Goal: Task Accomplishment & Management: Complete application form

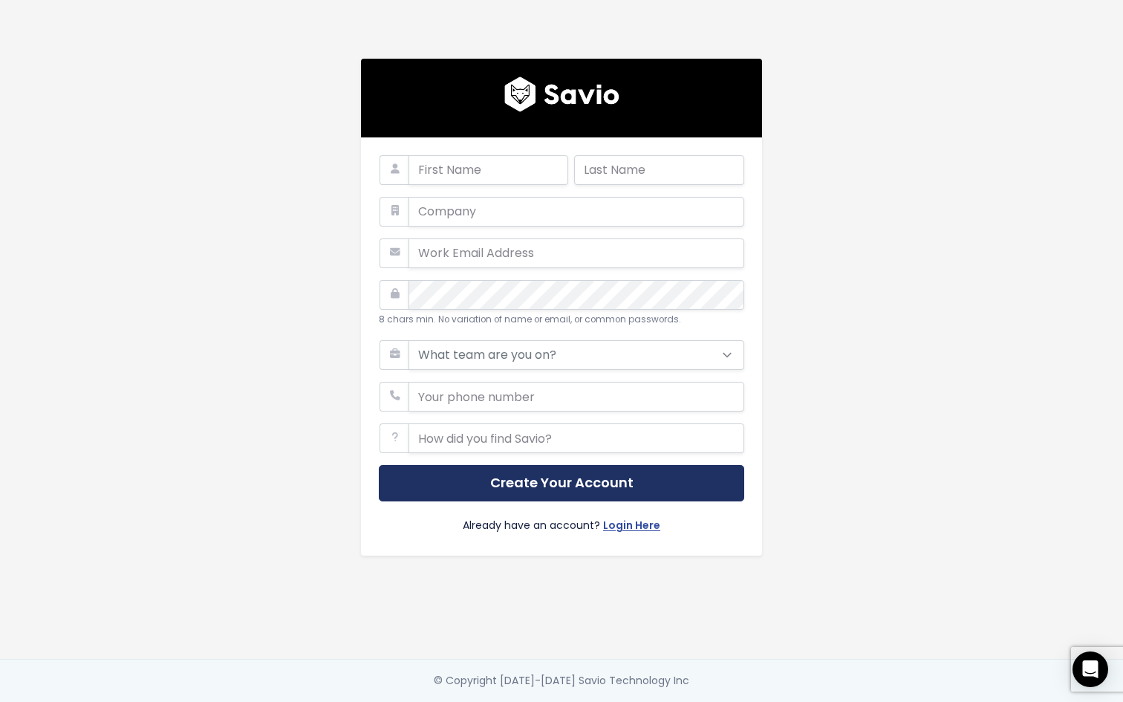
click at [615, 491] on button "Create Your Account" at bounding box center [561, 483] width 365 height 36
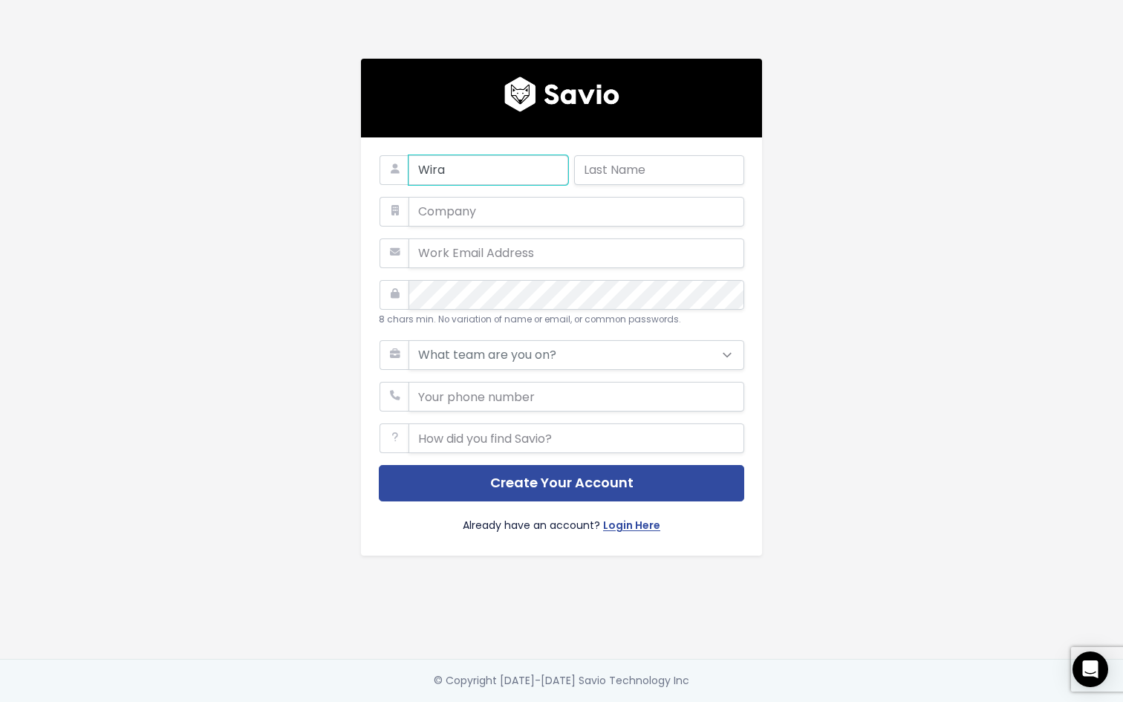
type input "Wira"
type input "Pakpahan"
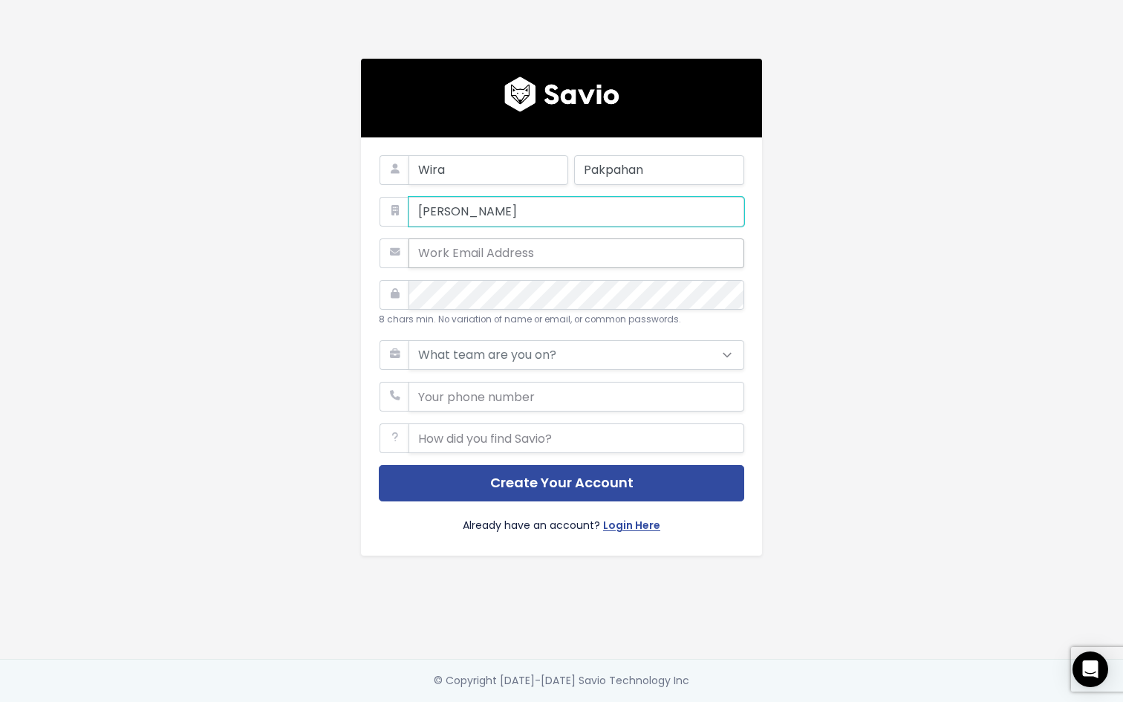
type input "[PERSON_NAME]"
click at [457, 255] on input "email" at bounding box center [576, 253] width 336 height 30
type input "[EMAIL_ADDRESS][DOMAIN_NAME]"
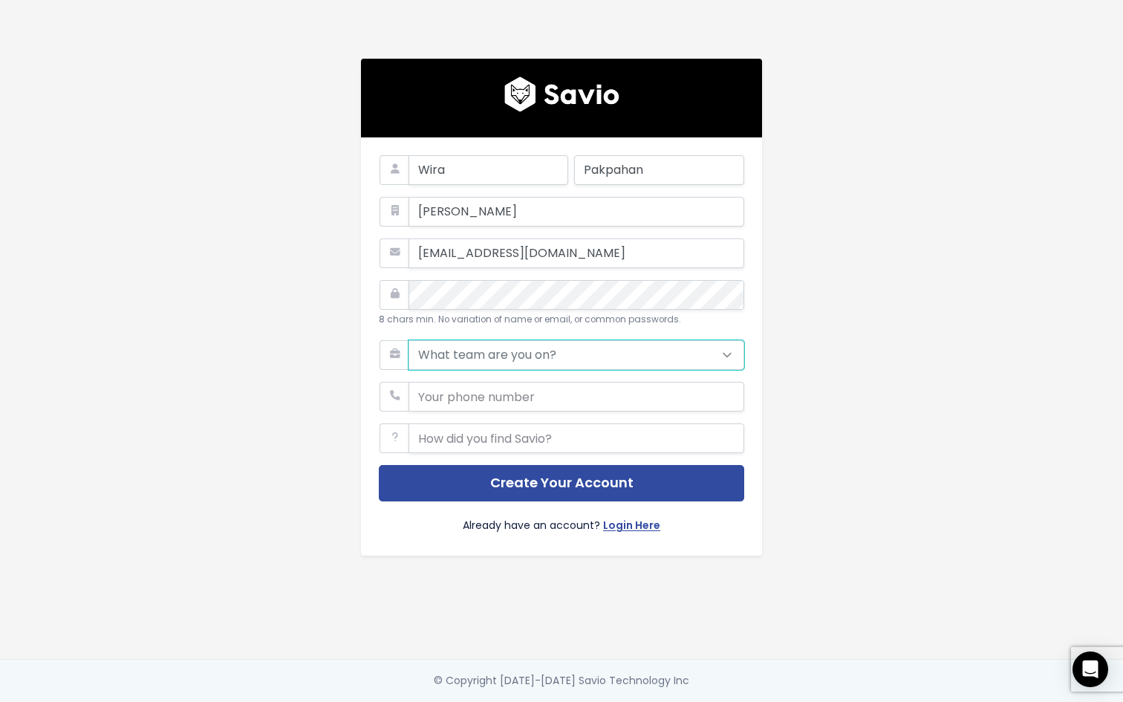
click at [564, 350] on select "What team are you on? Support Product Sales Customer Success Marketing Other" at bounding box center [576, 355] width 336 height 30
select select "SUPPORT"
click at [408, 340] on select "What team are you on? Support Product Sales Customer Success Marketing Other" at bounding box center [576, 355] width 336 height 30
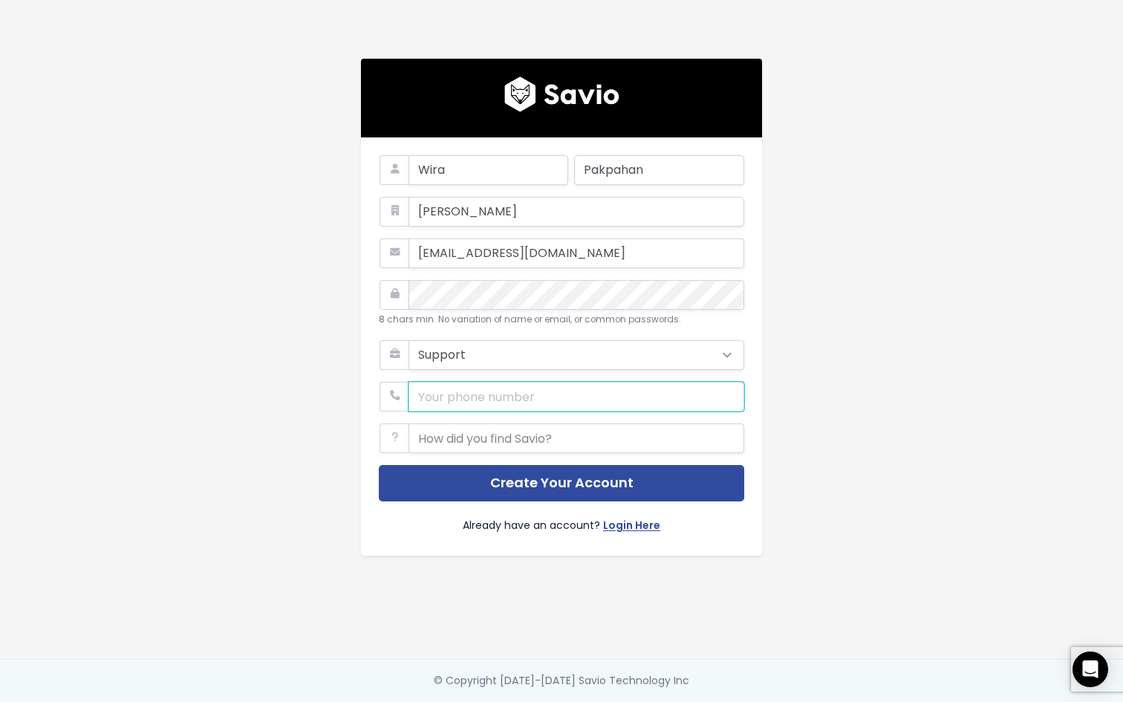
click at [475, 394] on input "phone" at bounding box center [576, 397] width 336 height 30
type input "81264410820"
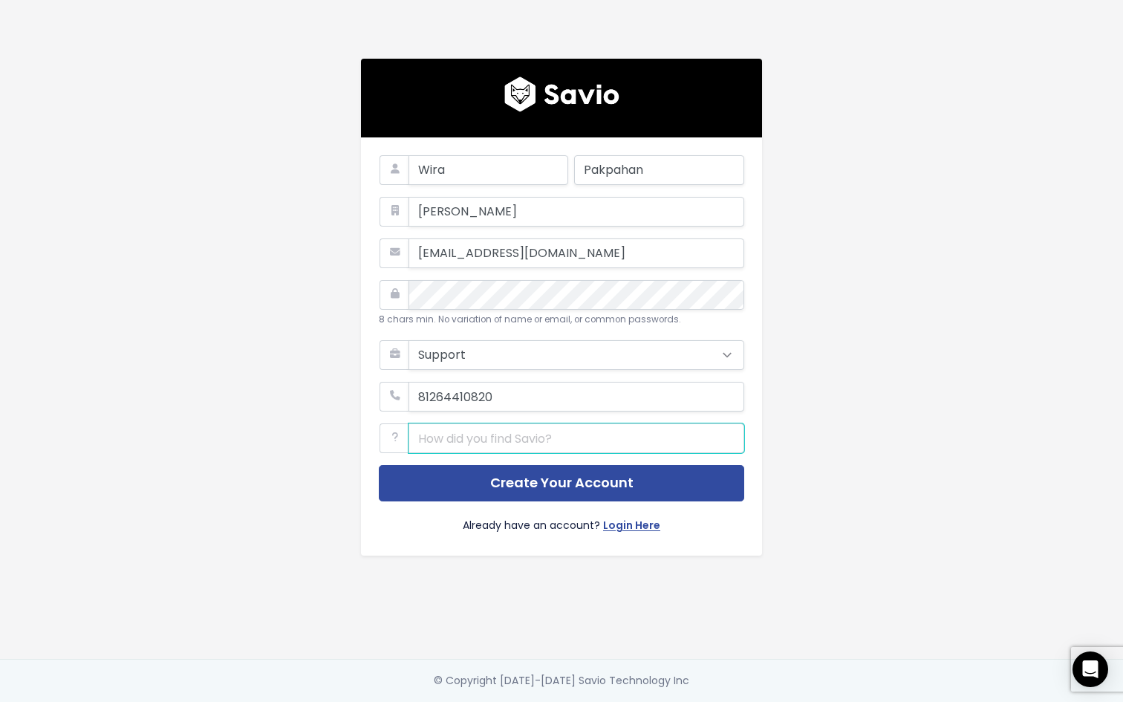
click at [497, 435] on input "text" at bounding box center [576, 438] width 336 height 30
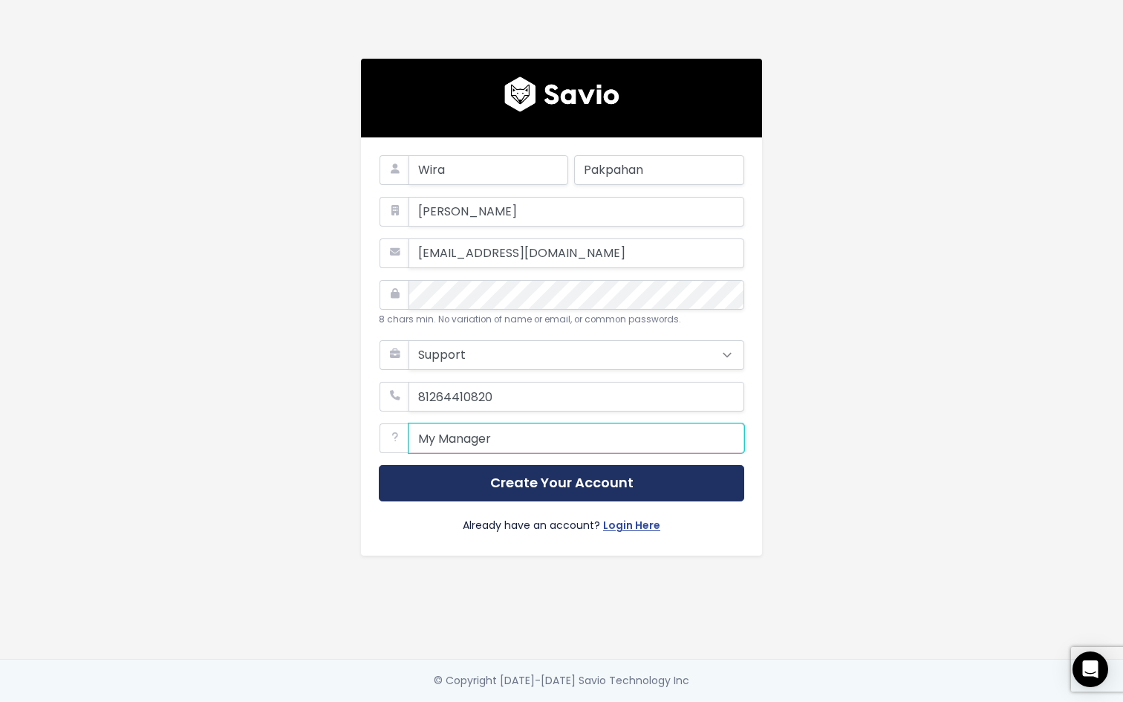
type input "My Manager"
click at [579, 485] on button "Create Your Account" at bounding box center [561, 483] width 365 height 36
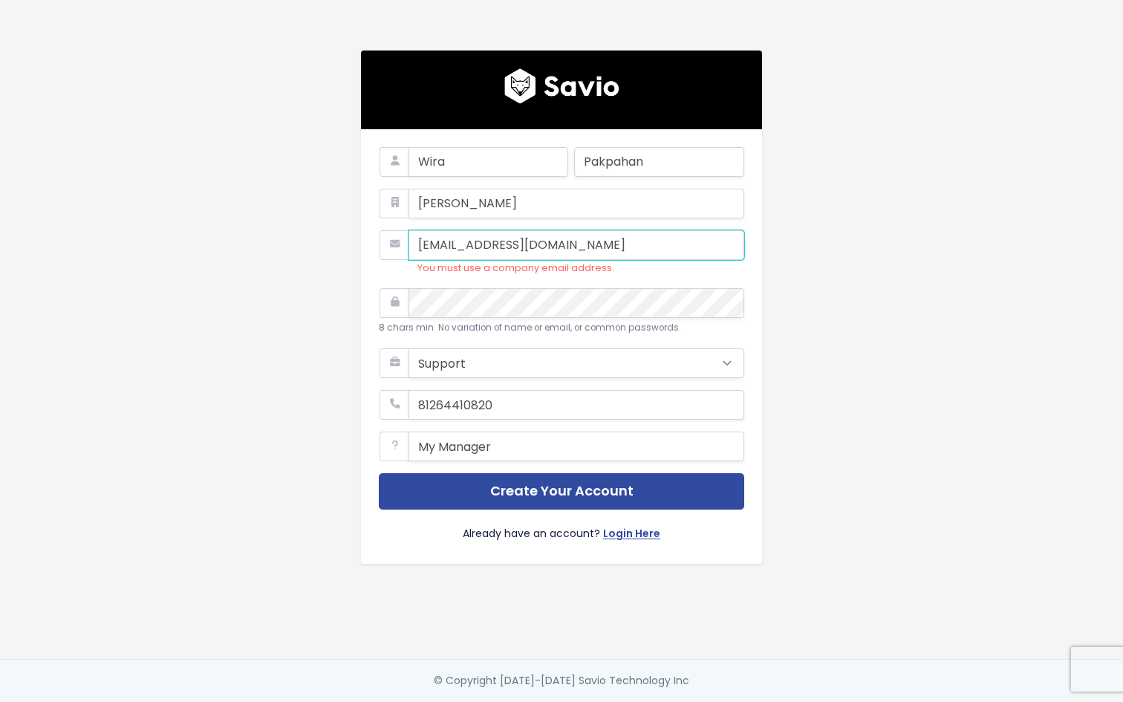
click at [551, 244] on input "[EMAIL_ADDRESS][DOMAIN_NAME]" at bounding box center [576, 245] width 336 height 30
type input "[EMAIL_ADDRESS][PERSON_NAME][DOMAIN_NAME]"
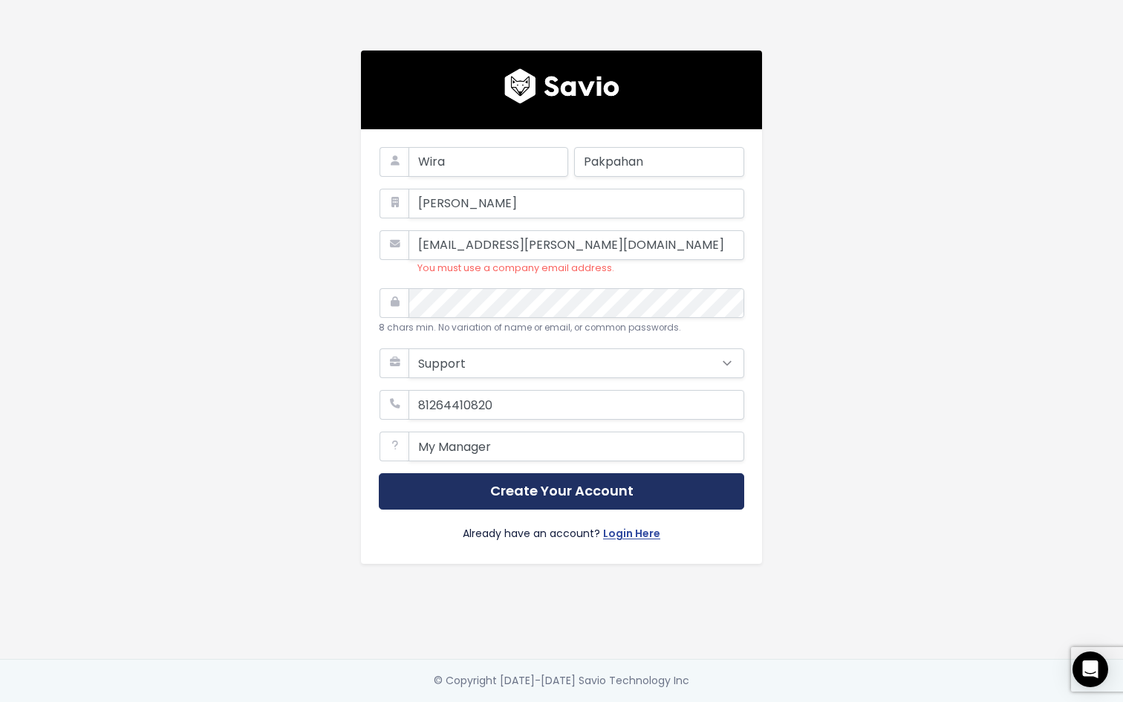
click at [661, 496] on button "Create Your Account" at bounding box center [561, 491] width 365 height 36
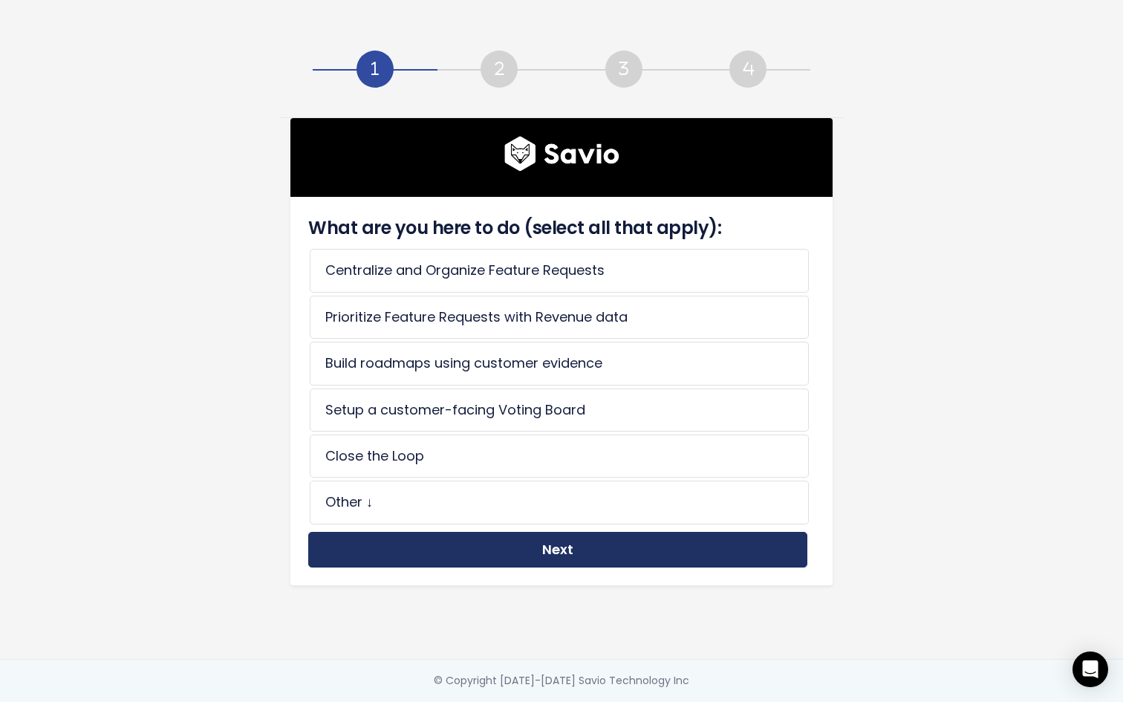
click at [512, 547] on button "Next" at bounding box center [557, 550] width 499 height 36
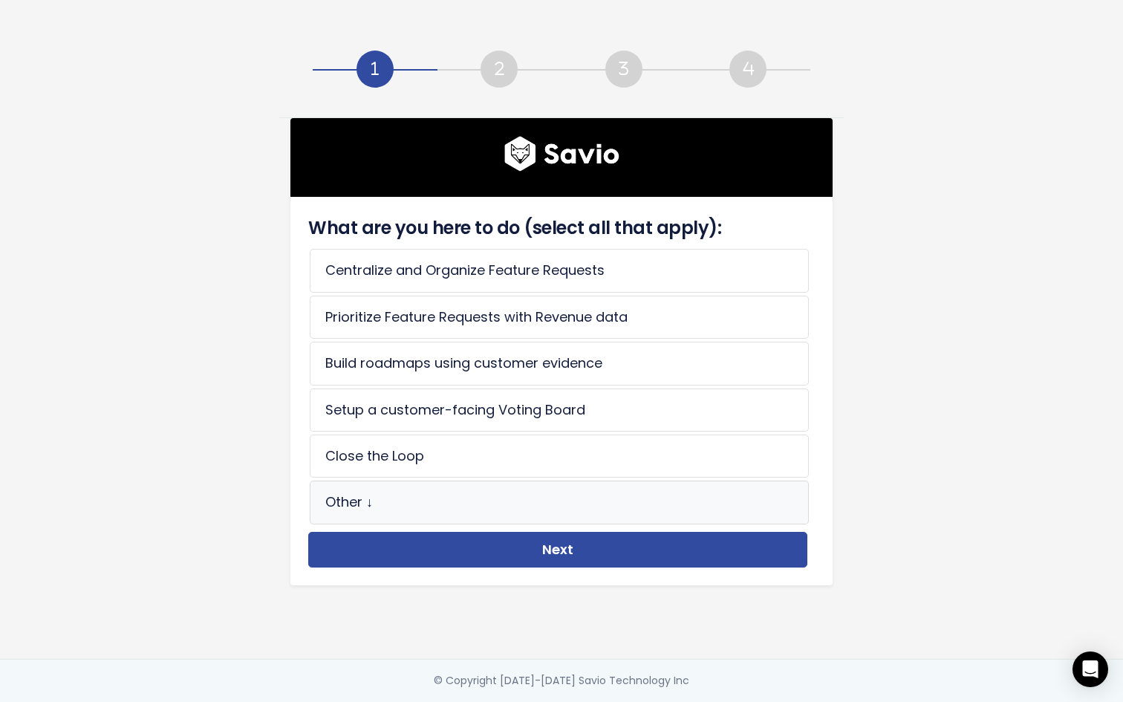
click at [512, 499] on li "Other ↓" at bounding box center [559, 501] width 499 height 43
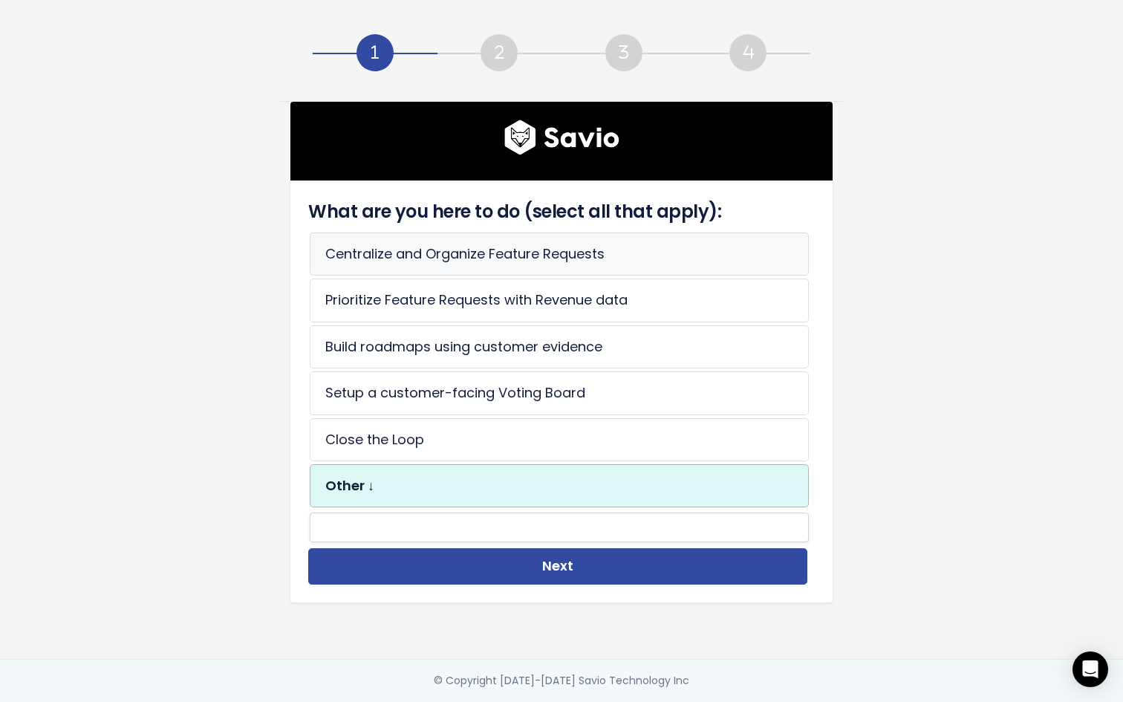
click at [520, 257] on li "Centralize and Organize Feature Requests" at bounding box center [559, 253] width 499 height 43
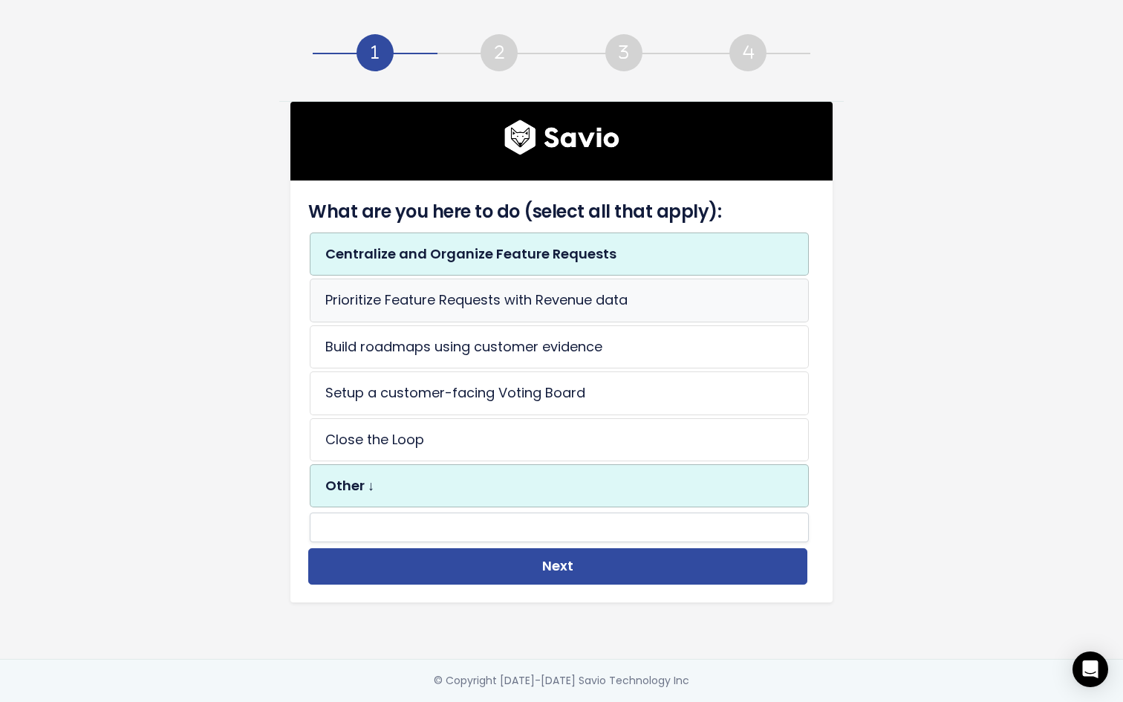
click at [512, 310] on li "Prioritize Feature Requests with Revenue data" at bounding box center [559, 299] width 499 height 43
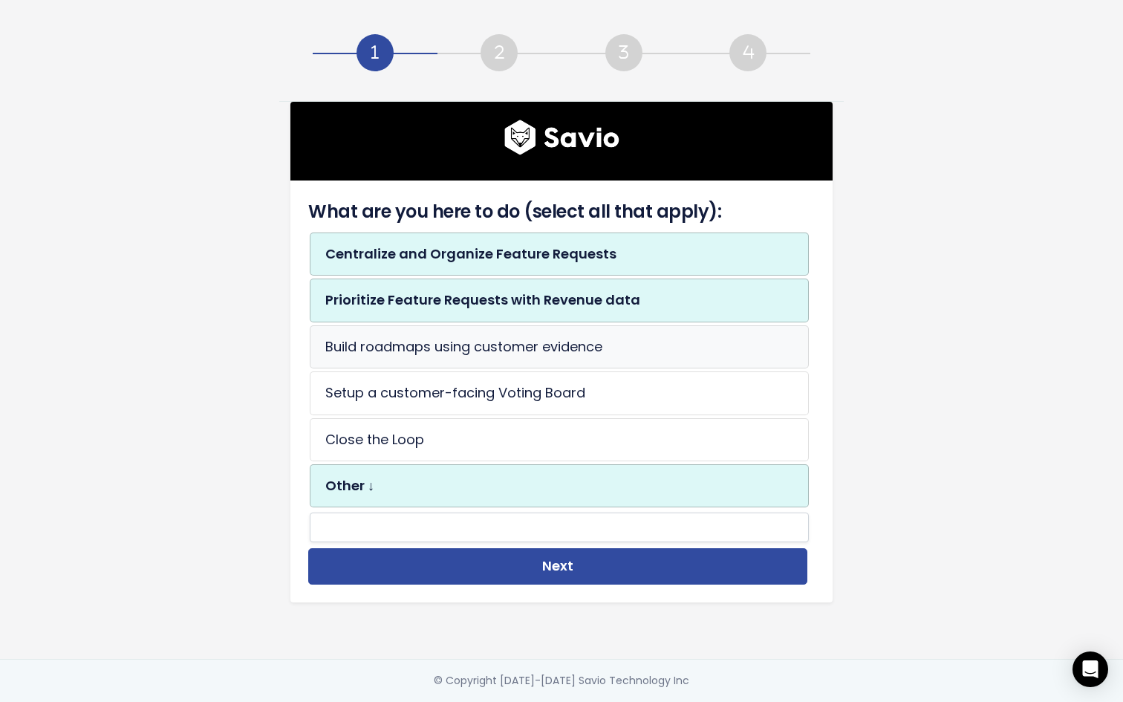
click at [503, 359] on li "Build roadmaps using customer evidence" at bounding box center [559, 346] width 499 height 43
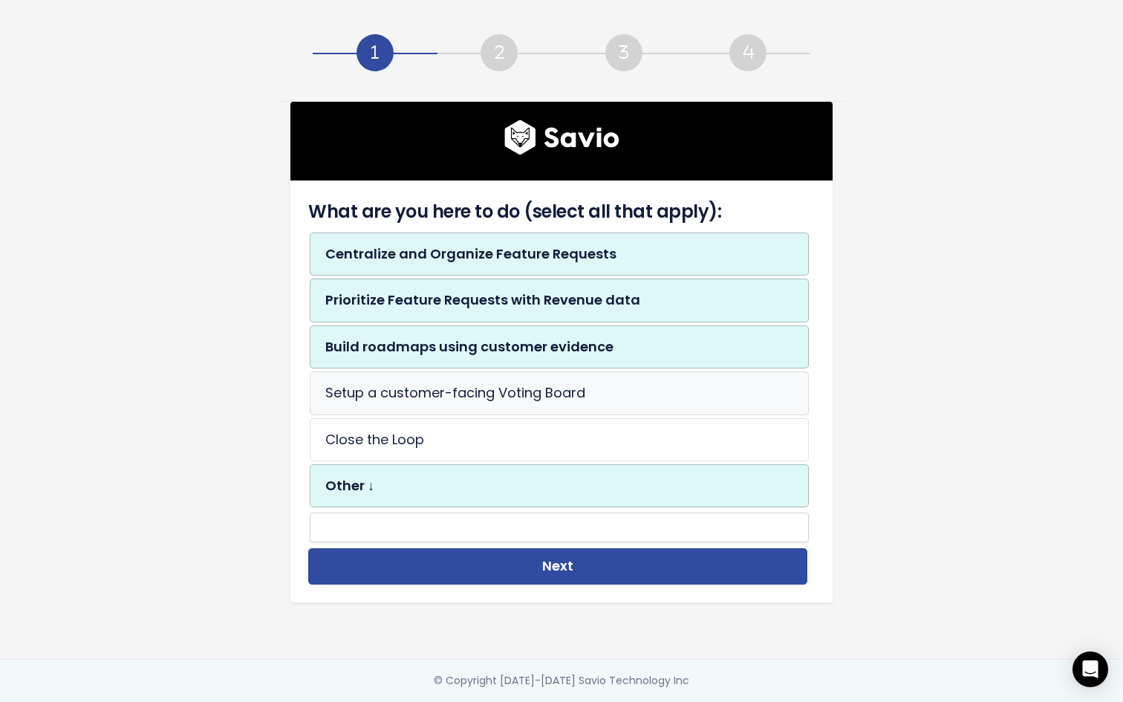
click at [494, 402] on li "Setup a customer-facing Voting Board" at bounding box center [559, 392] width 499 height 43
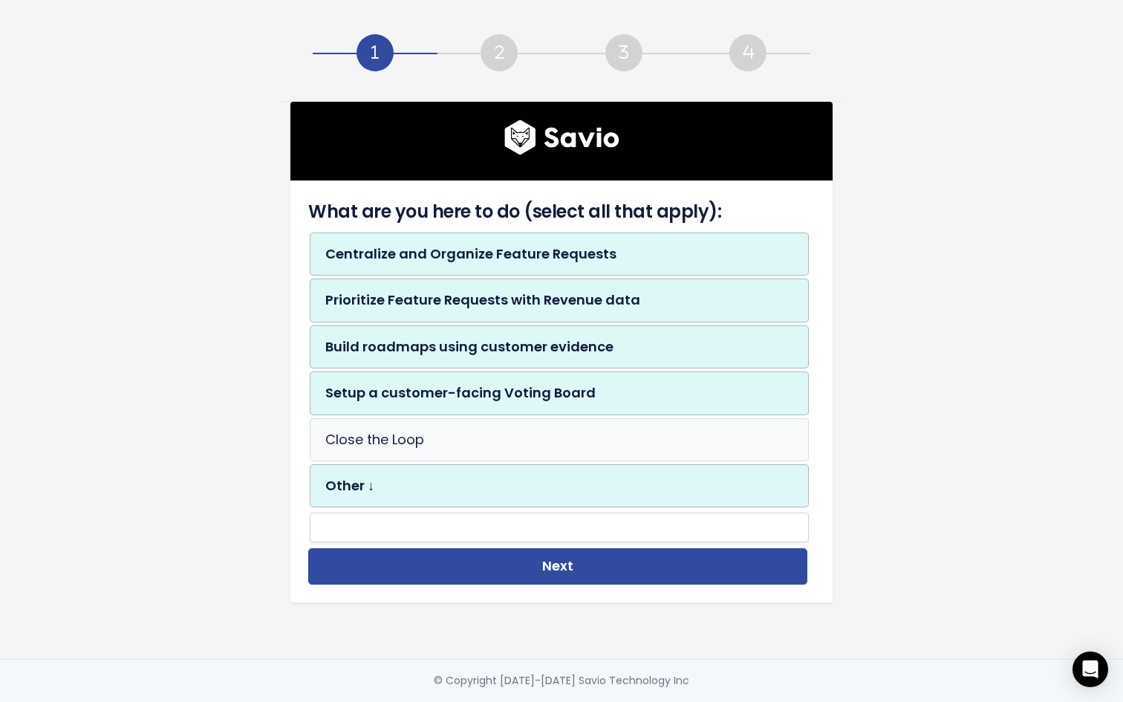
click at [489, 437] on li "Close the Loop" at bounding box center [559, 439] width 499 height 43
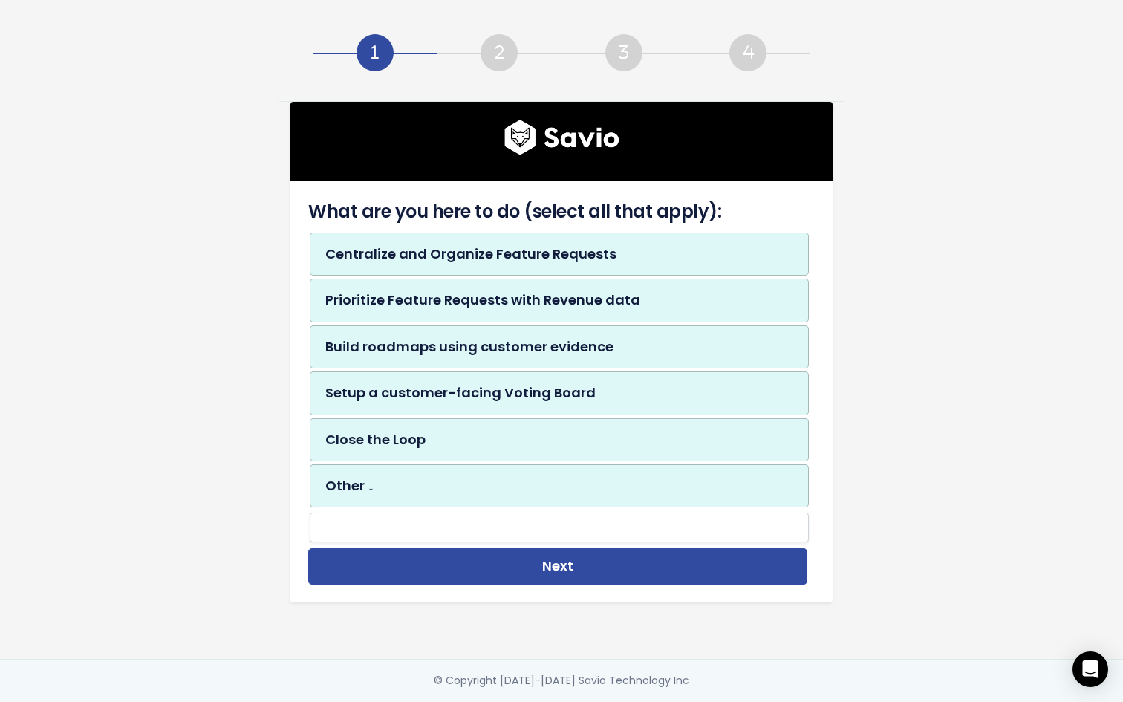
click at [486, 484] on li "Other ↓" at bounding box center [559, 485] width 499 height 43
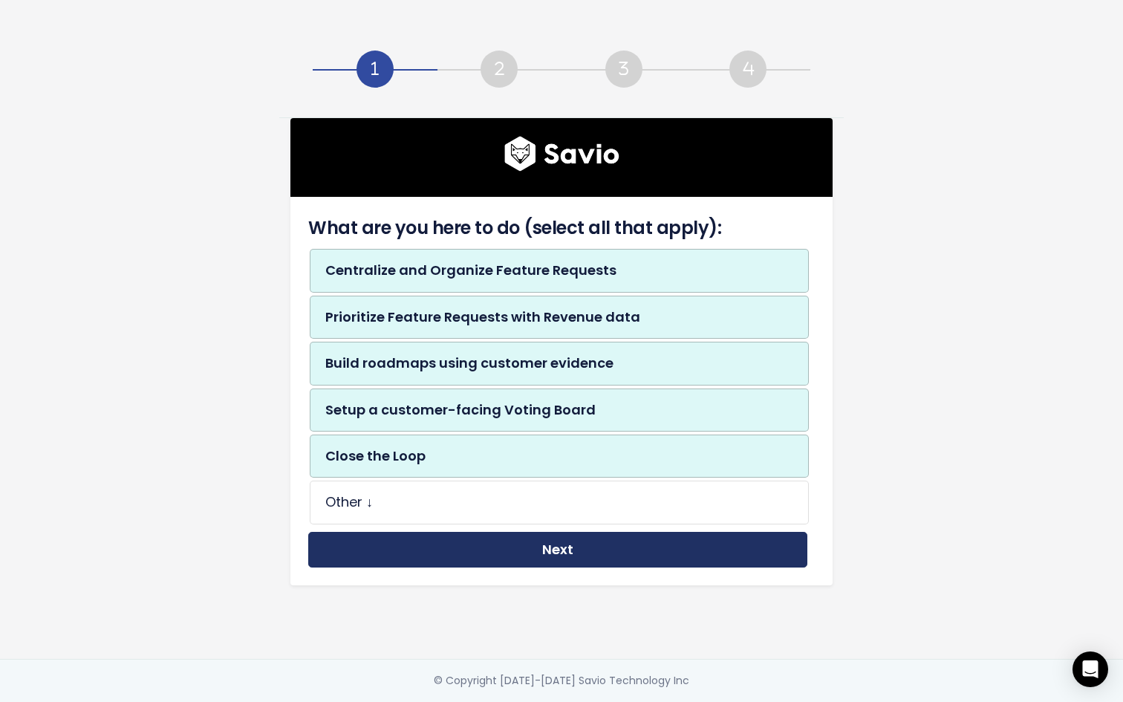
click at [483, 555] on button "Next" at bounding box center [557, 550] width 499 height 36
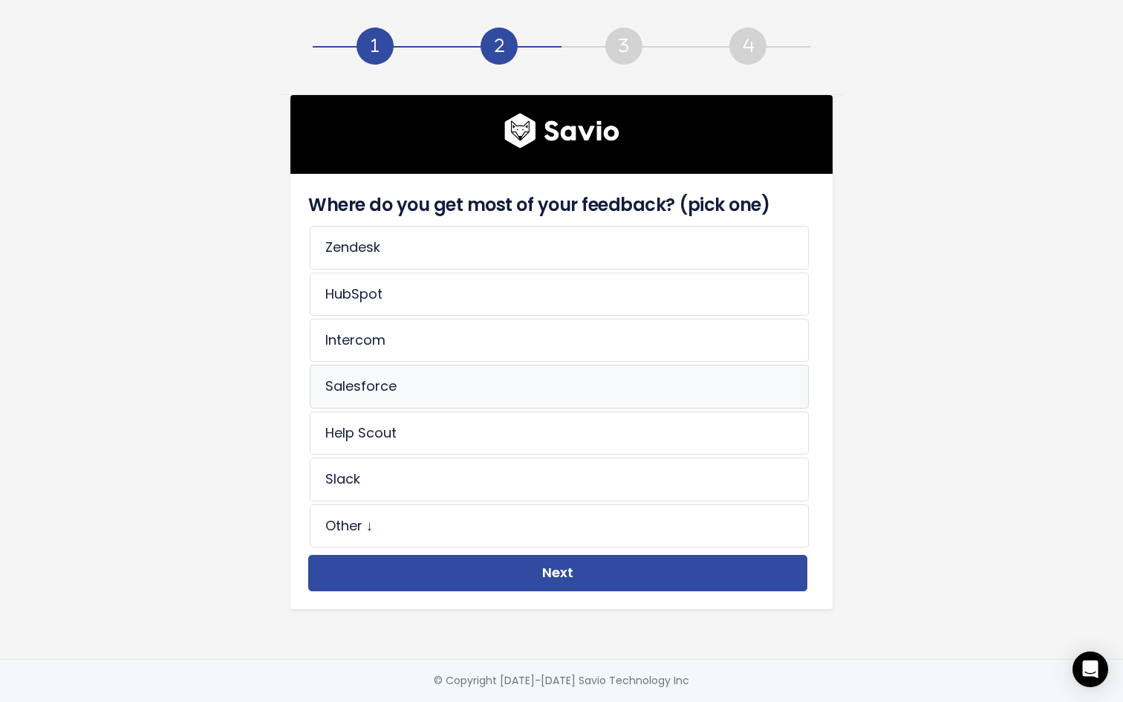
click at [405, 382] on li "Salesforce" at bounding box center [559, 386] width 499 height 43
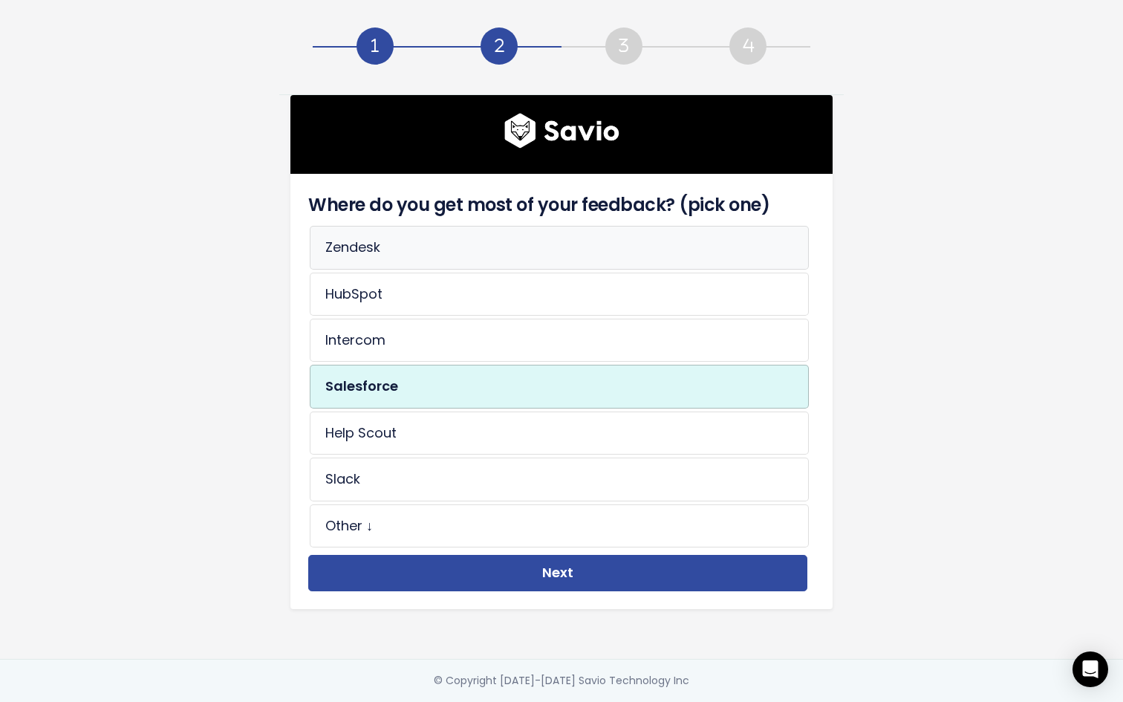
click at [443, 255] on li "Zendesk" at bounding box center [559, 247] width 499 height 43
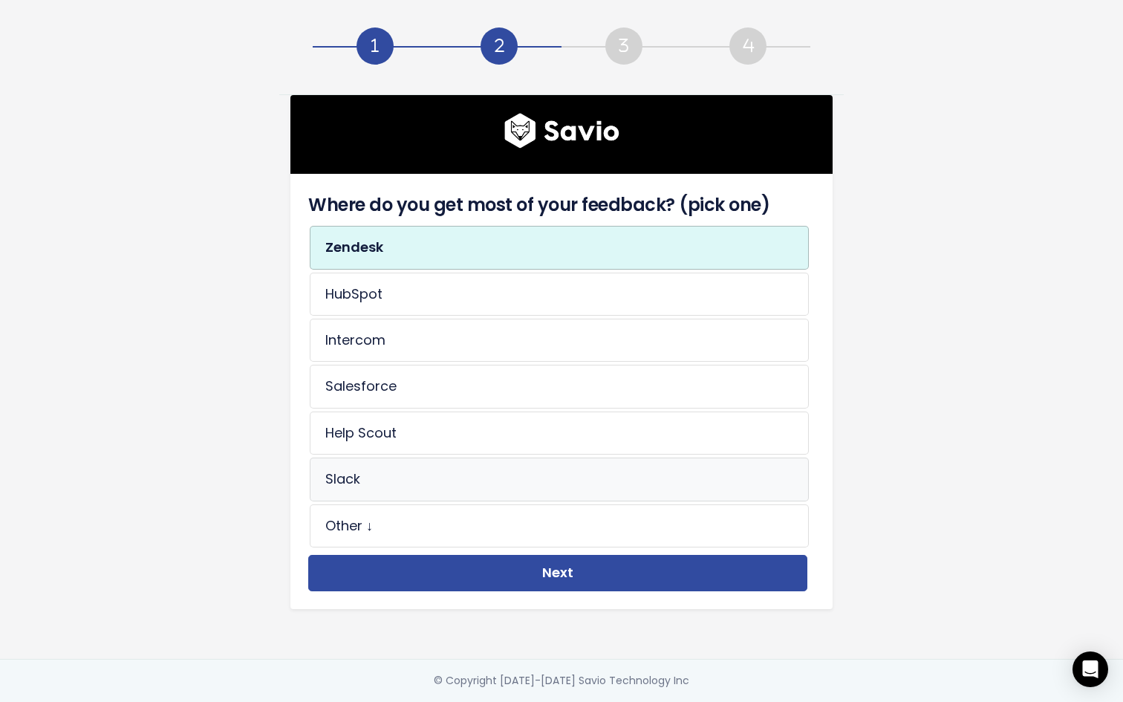
click at [432, 480] on li "Slack" at bounding box center [559, 478] width 499 height 43
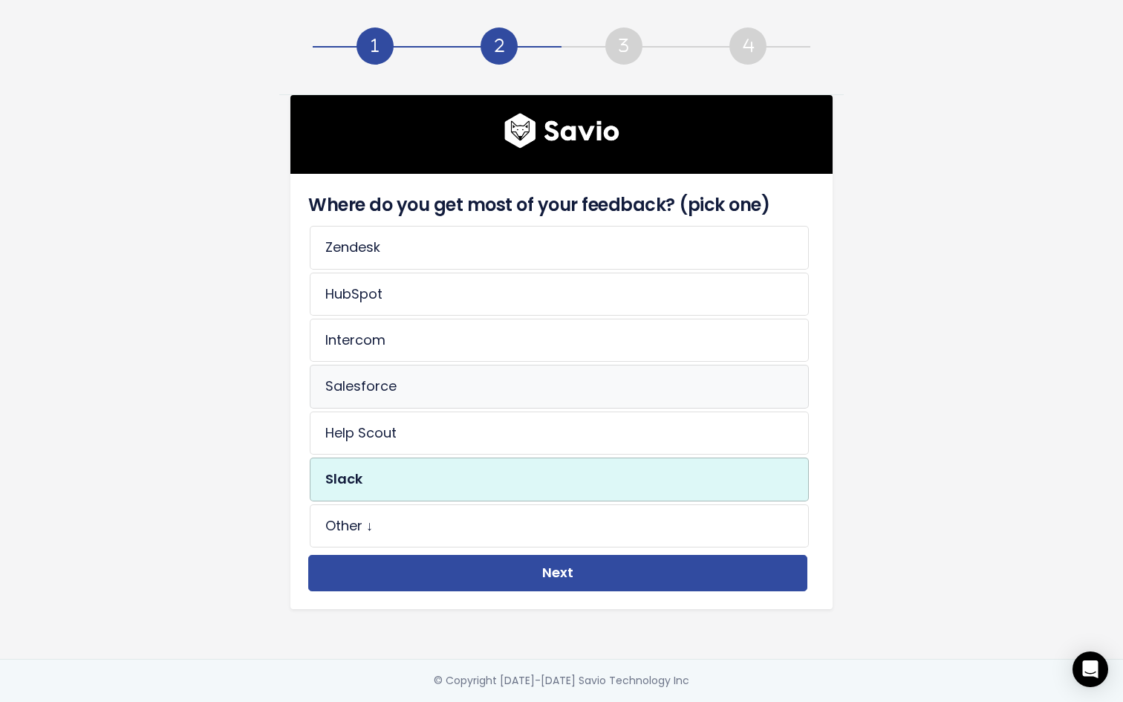
click at [430, 389] on li "Salesforce" at bounding box center [559, 386] width 499 height 43
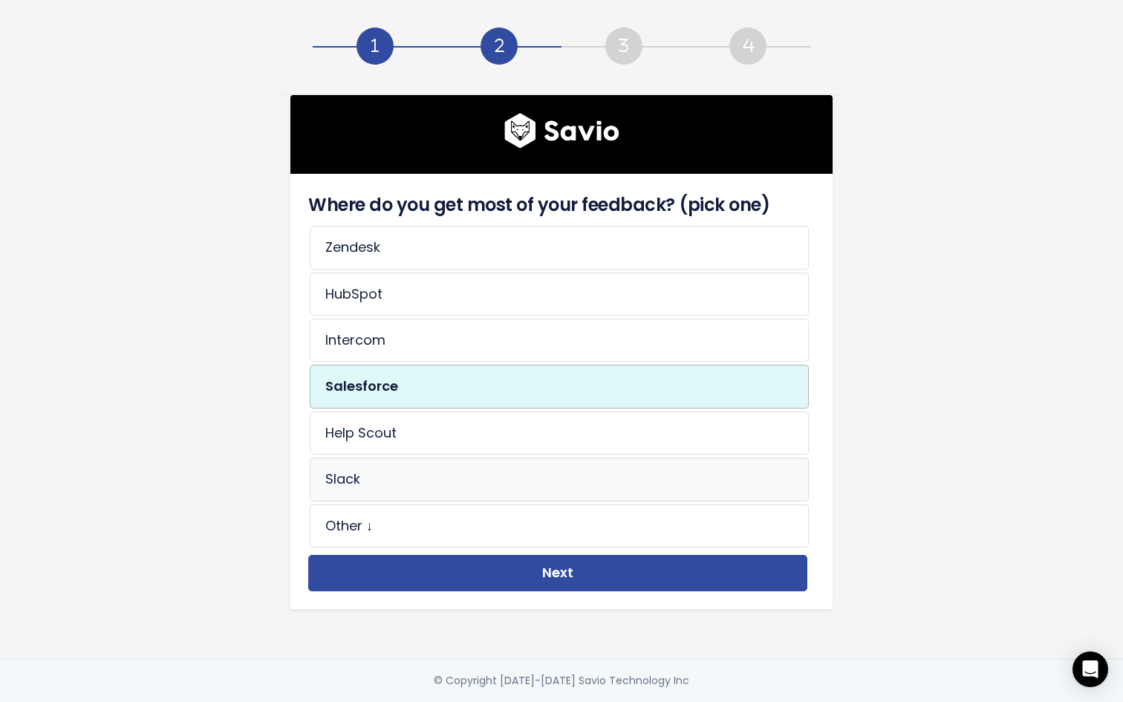
click at [407, 469] on li "Slack" at bounding box center [559, 478] width 499 height 43
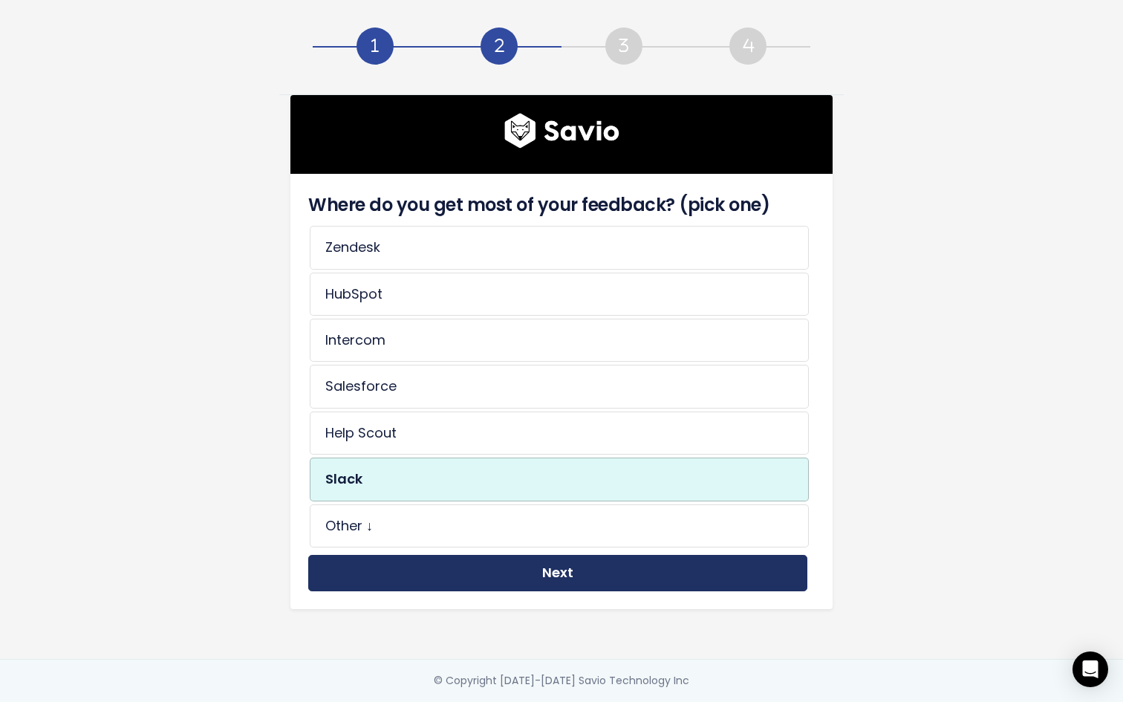
click at [415, 569] on button "Next" at bounding box center [557, 573] width 499 height 36
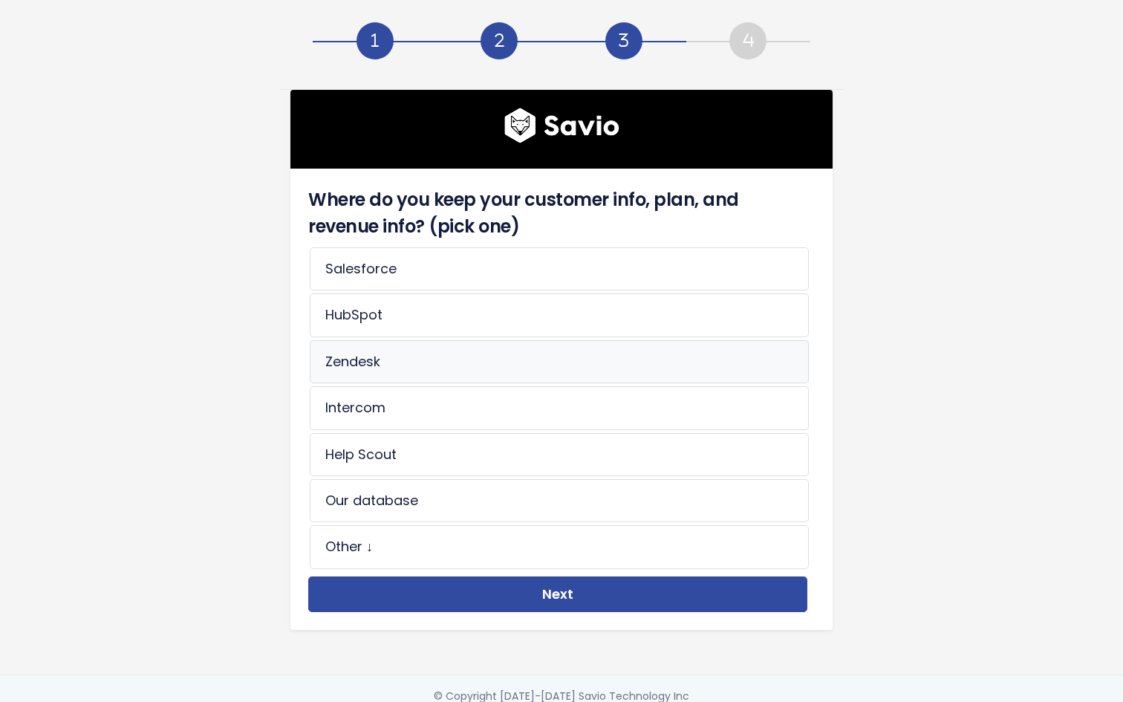
click at [425, 359] on li "Zendesk" at bounding box center [559, 361] width 499 height 43
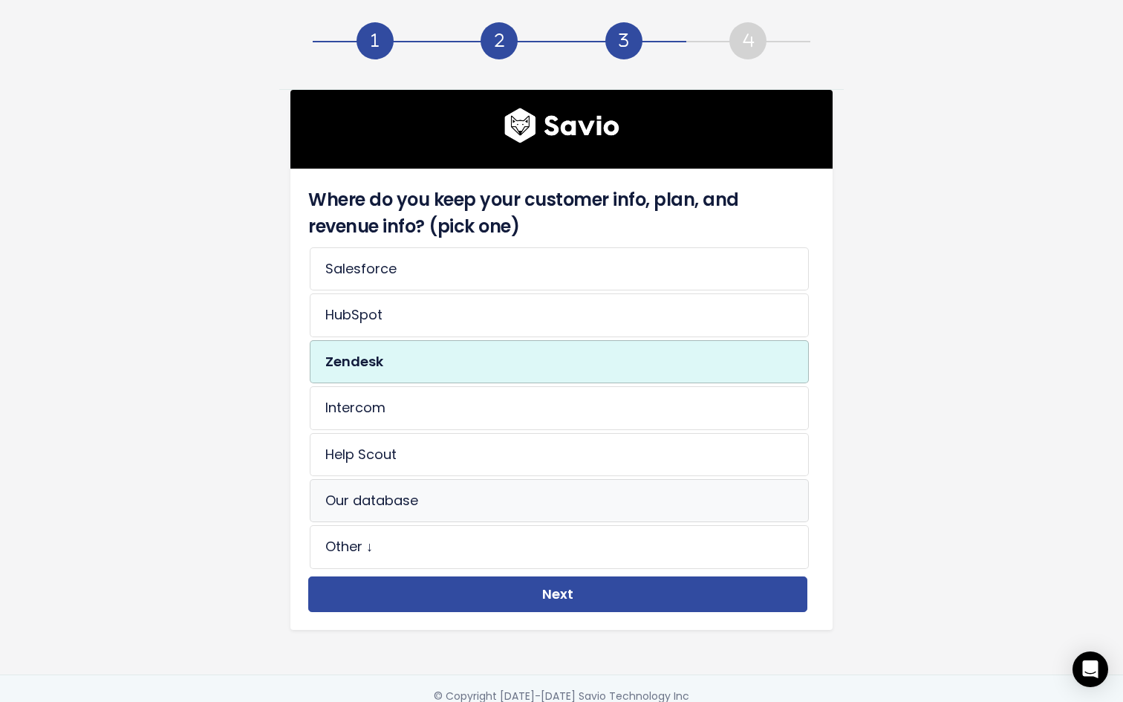
click at [411, 521] on li "Our database" at bounding box center [559, 500] width 499 height 43
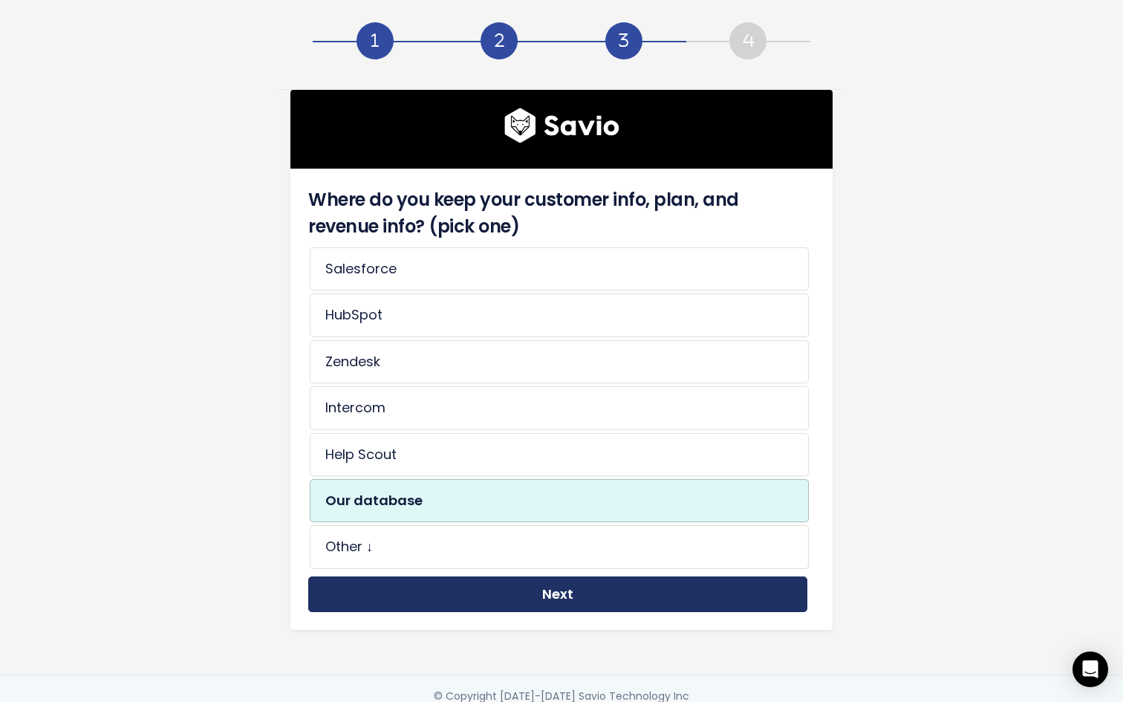
click at [405, 594] on button "Next" at bounding box center [557, 594] width 499 height 36
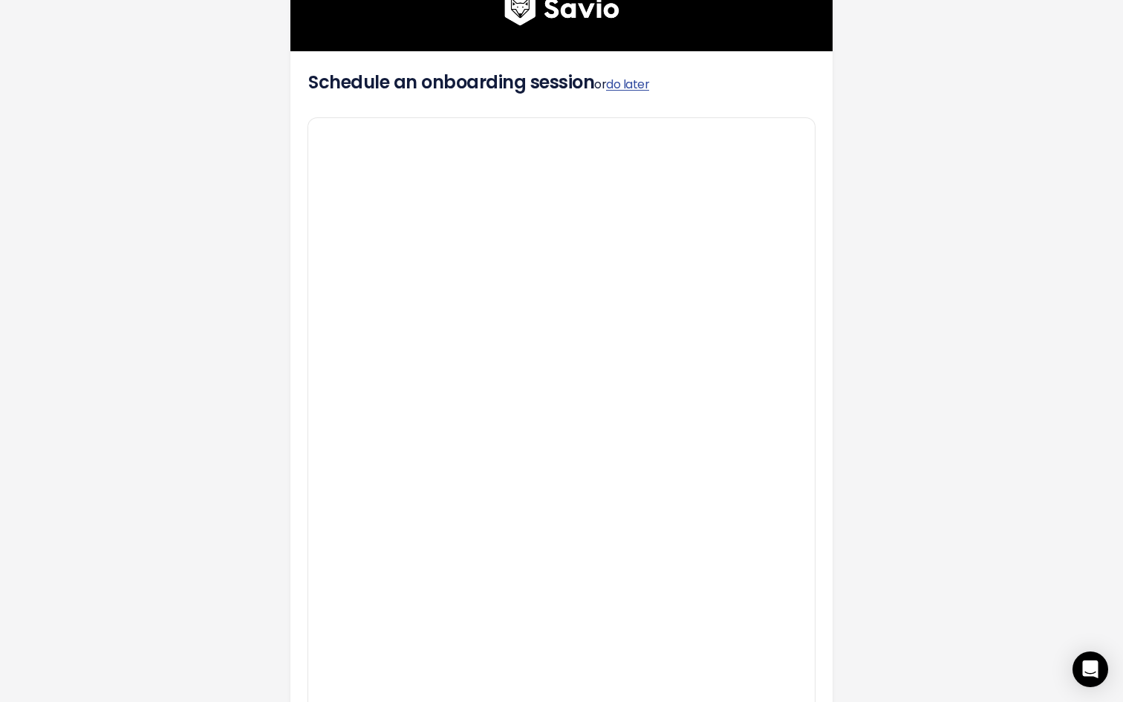
scroll to position [165, 0]
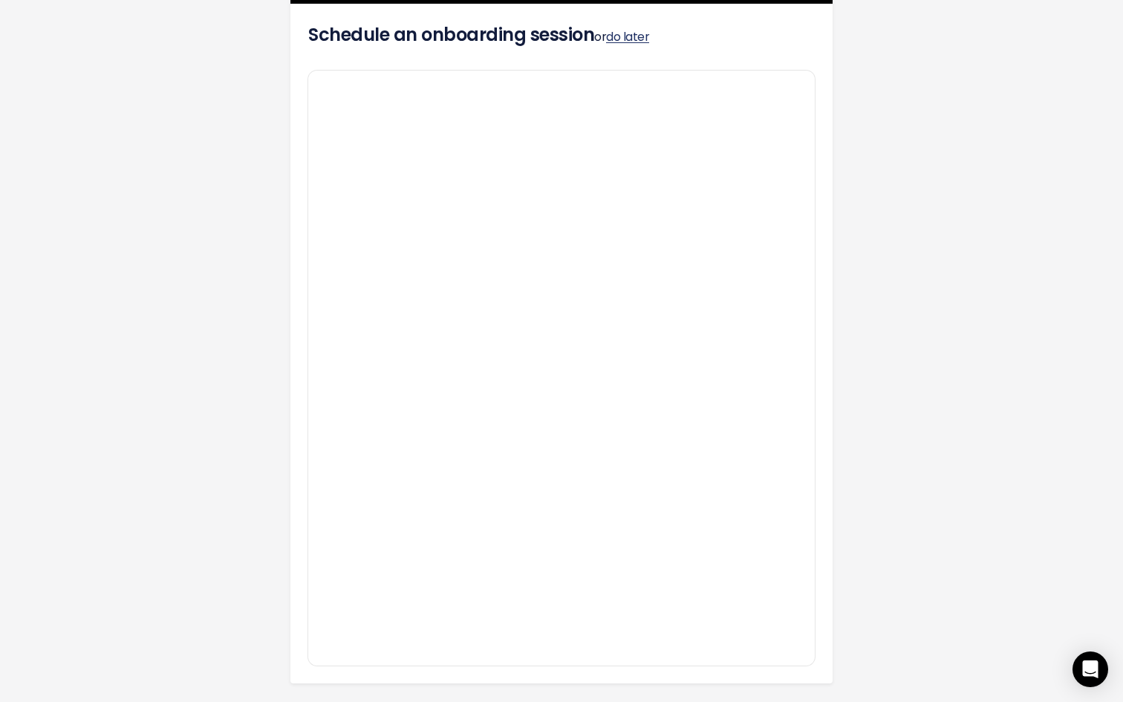
click at [629, 39] on link "do later" at bounding box center [627, 36] width 43 height 17
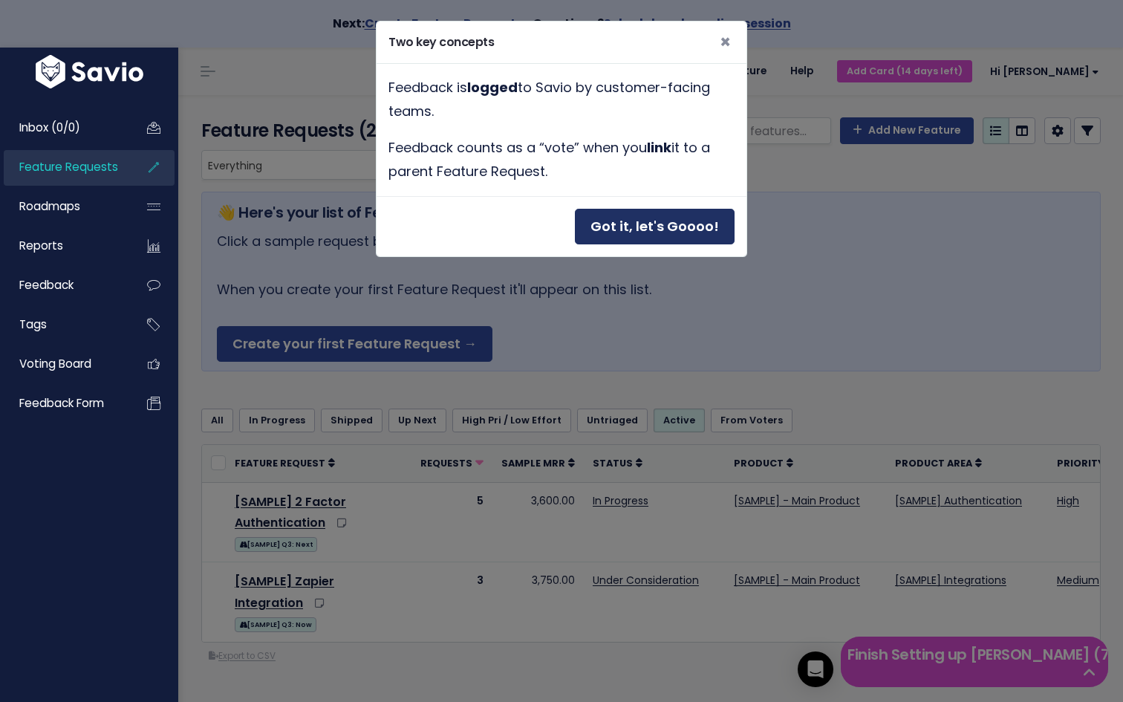
click at [633, 232] on button "Got it, let's Goooo!" at bounding box center [655, 227] width 160 height 36
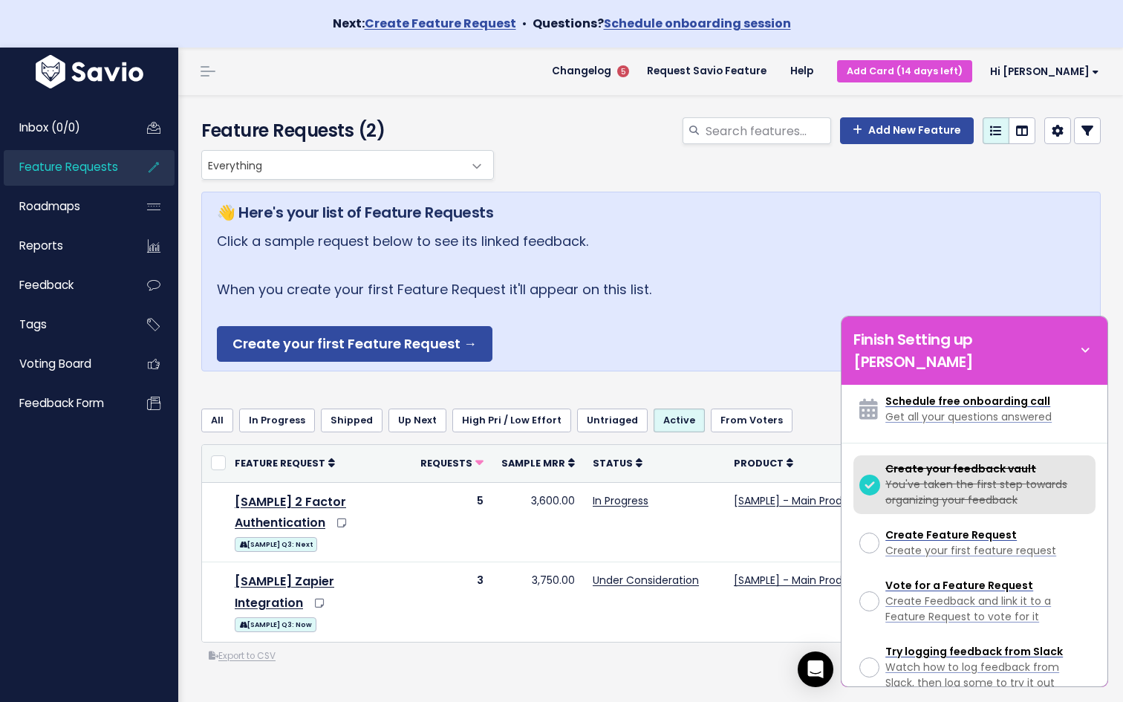
scroll to position [59, 0]
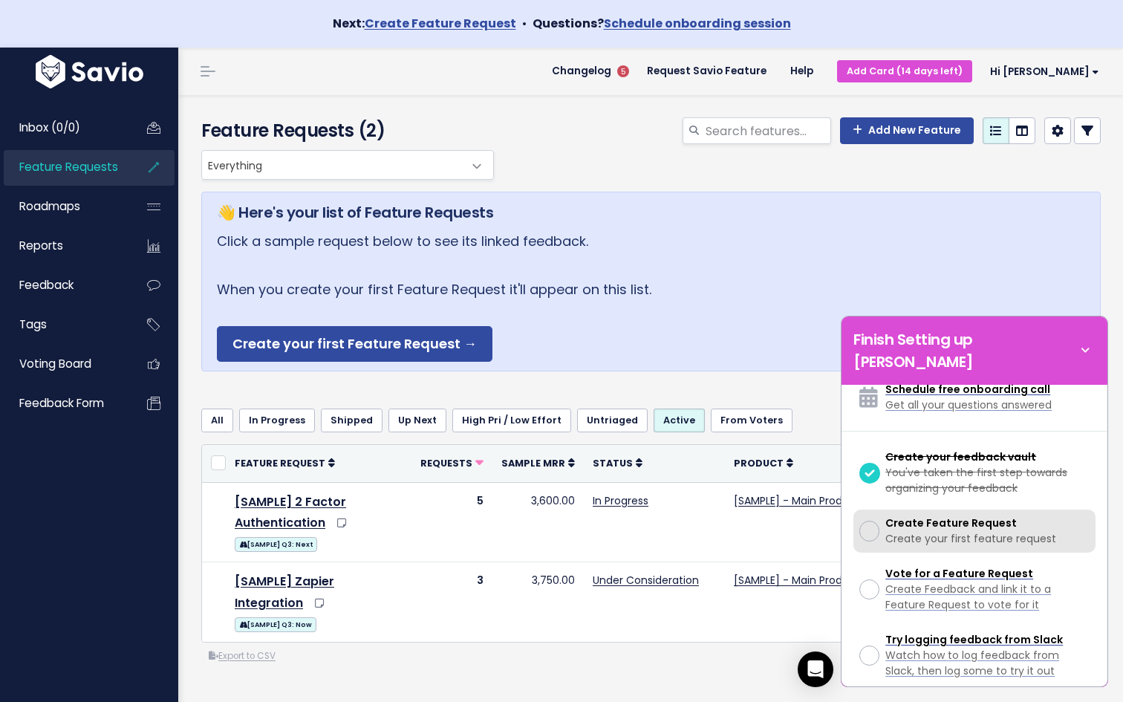
click at [875, 520] on div at bounding box center [869, 530] width 20 height 20
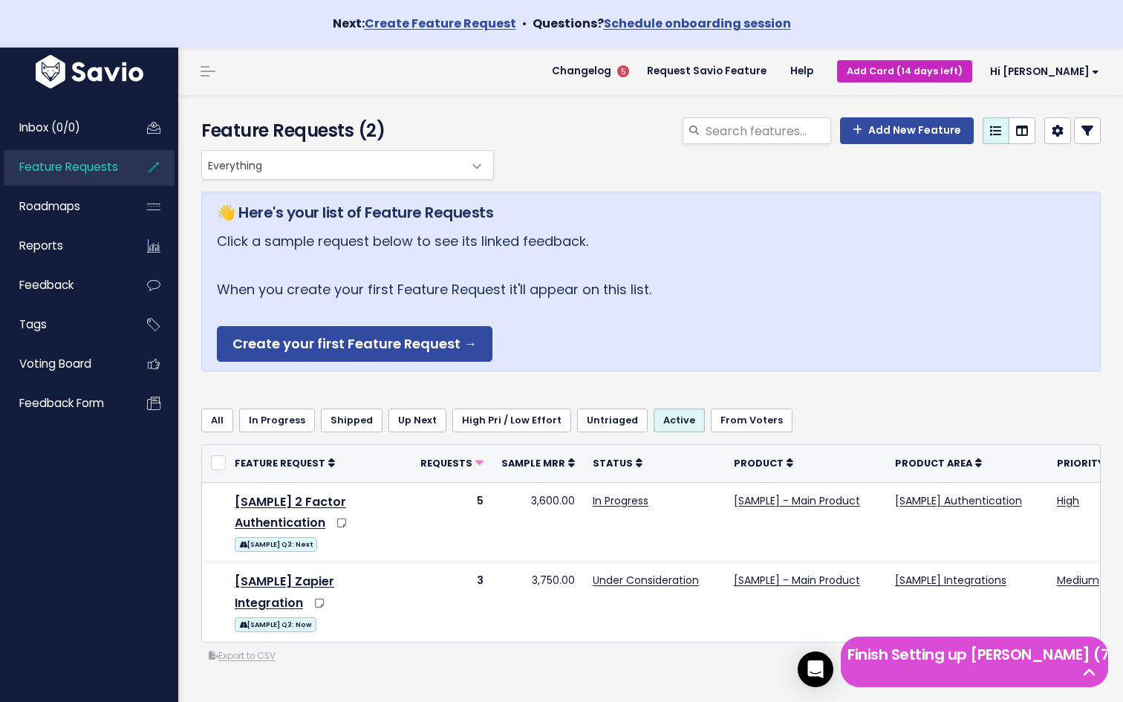
click at [935, 68] on link "Add Card (14 days left)" at bounding box center [904, 71] width 135 height 22
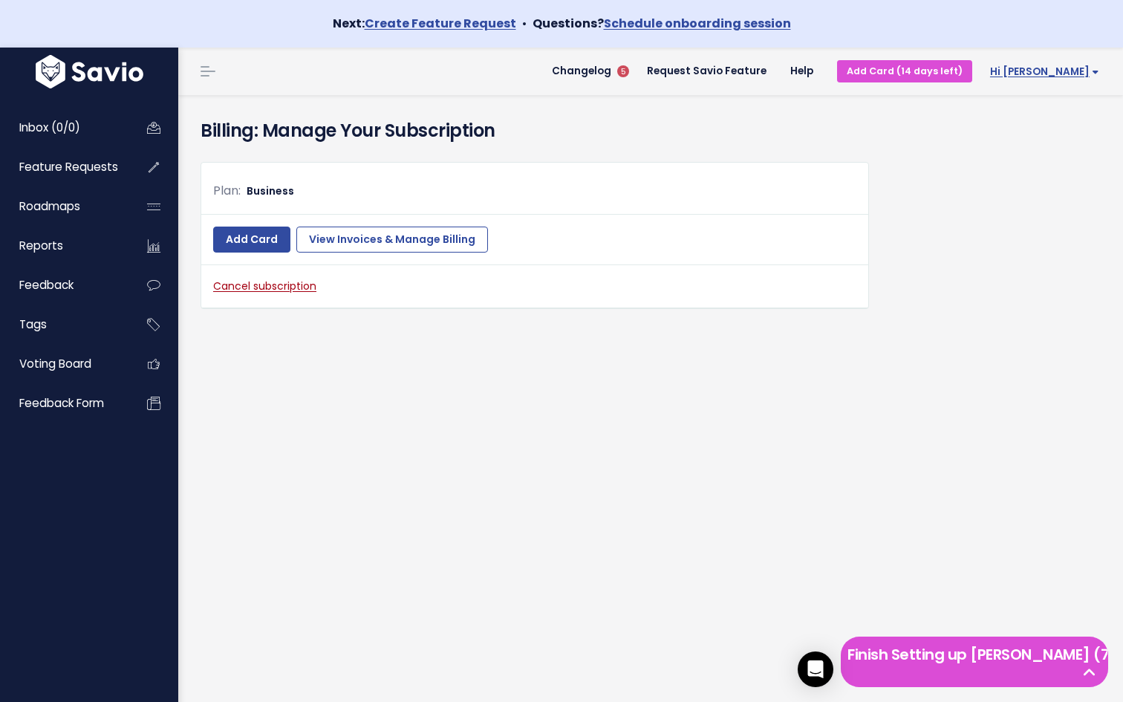
click at [1075, 77] on span "Hi [PERSON_NAME]" at bounding box center [1044, 71] width 109 height 11
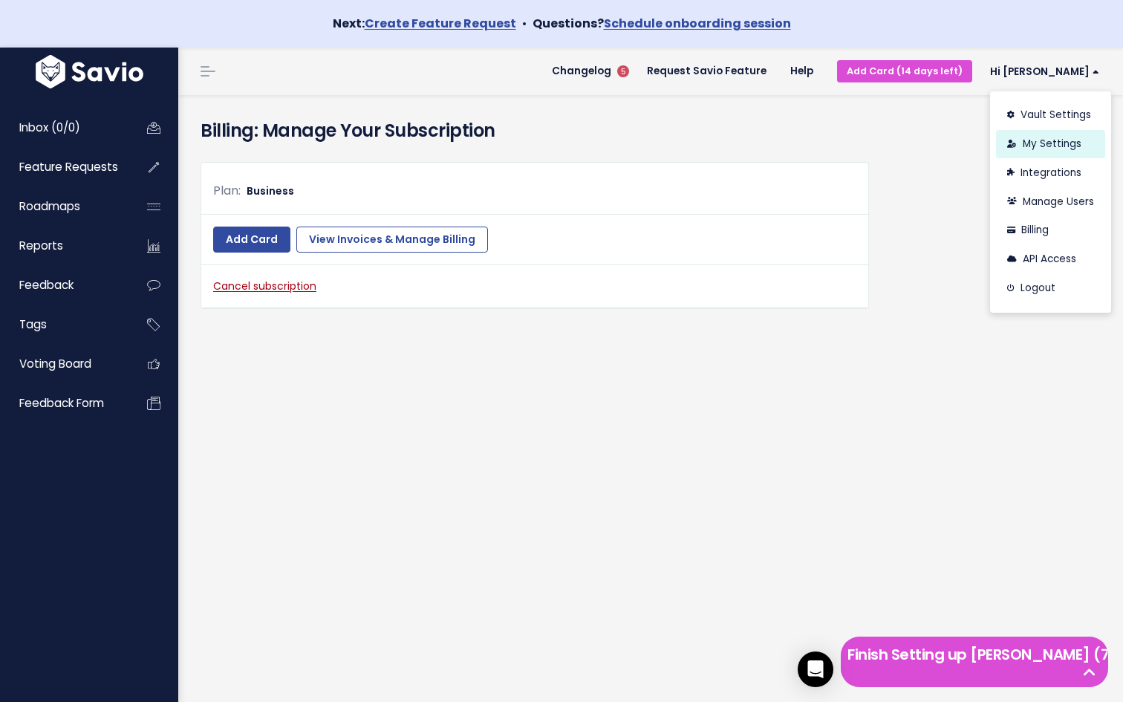
click at [1042, 141] on link "My Settings" at bounding box center [1050, 144] width 109 height 29
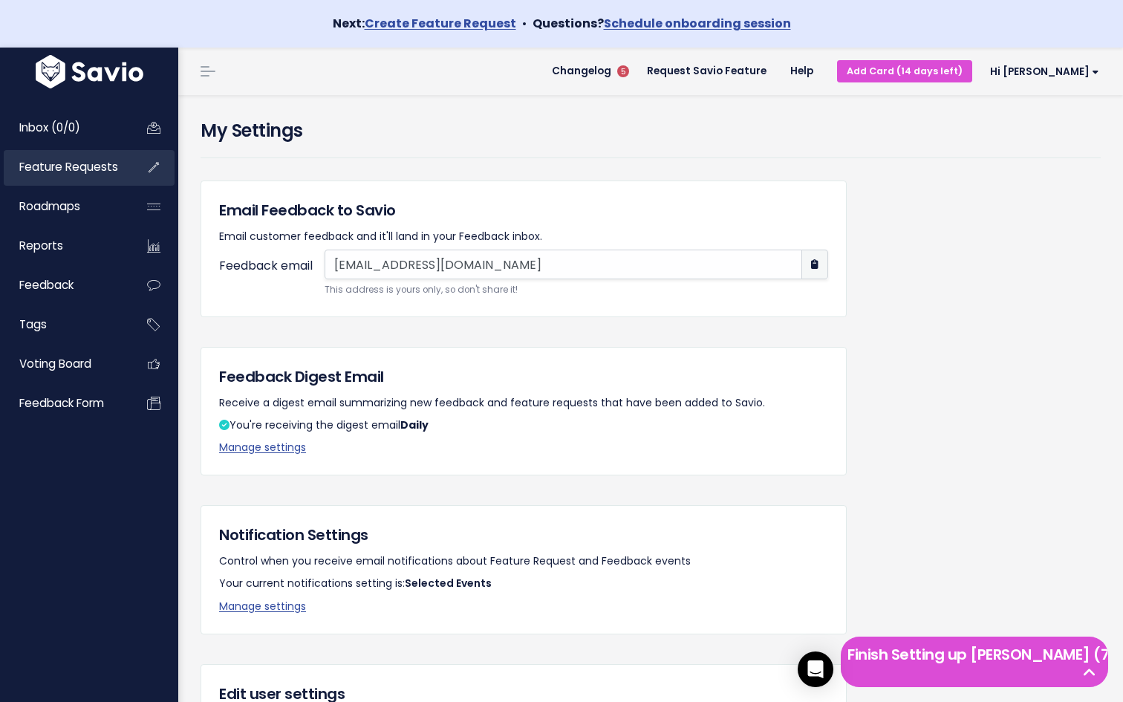
click at [70, 168] on span "Feature Requests" at bounding box center [68, 167] width 99 height 16
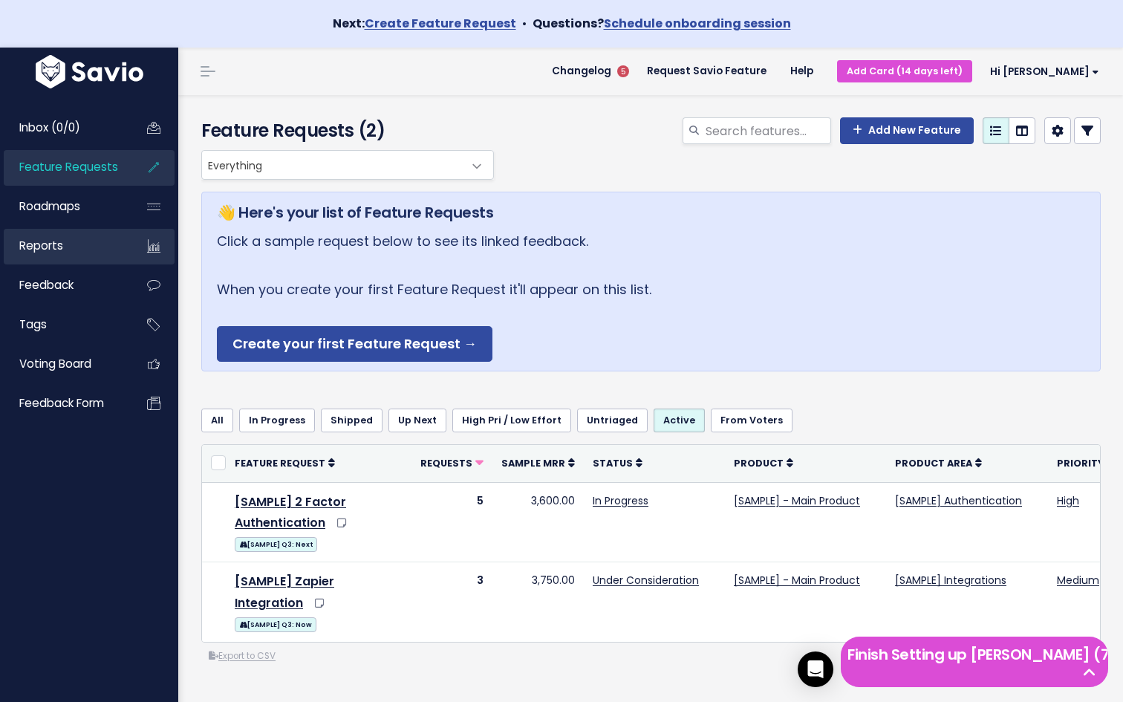
click at [54, 245] on span "Reports" at bounding box center [41, 246] width 44 height 16
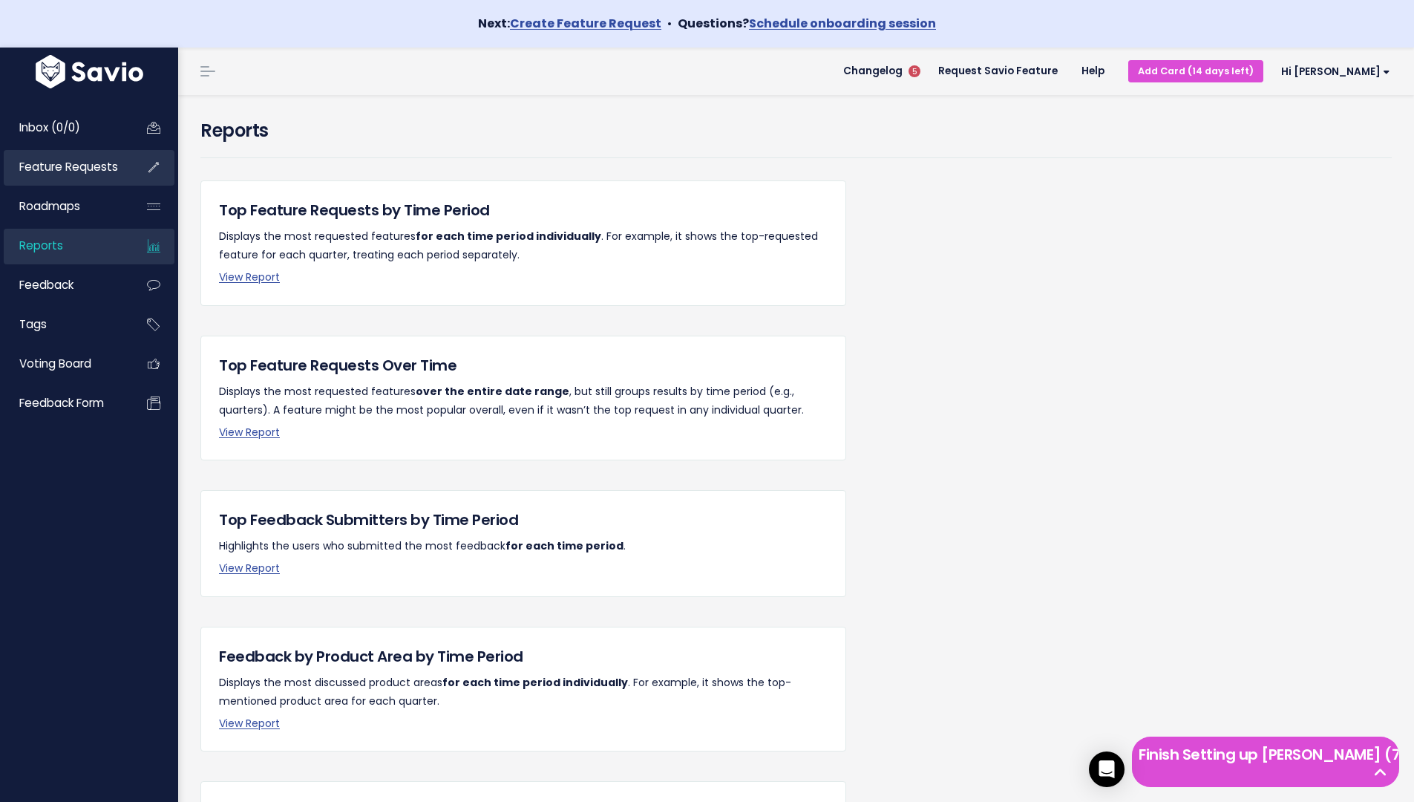
click at [68, 163] on span "Feature Requests" at bounding box center [68, 167] width 99 height 16
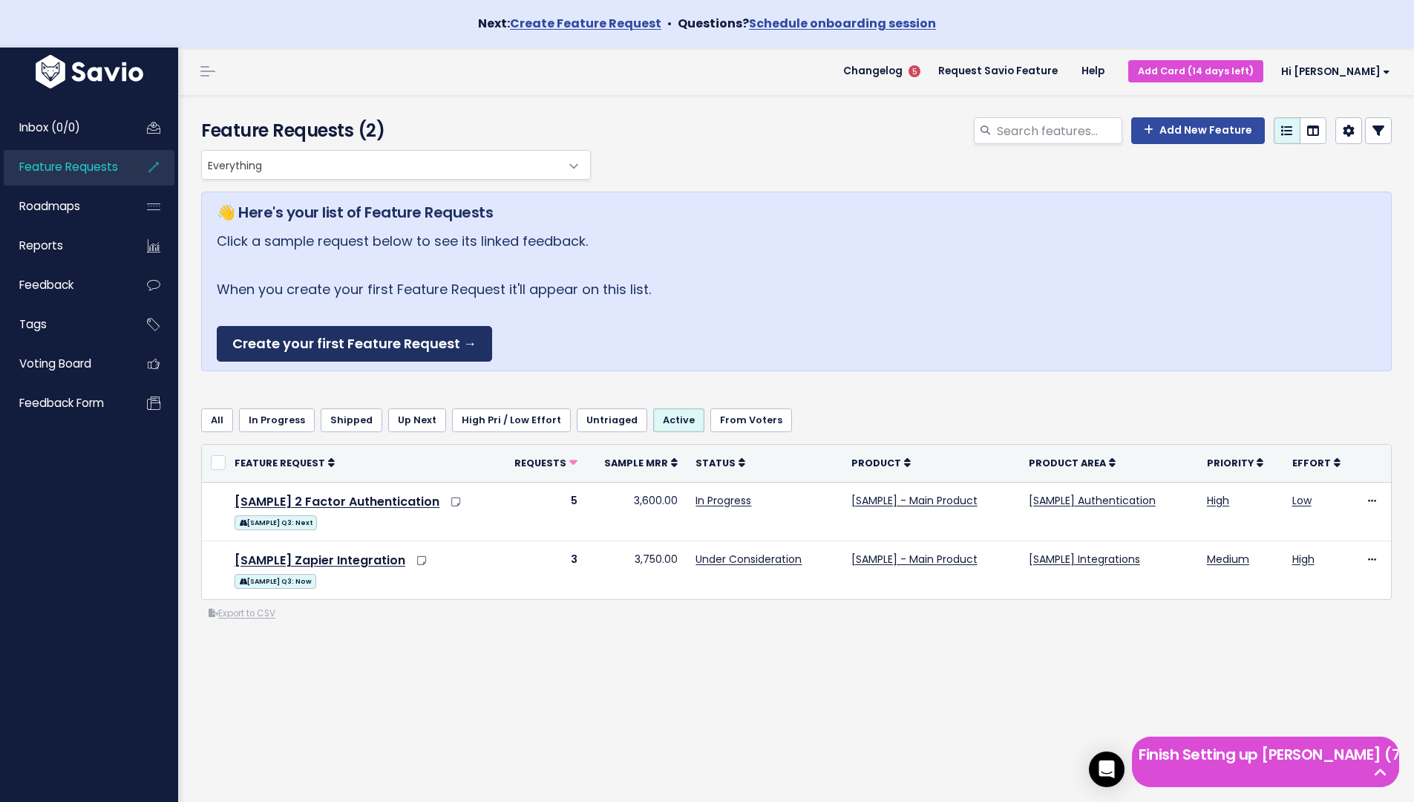
click at [313, 343] on link "Create your first Feature Request →" at bounding box center [354, 344] width 275 height 36
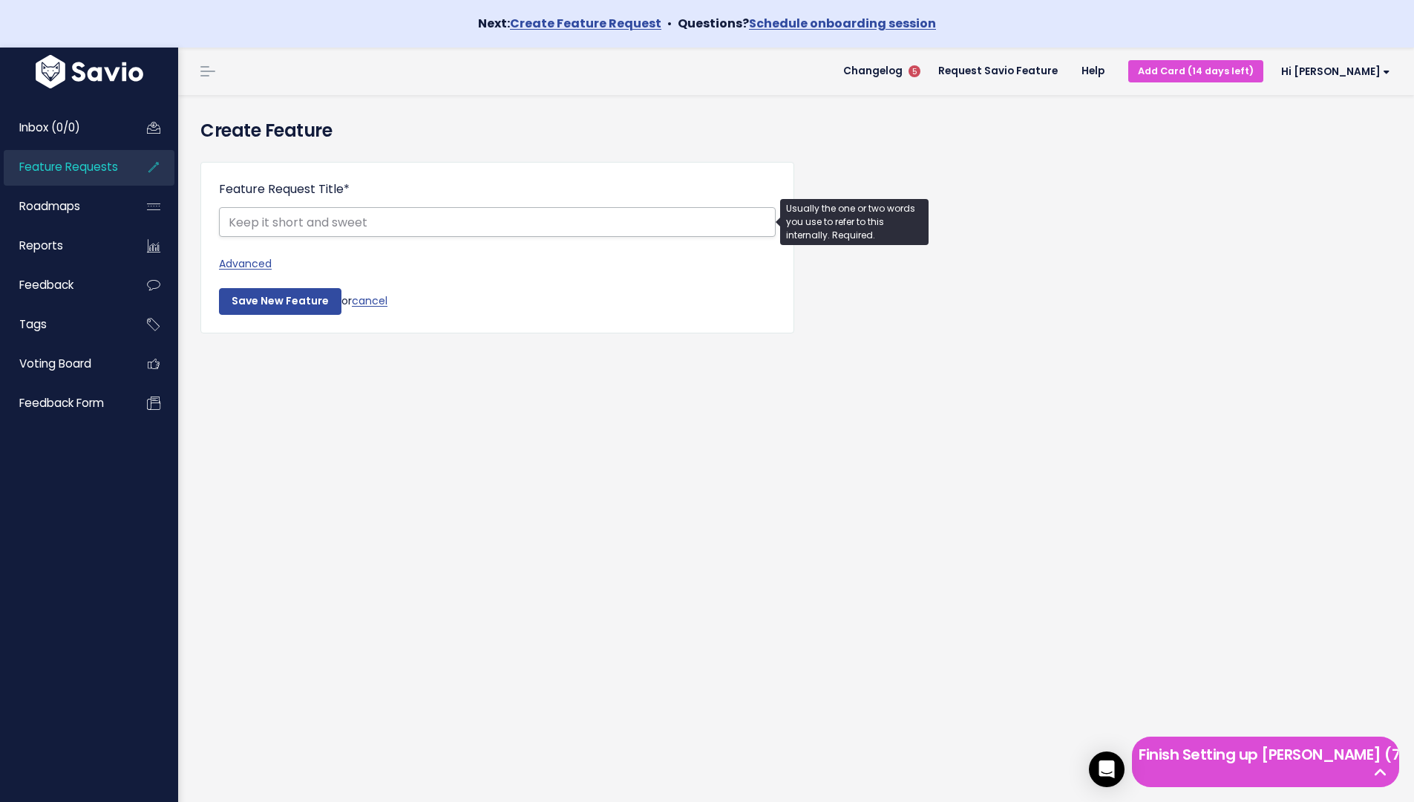
click at [494, 220] on input "Feature Request Title *" at bounding box center [497, 222] width 557 height 30
click at [331, 222] on input "IT Security Prioritazation" at bounding box center [497, 222] width 557 height 30
type input "IT Security Prioritization"
click at [287, 306] on input "Save New Feature" at bounding box center [280, 301] width 123 height 27
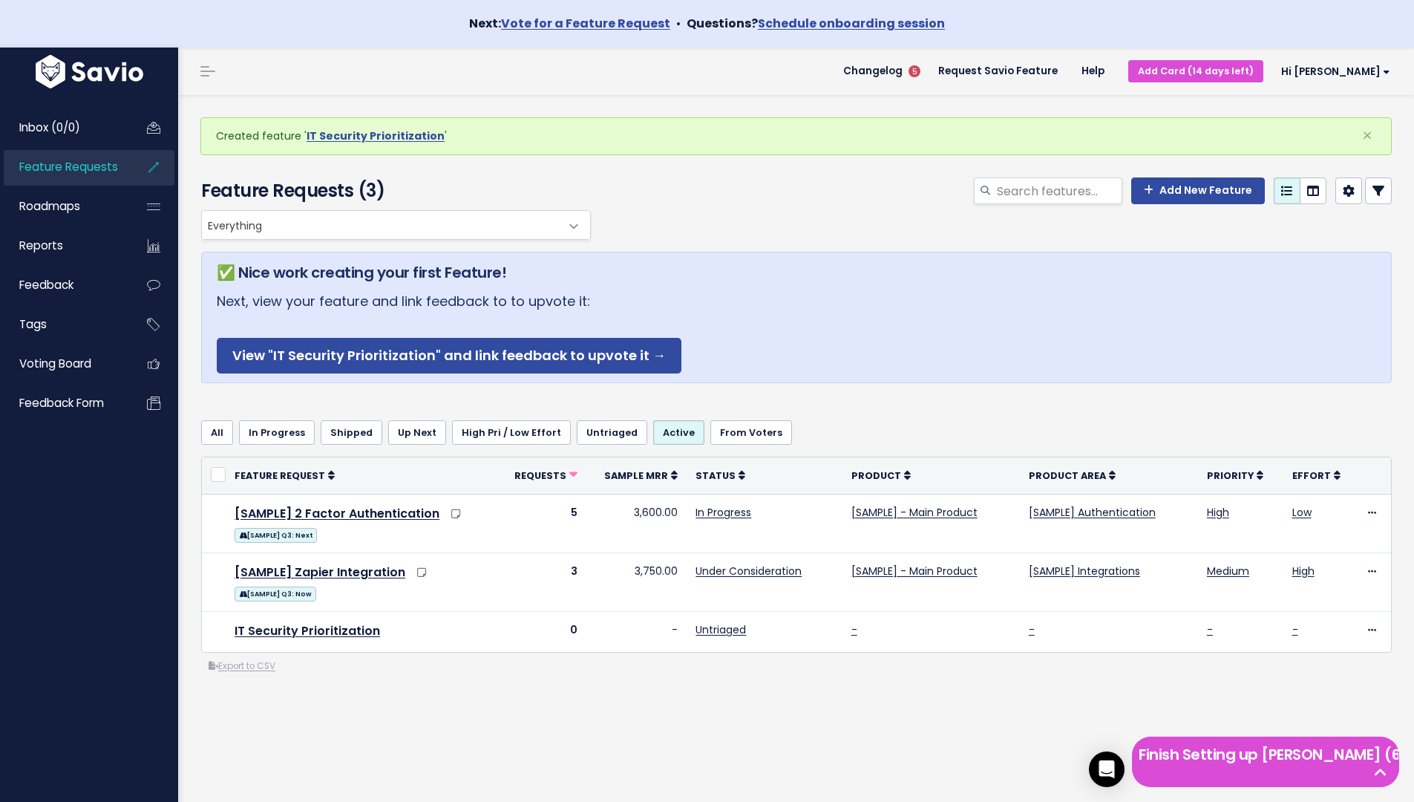
click at [459, 694] on div "Everything Any Product: Any Product Area Any Product: No Product Area No Produc…" at bounding box center [796, 501] width 1213 height 583
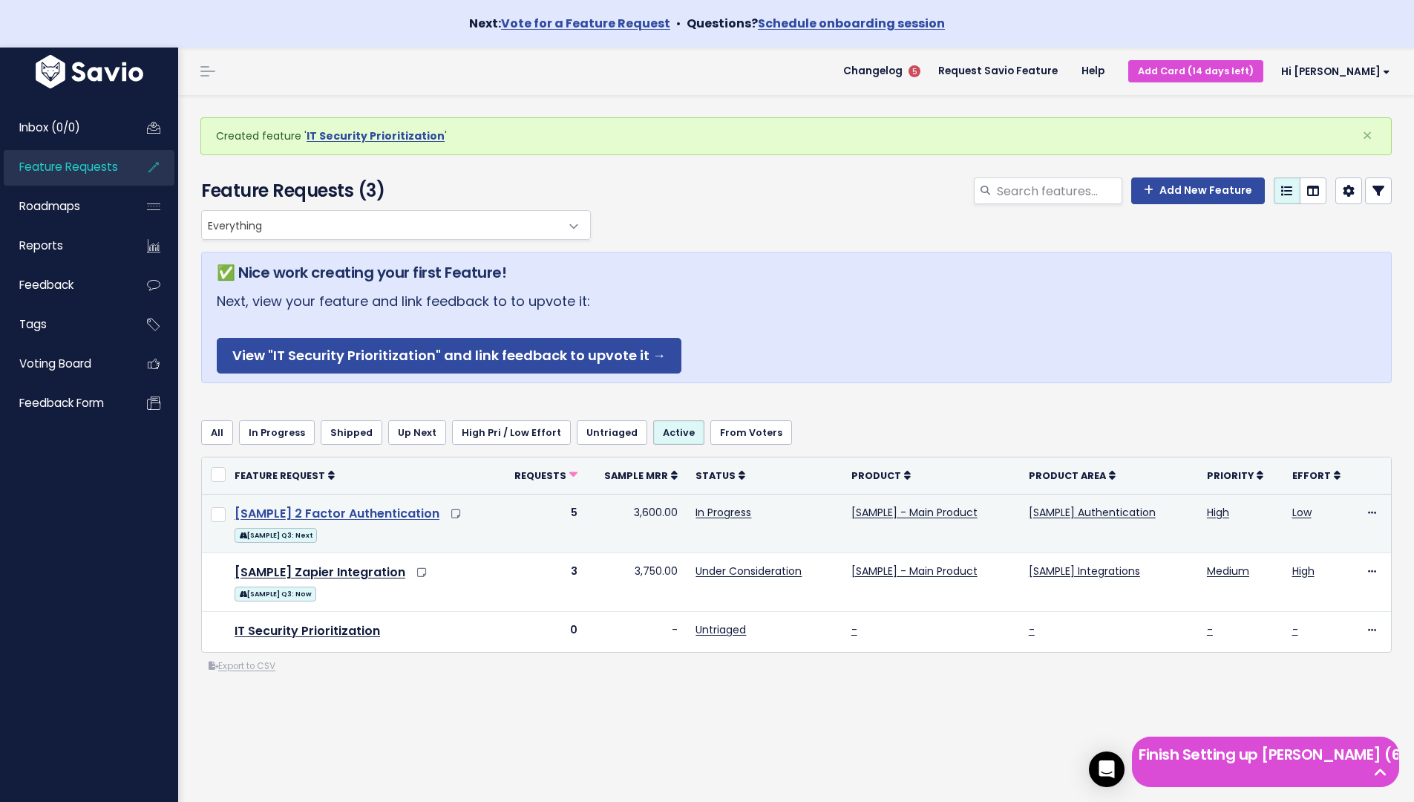
click at [355, 517] on link "[SAMPLE] 2 Factor Authentication" at bounding box center [337, 513] width 205 height 17
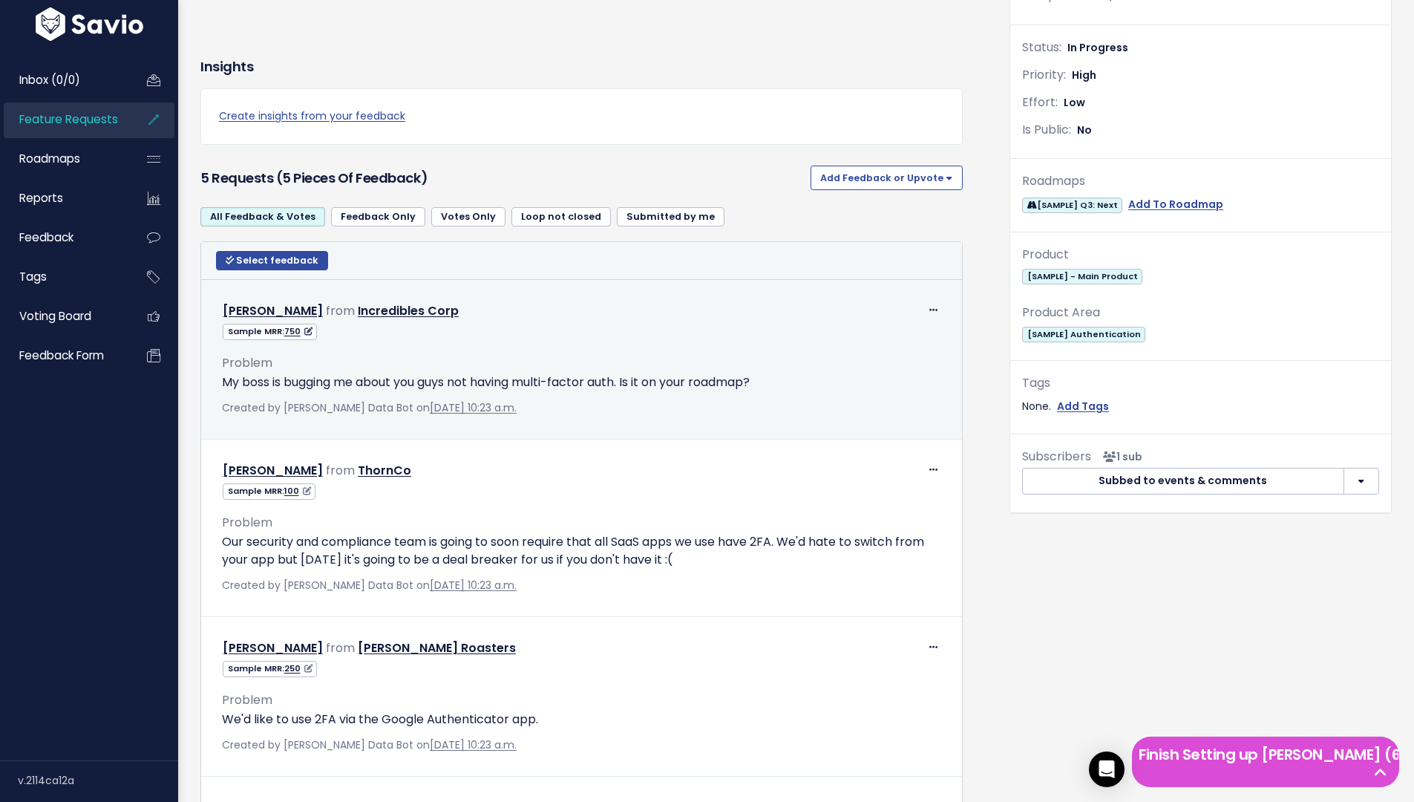
scroll to position [526, 0]
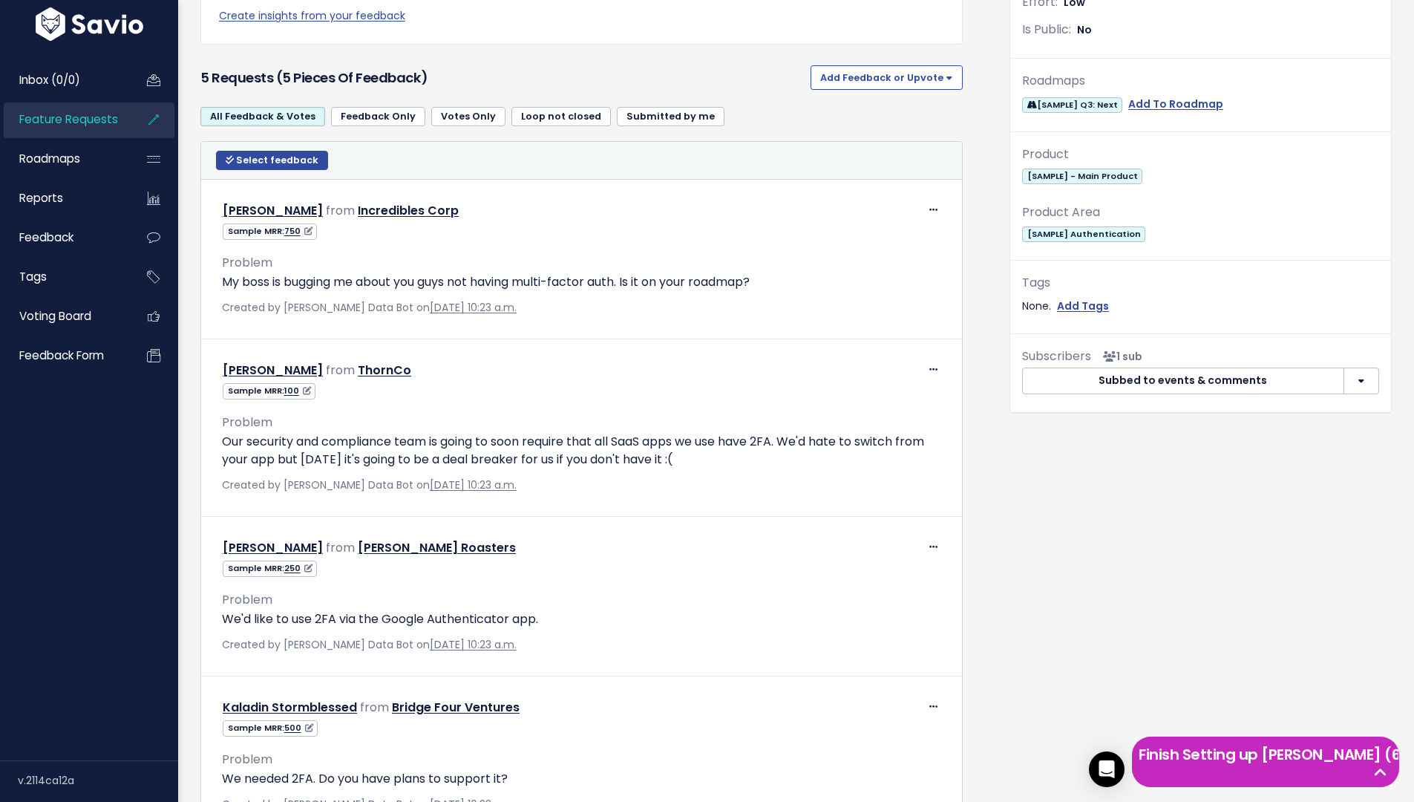
click at [1308, 765] on h5 "Finish Setting up [PERSON_NAME] (6 left)" at bounding box center [1266, 754] width 254 height 22
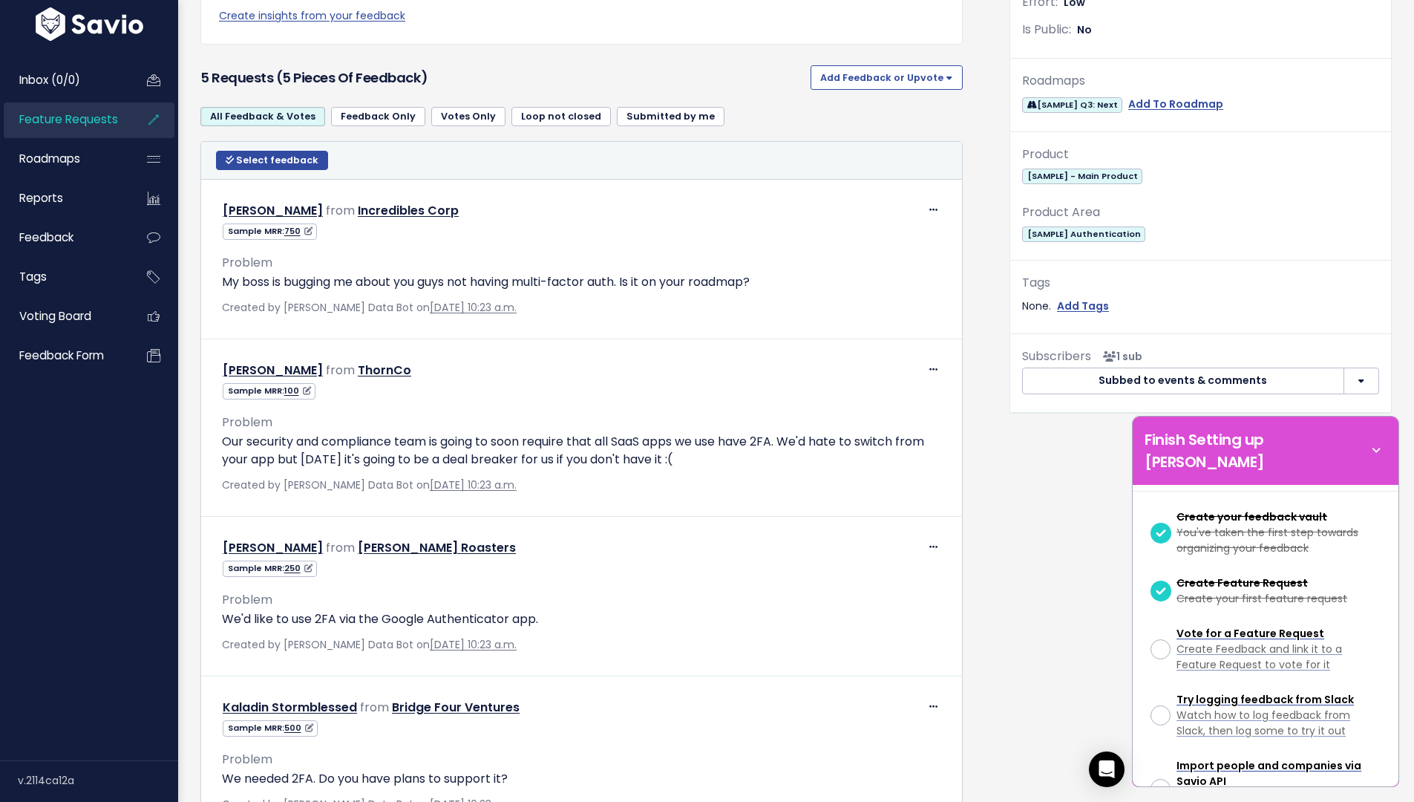
scroll to position [107, 0]
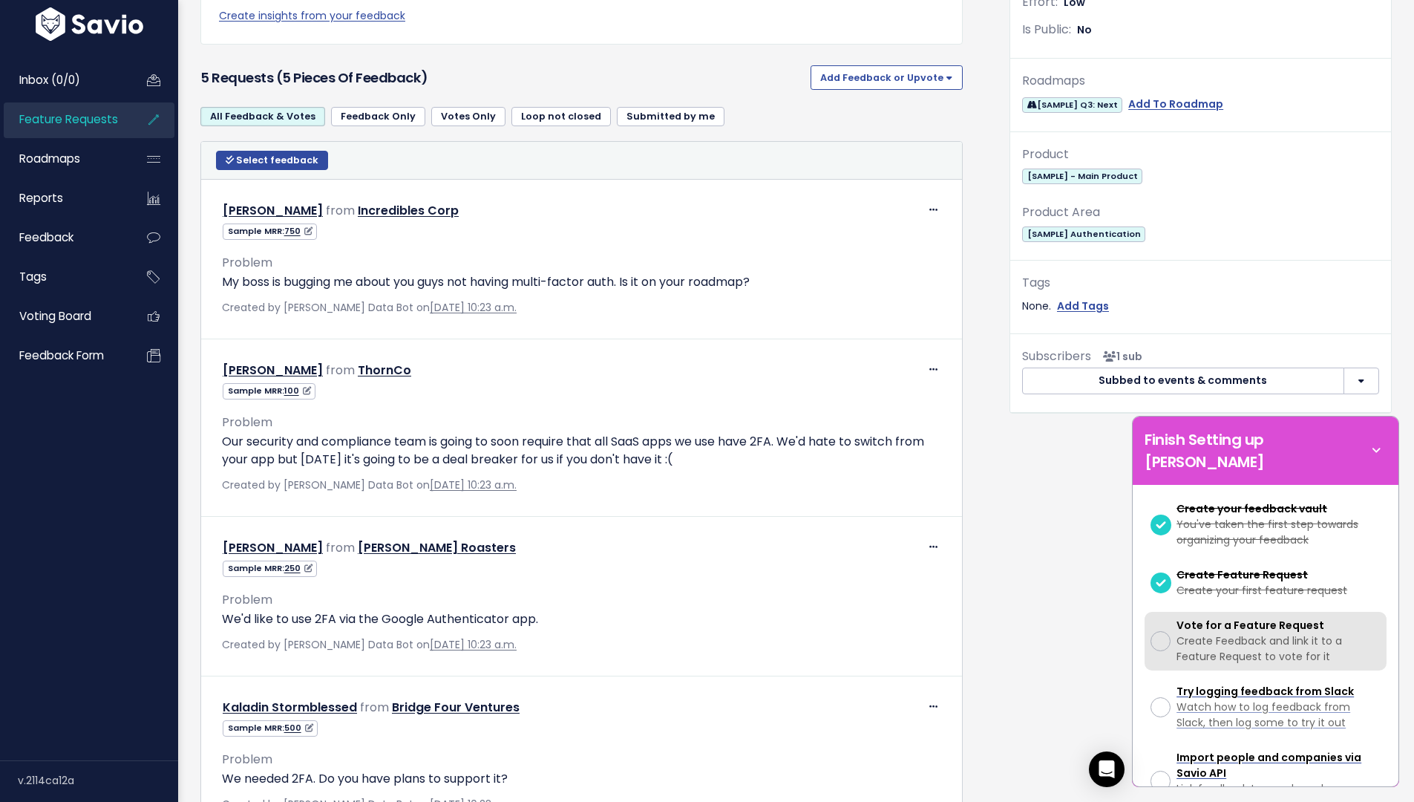
click at [1178, 633] on span "Create Feedback and link it to a Feature Request to vote for it" at bounding box center [1260, 648] width 166 height 30
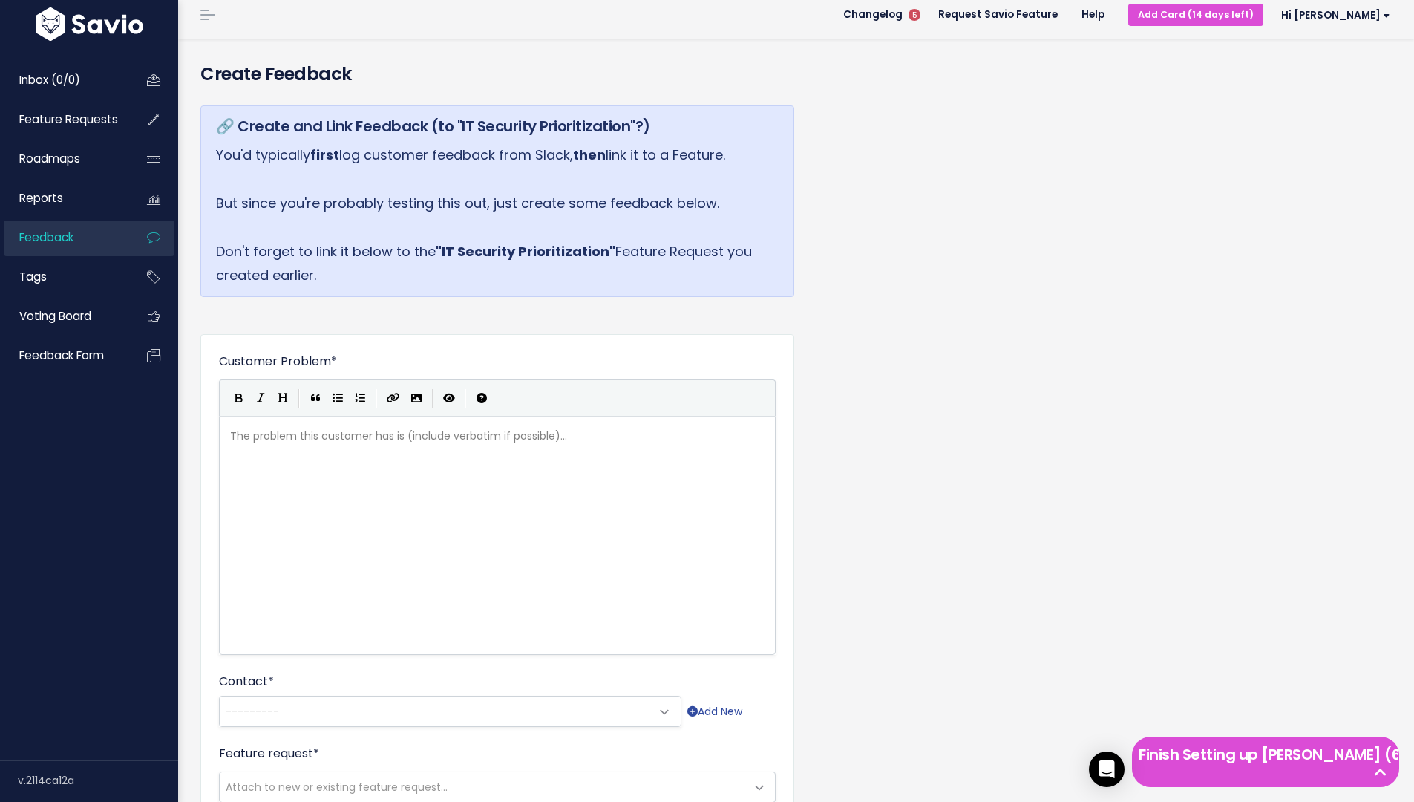
scroll to position [62, 0]
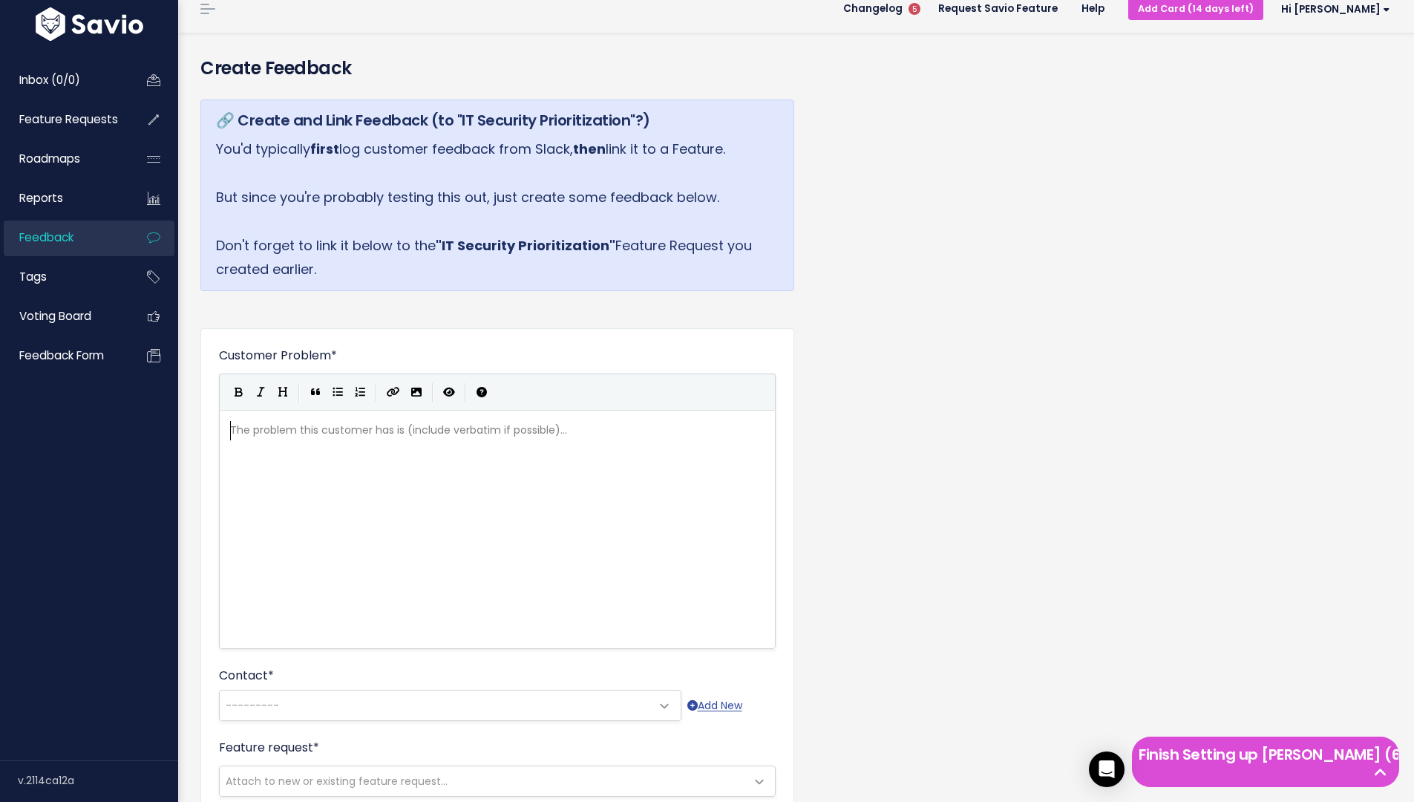
click at [432, 458] on div "The problem this customer has is (include verbatim if possible)... xxxxxxxxxx ​" at bounding box center [516, 548] width 578 height 260
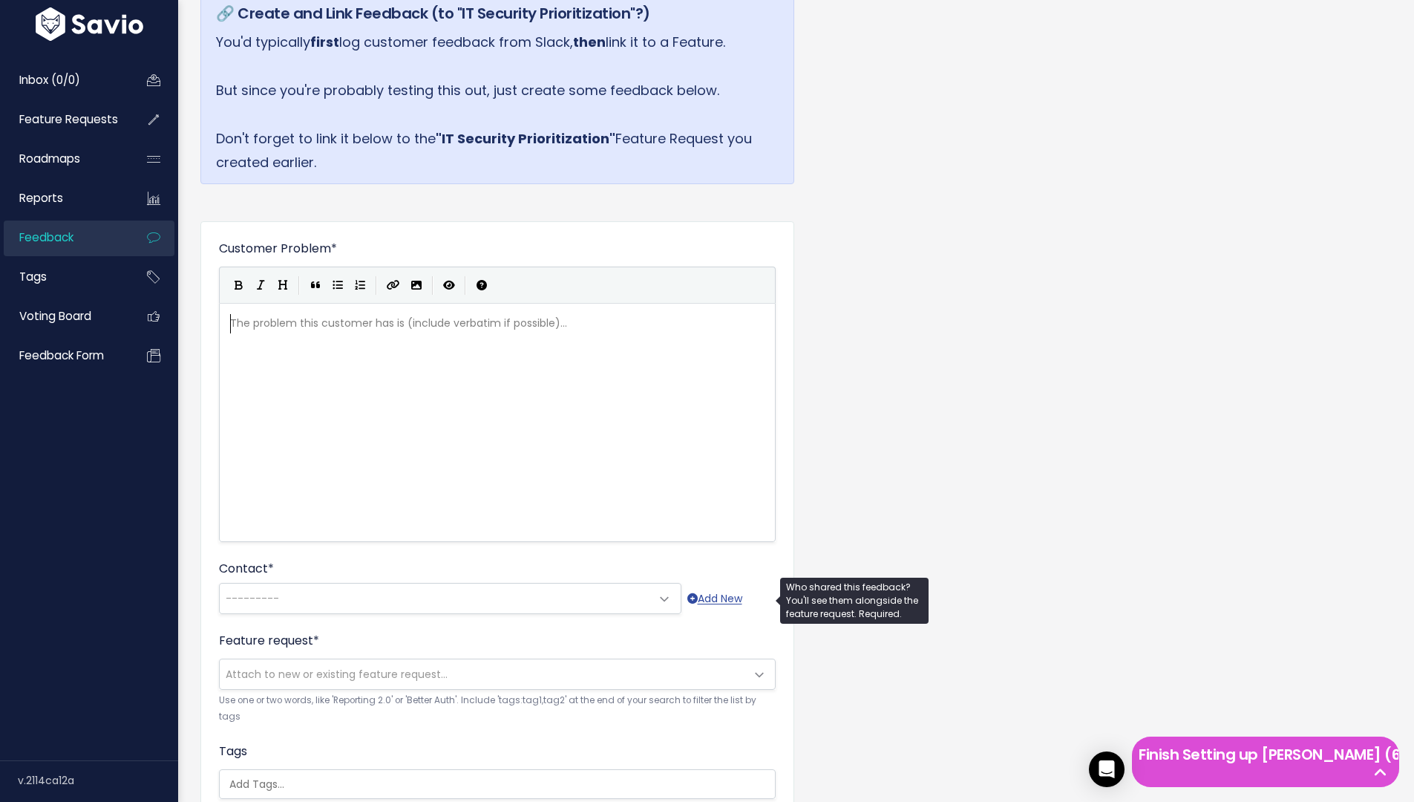
click at [416, 591] on span "---------" at bounding box center [435, 599] width 431 height 30
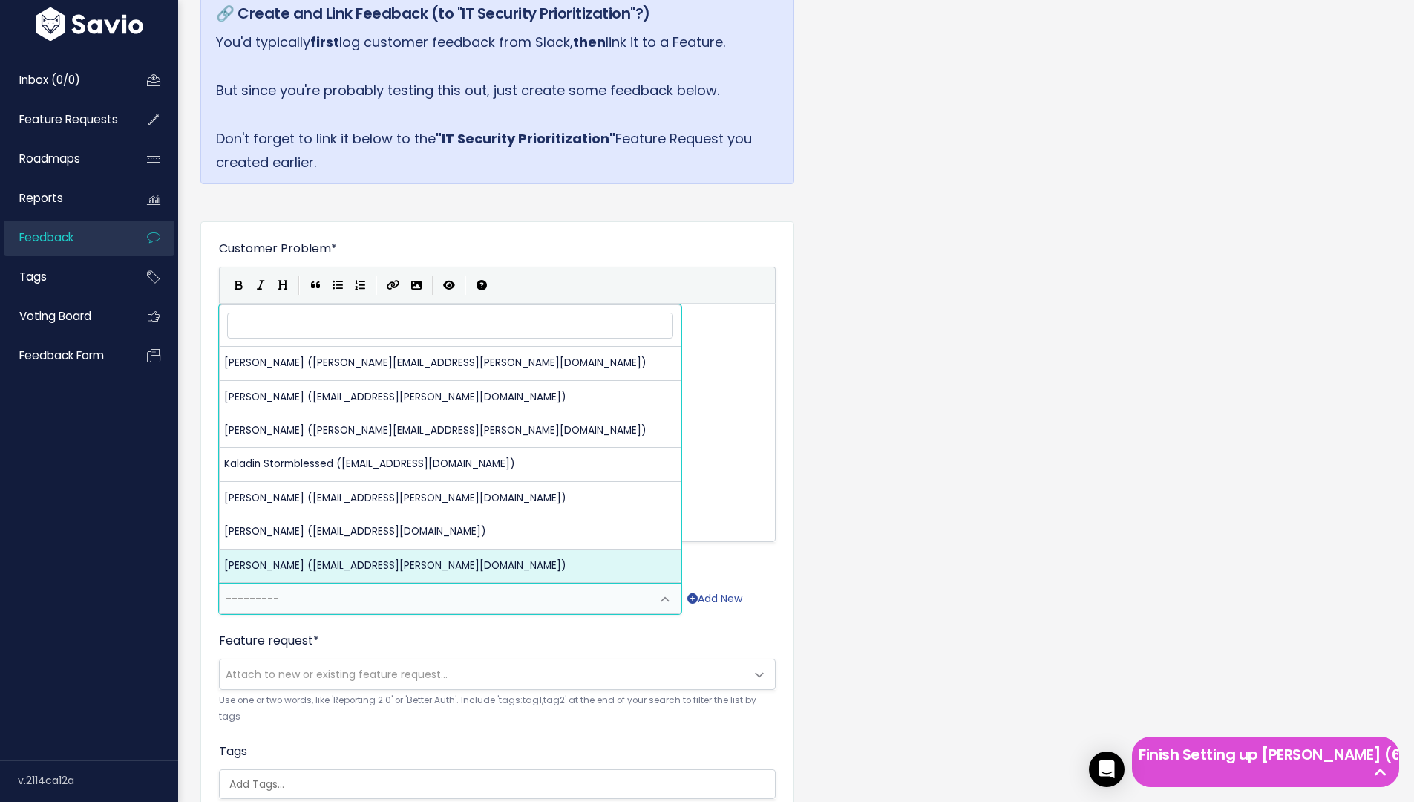
select select "93021500"
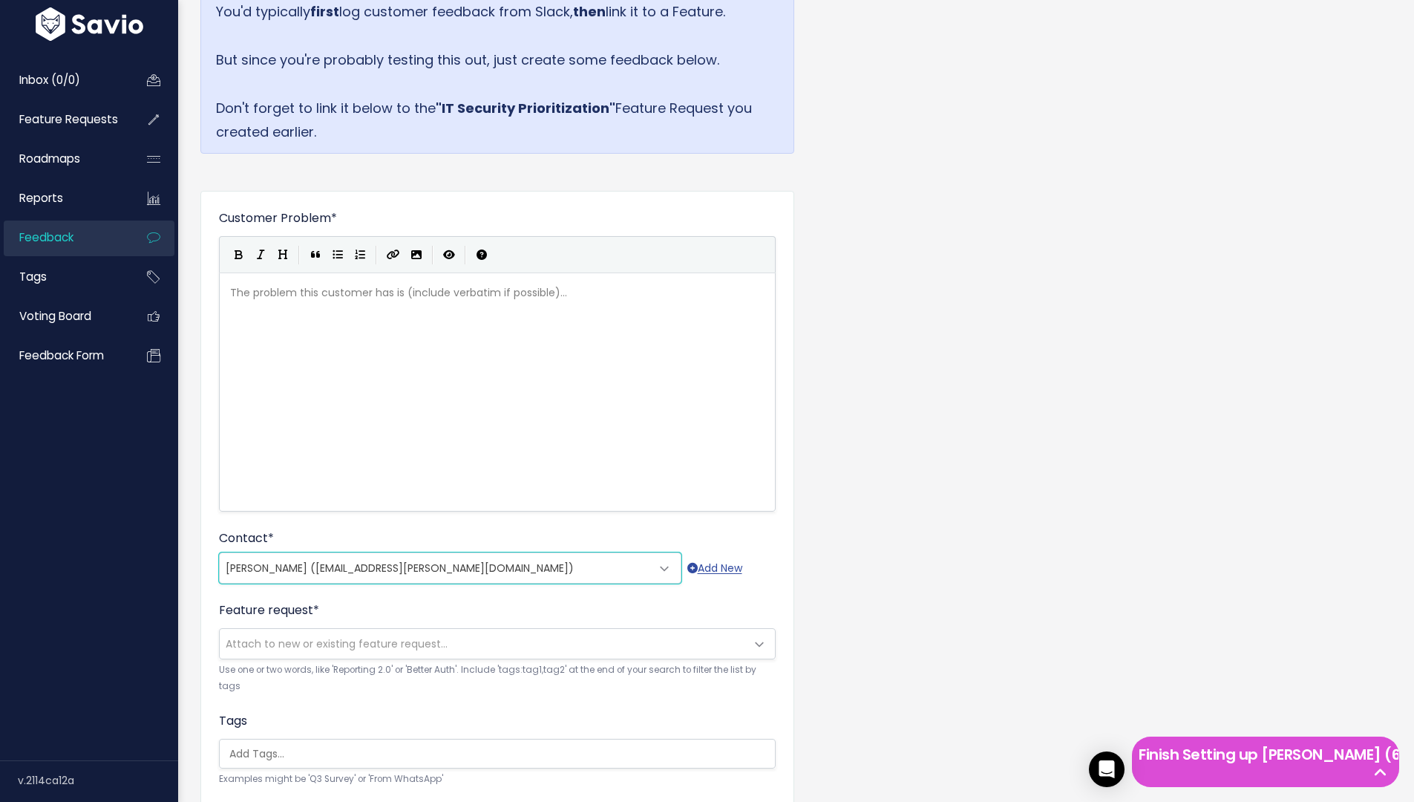
scroll to position [238, 0]
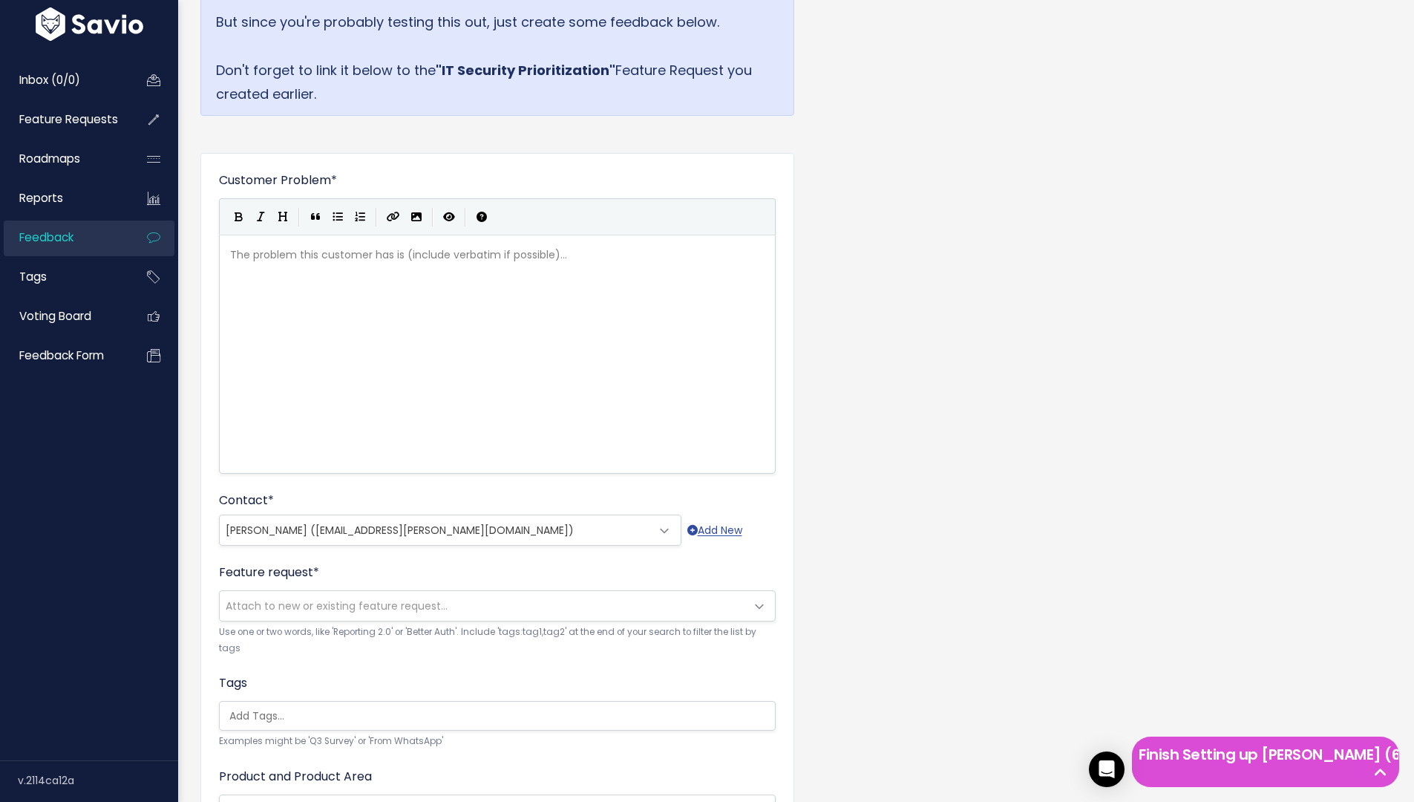
click at [392, 603] on span "Attach to new or existing feature request..." at bounding box center [337, 605] width 222 height 15
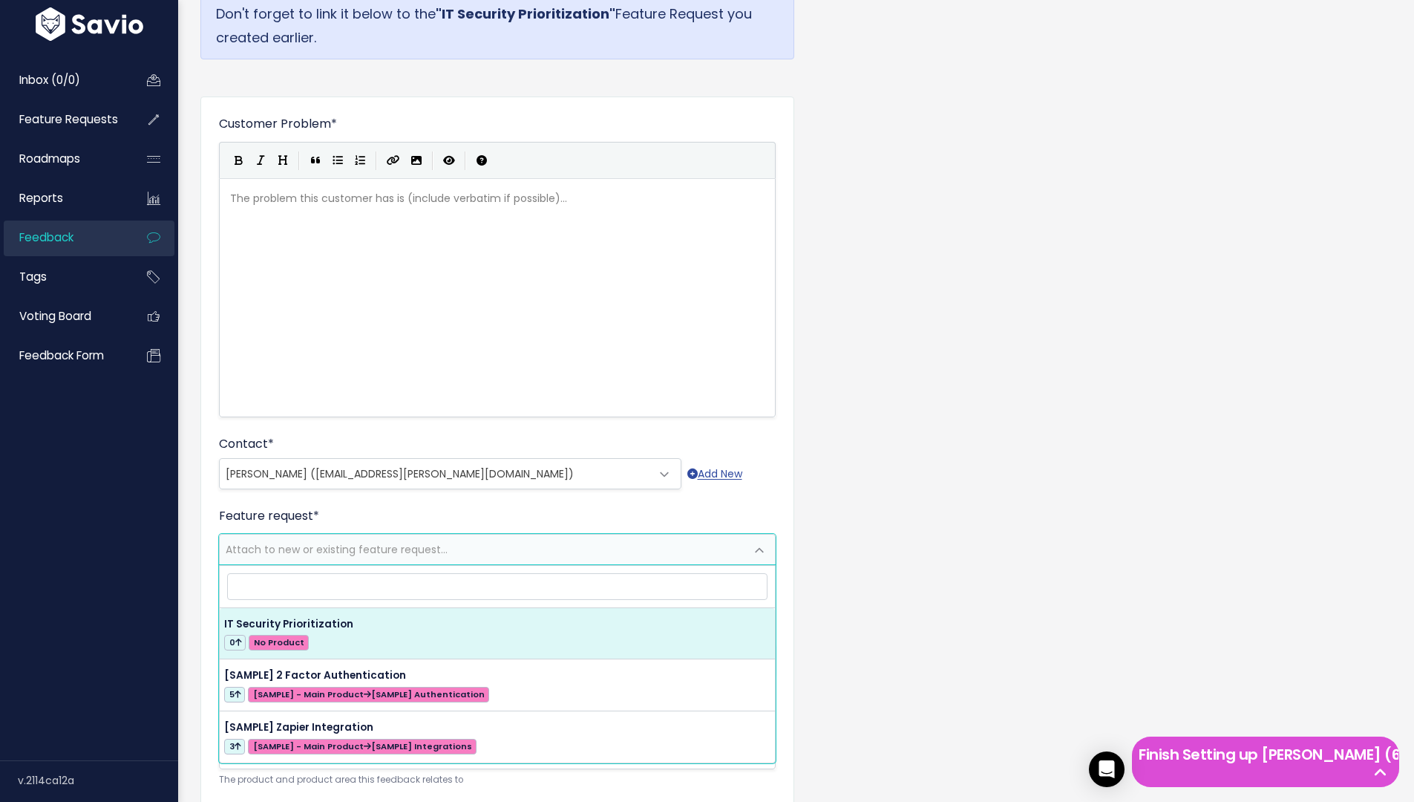
scroll to position [298, 0]
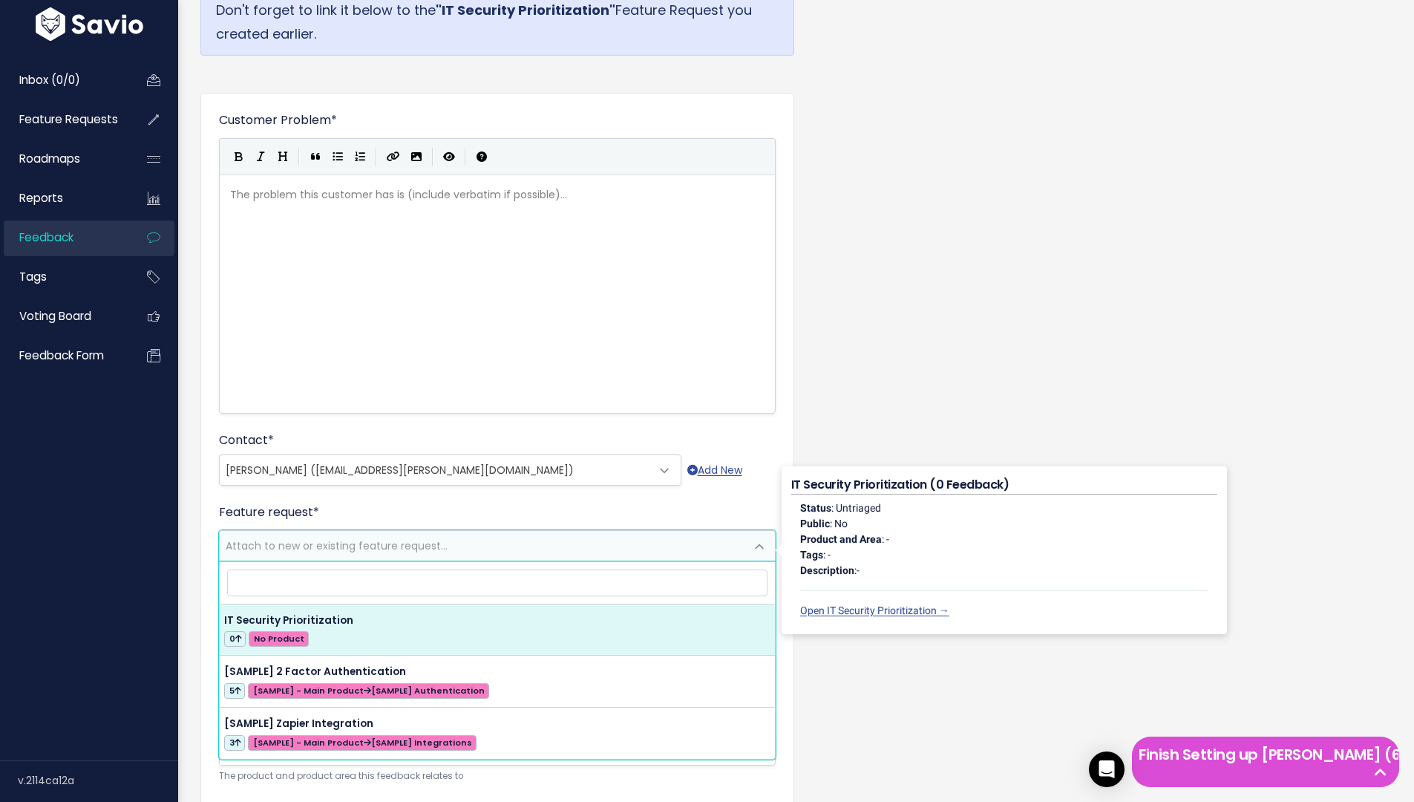
select select "64695"
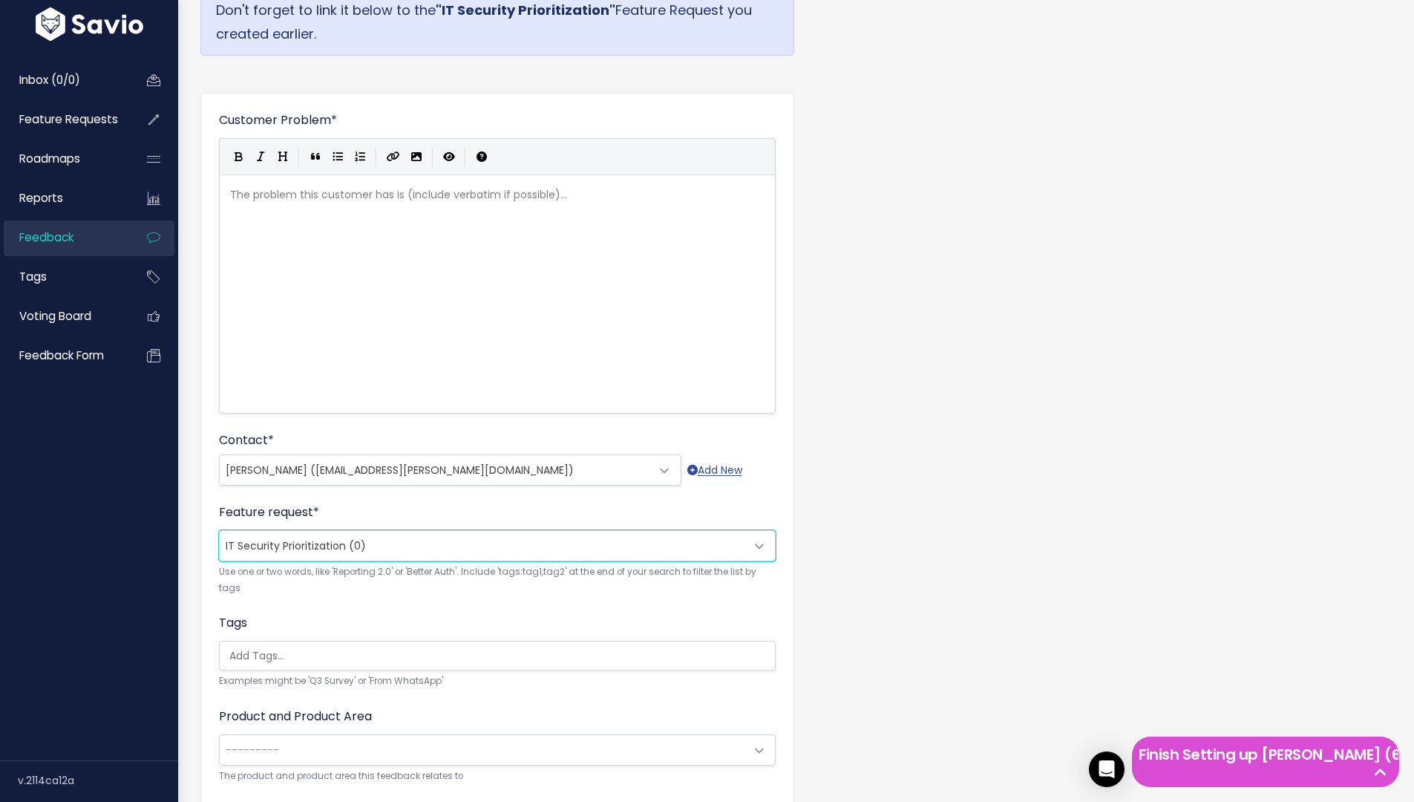
scroll to position [401, 0]
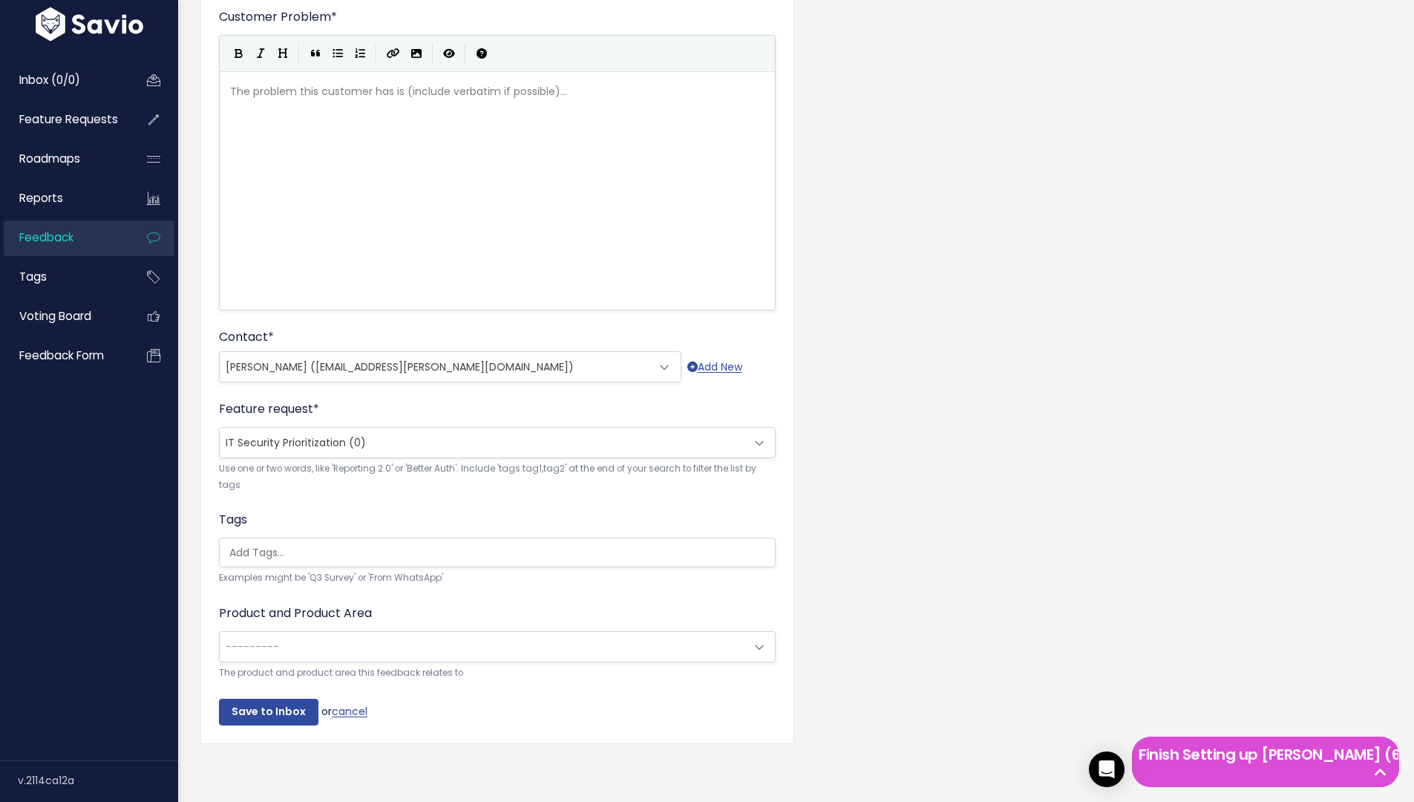
click at [370, 569] on div "Tags Examples might be 'Q3 Survey' or 'From WhatsApp'" at bounding box center [497, 548] width 557 height 75
click at [382, 547] on input "search" at bounding box center [500, 553] width 555 height 16
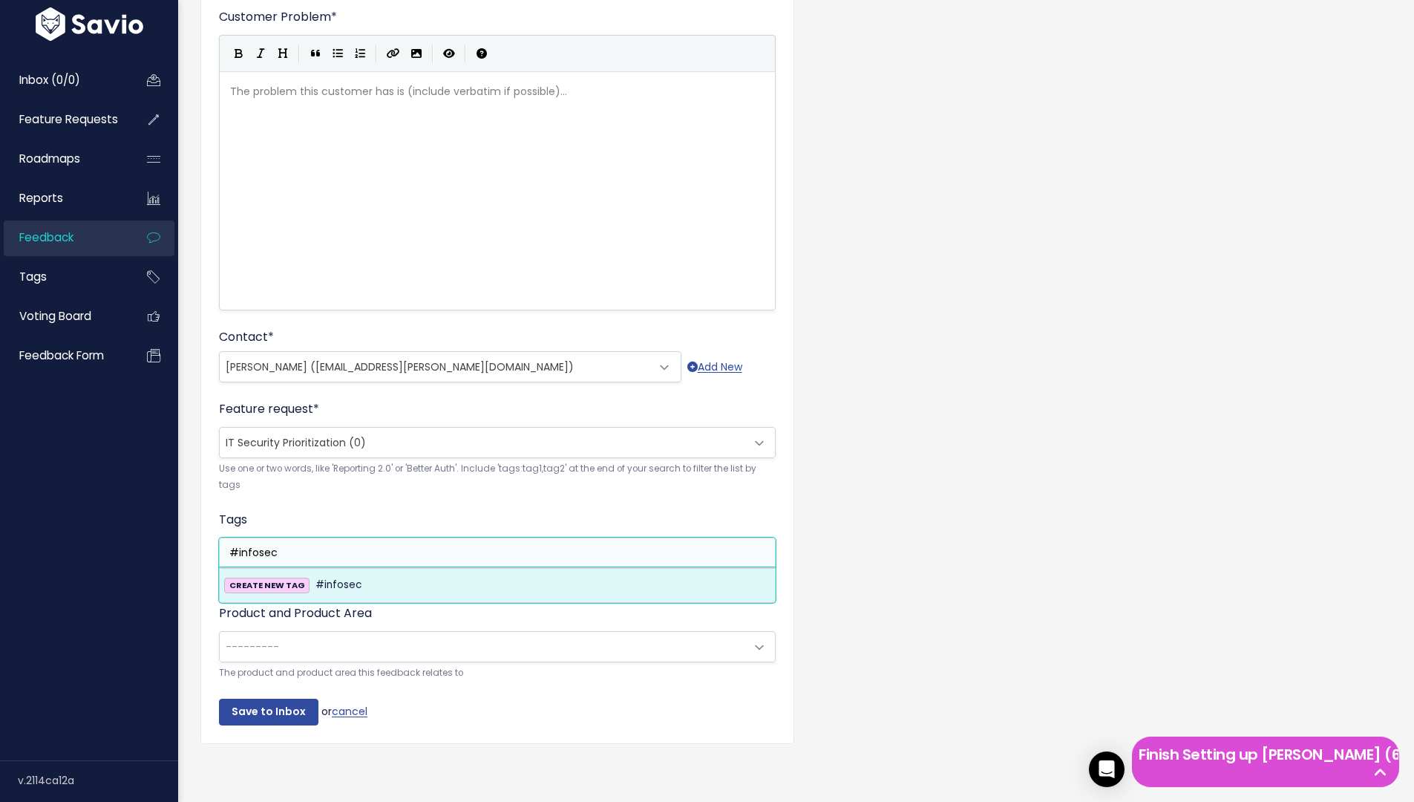
type input "#infosec"
click at [321, 588] on span "#infosec" at bounding box center [339, 585] width 46 height 18
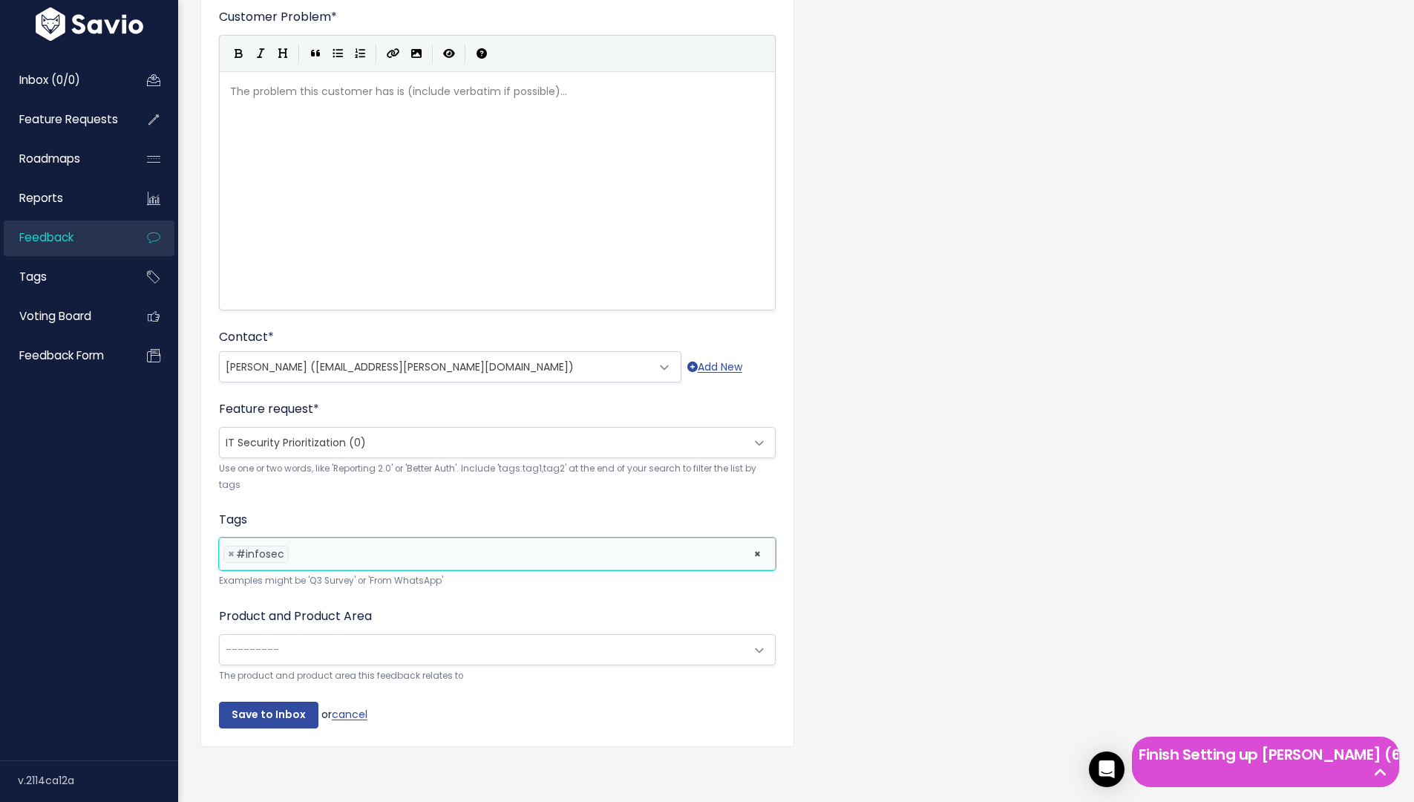
click at [284, 641] on span "---------" at bounding box center [483, 650] width 526 height 30
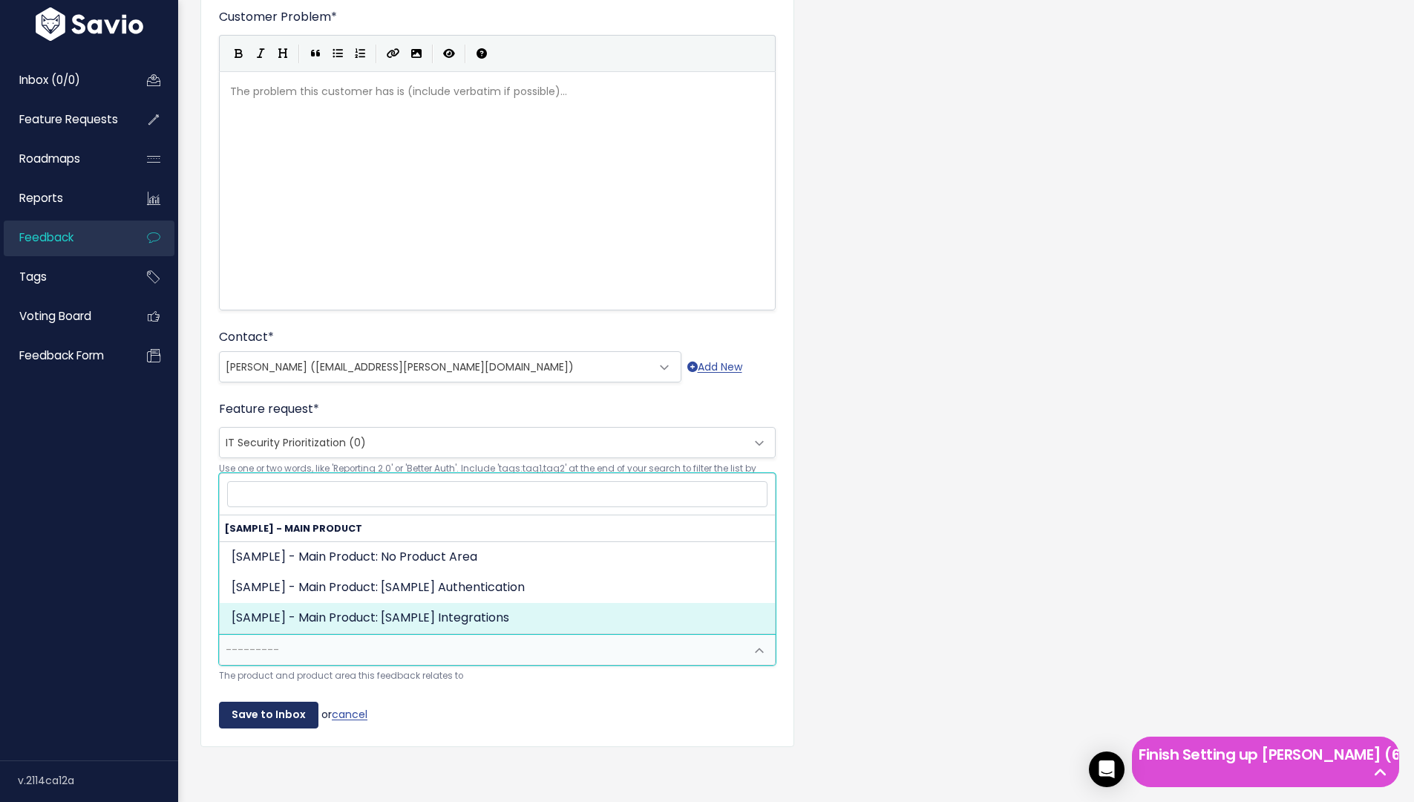
click at [272, 716] on input "Save to Inbox" at bounding box center [268, 715] width 99 height 27
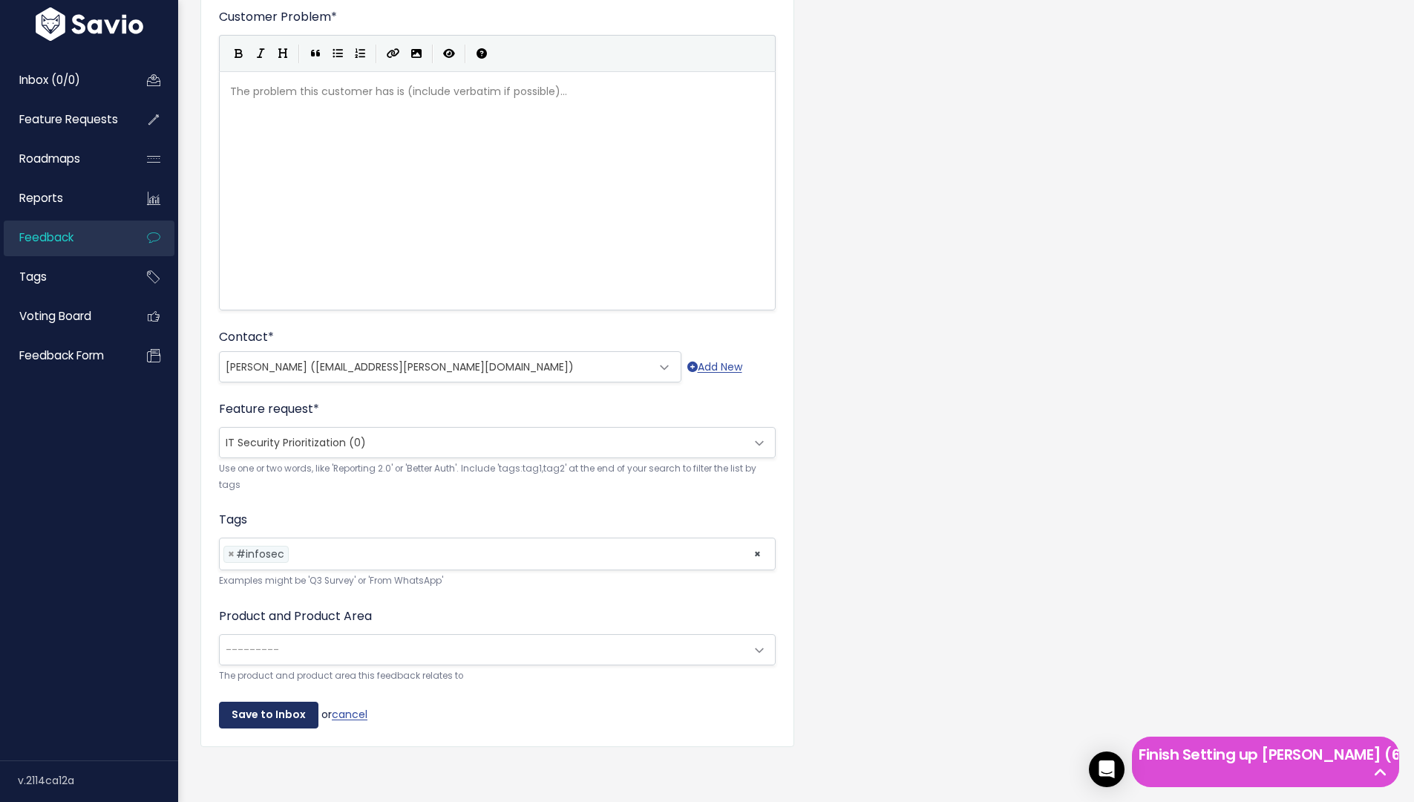
click at [272, 716] on input "Save to Inbox" at bounding box center [268, 715] width 99 height 27
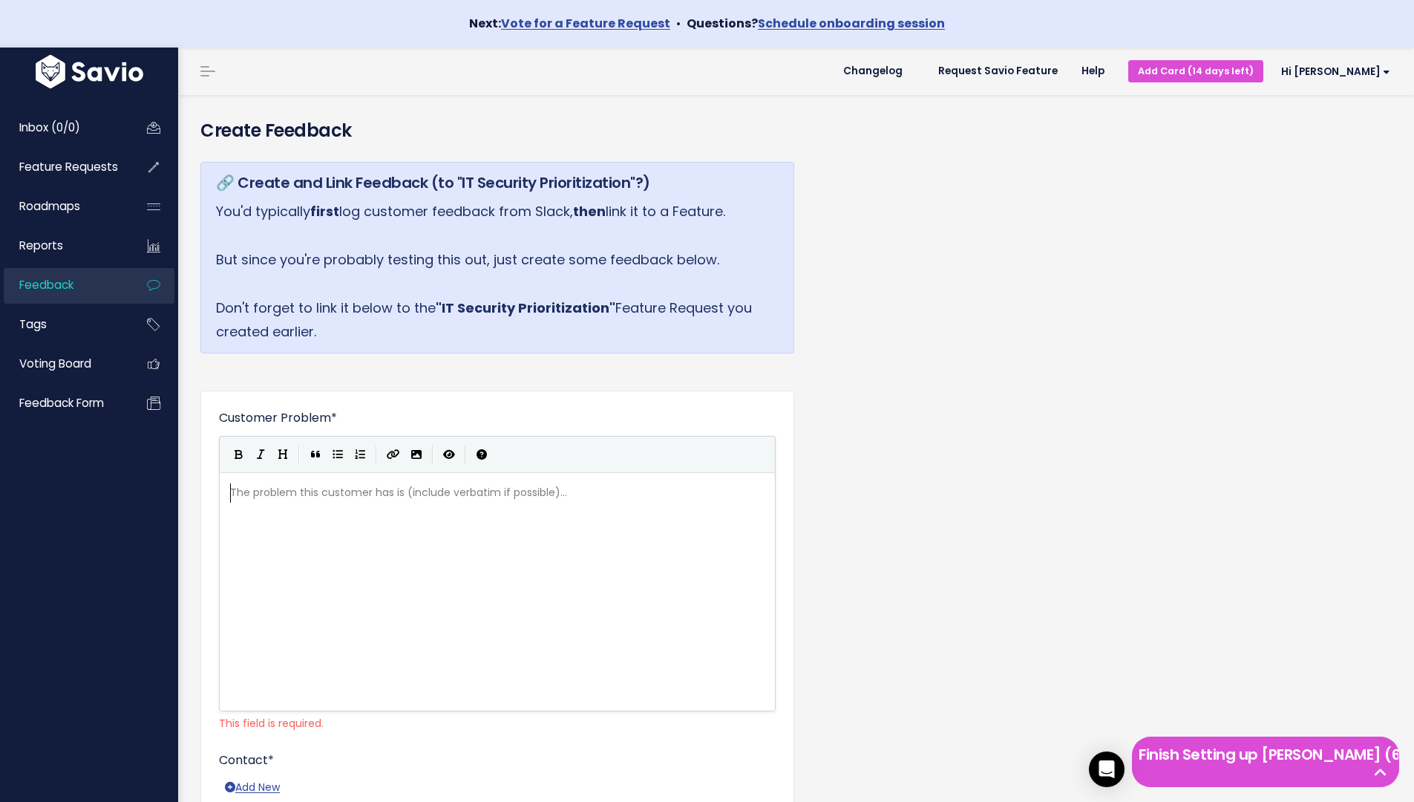
scroll to position [1, 0]
click at [327, 572] on div "The problem this customer has is (include verbatim if possible)... xxxxxxxxxx ​" at bounding box center [516, 610] width 578 height 260
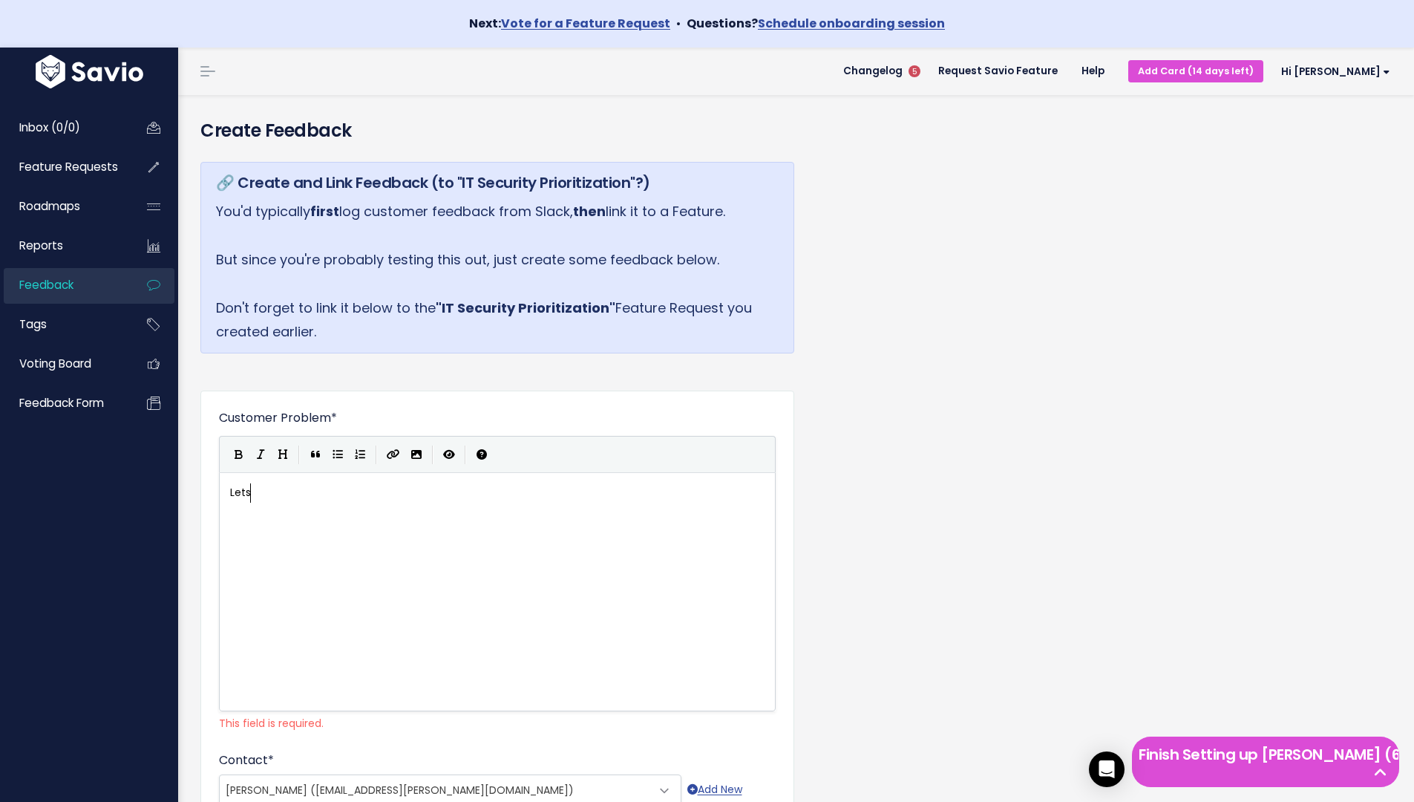
type textarea "Lets"
type textarea "'s o"
type textarea "do"
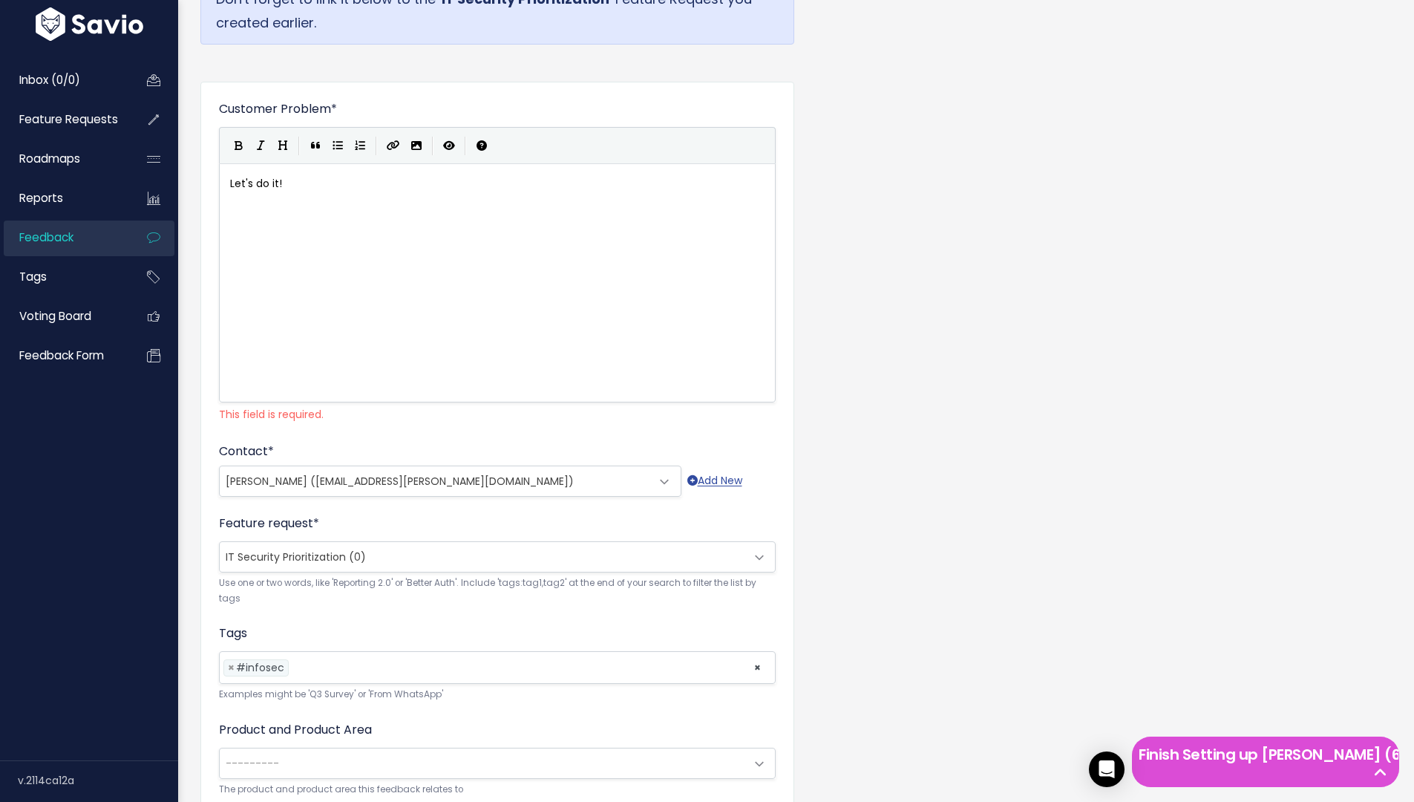
scroll to position [437, 0]
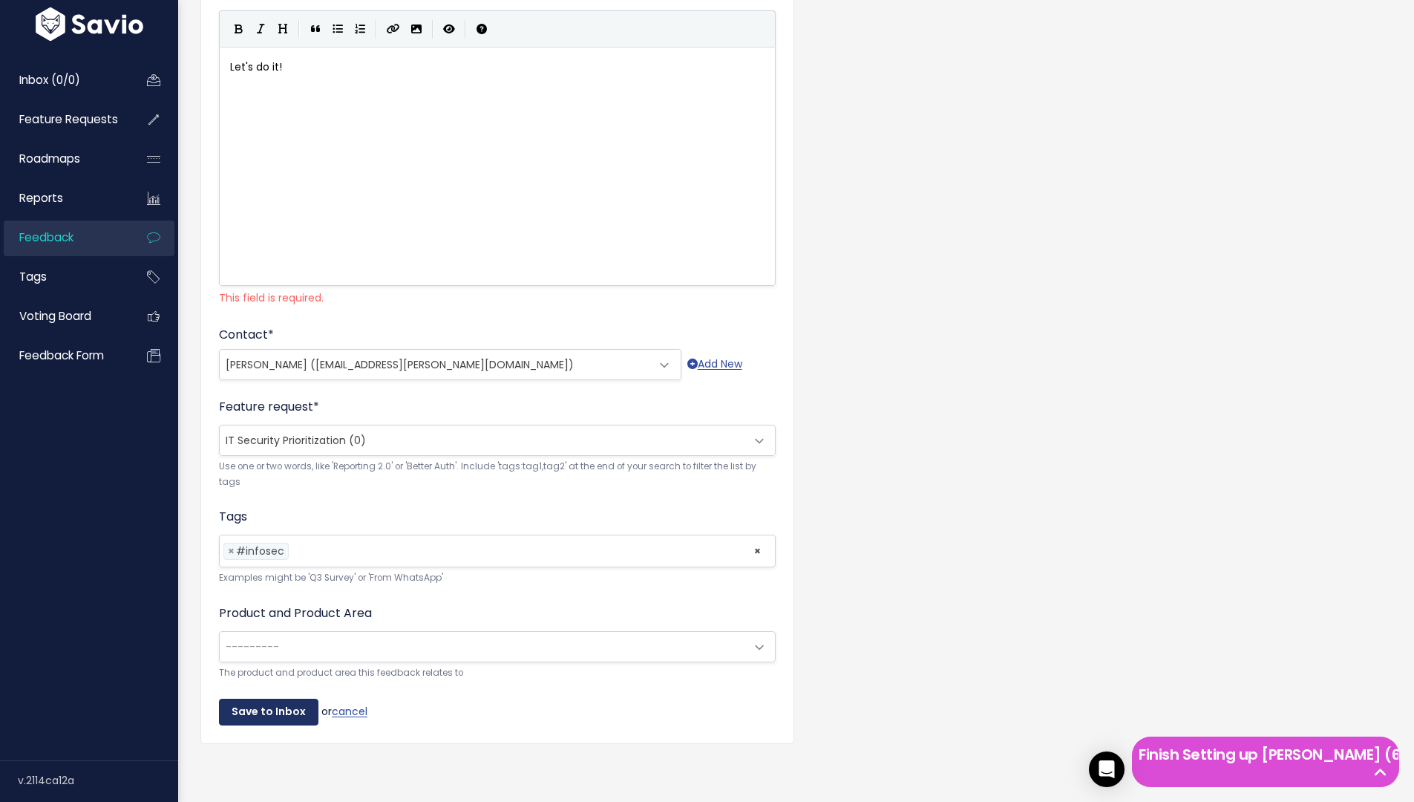
type textarea "do it!"
click at [293, 705] on input "Save to Inbox" at bounding box center [268, 712] width 99 height 27
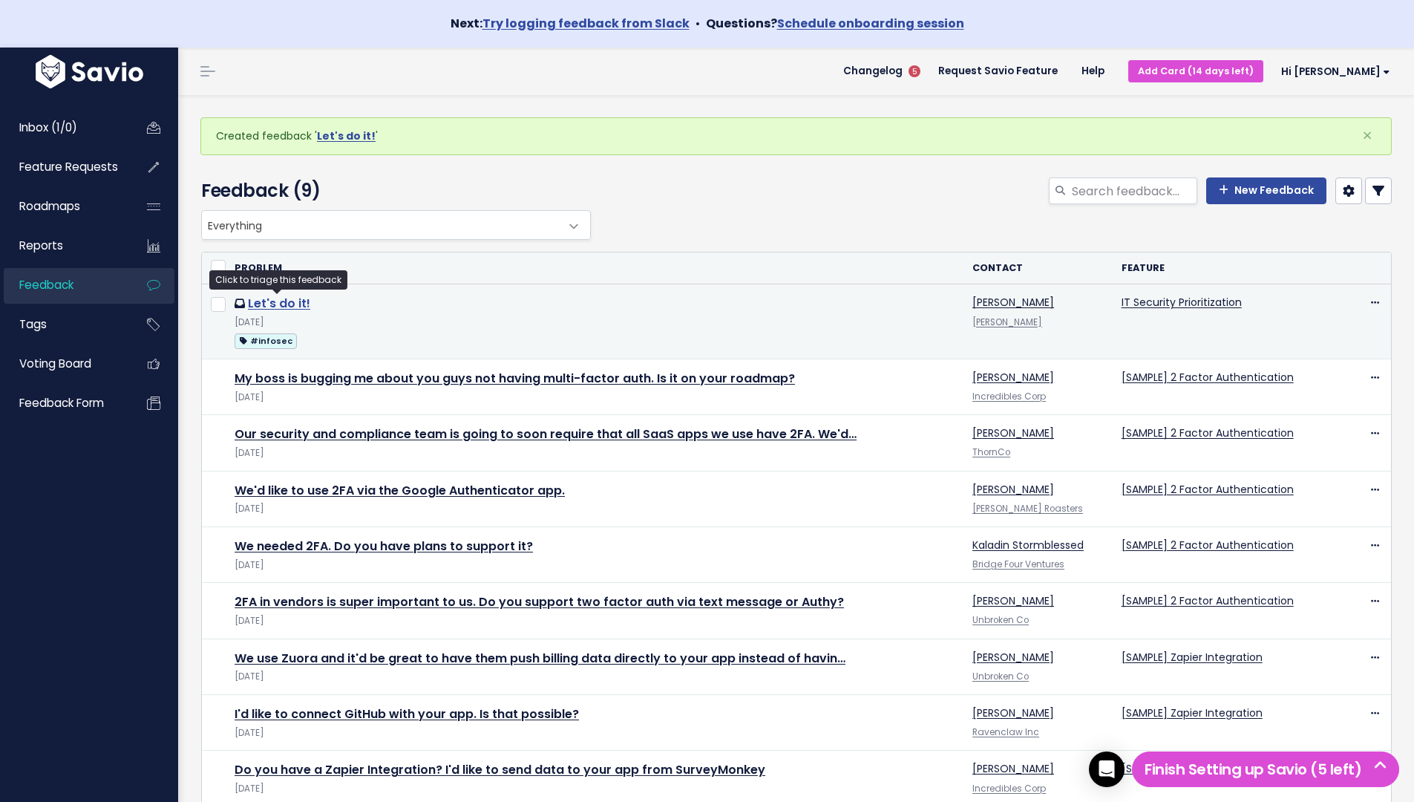
click at [294, 304] on link "Let's do it!" at bounding box center [279, 303] width 62 height 17
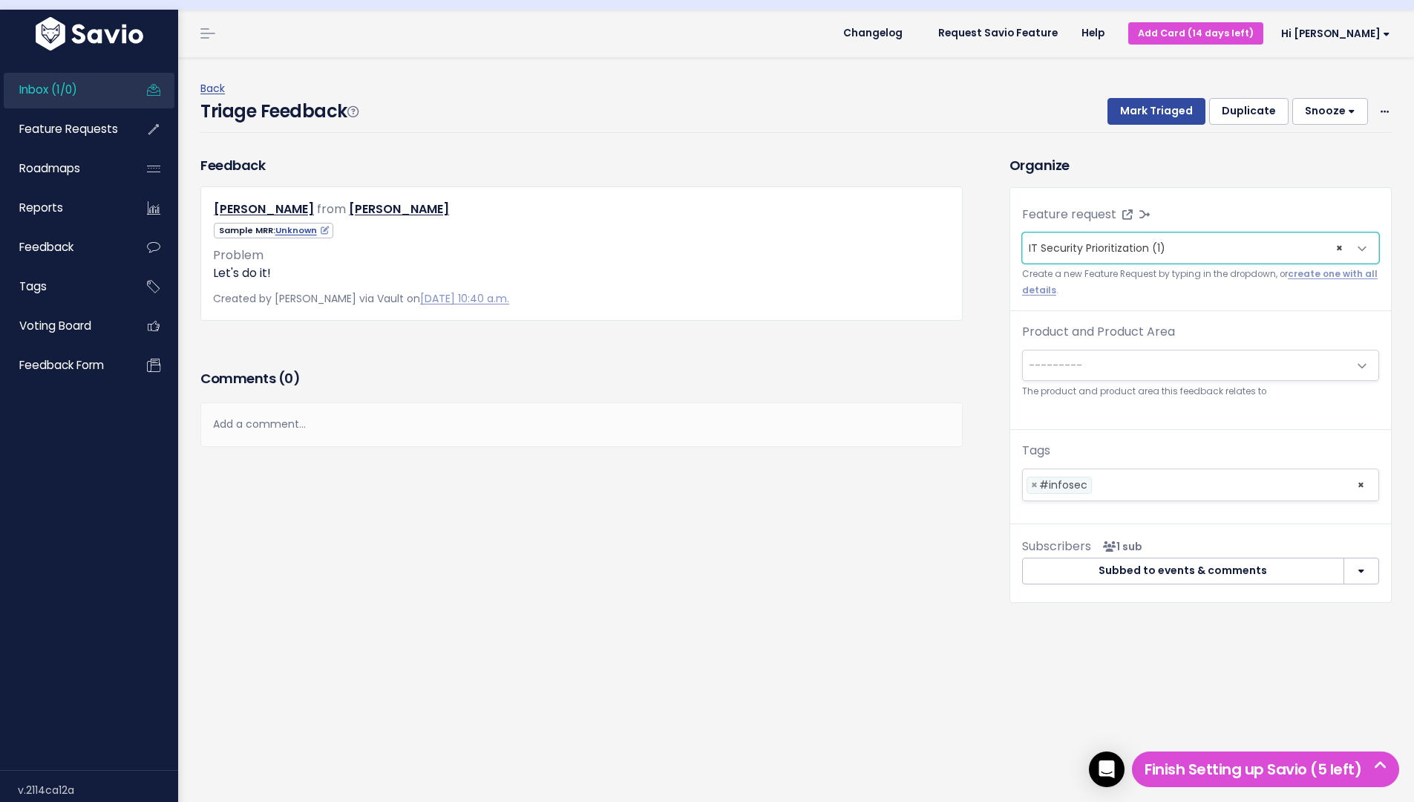
scroll to position [48, 0]
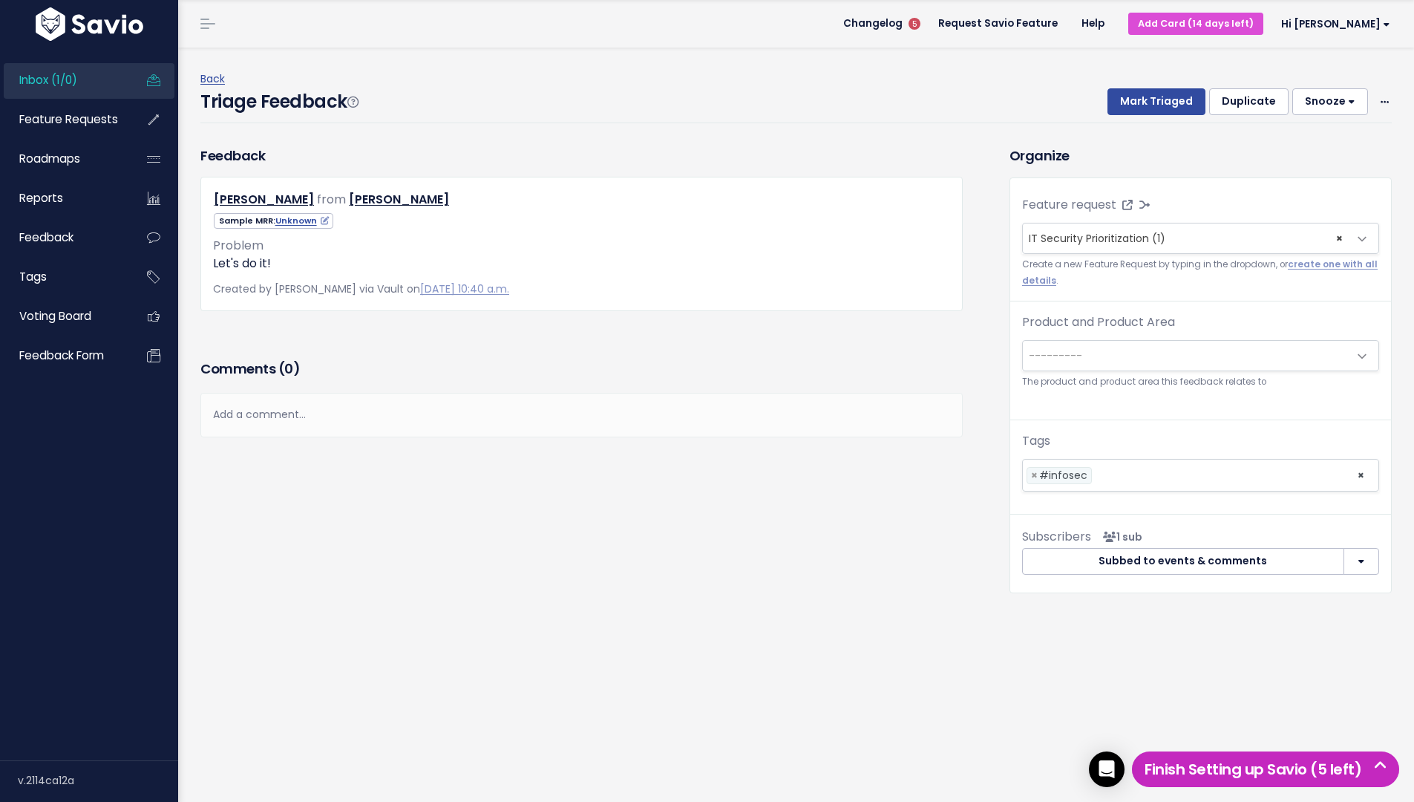
click at [1269, 768] on h5 "Finish Setting up Savio (5 left)" at bounding box center [1266, 769] width 254 height 22
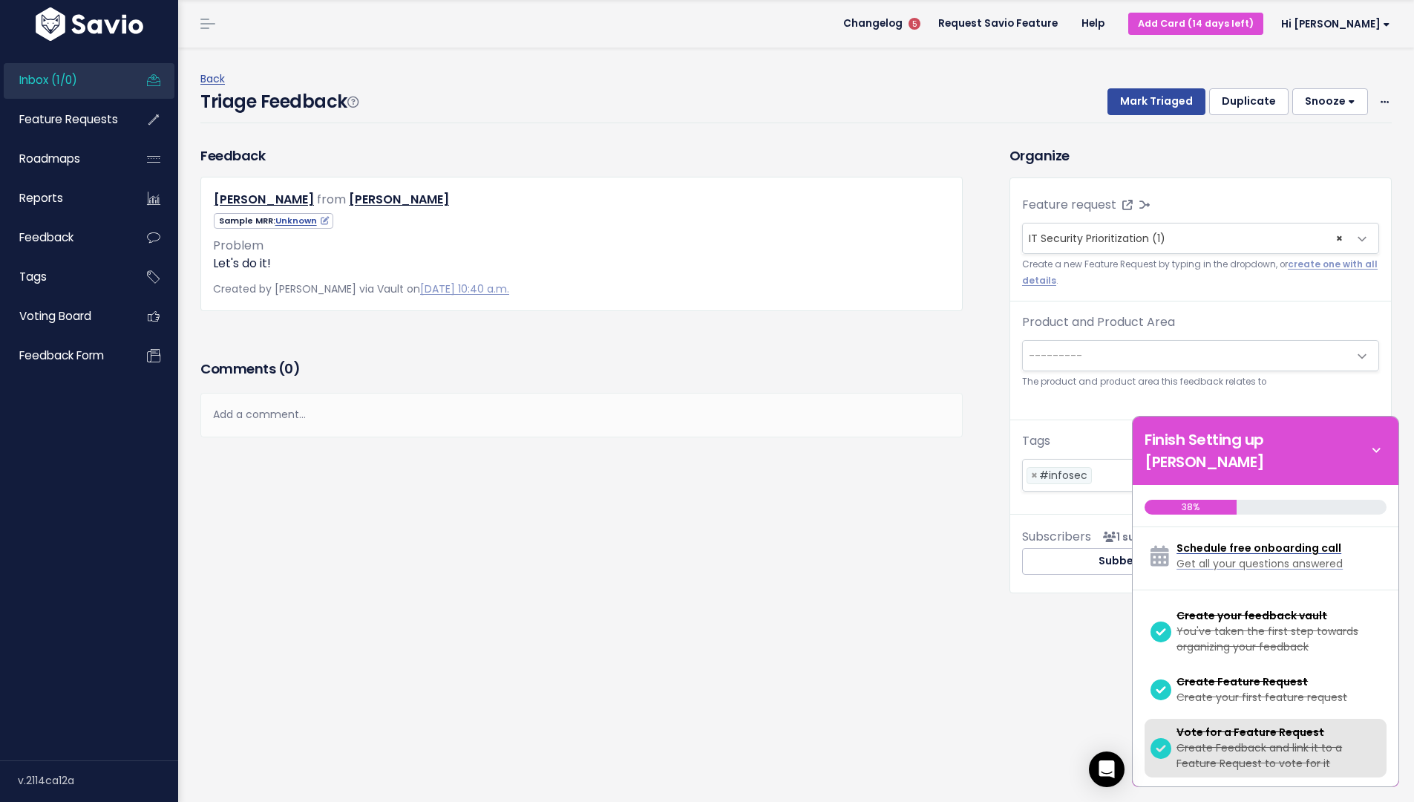
scroll to position [321, 0]
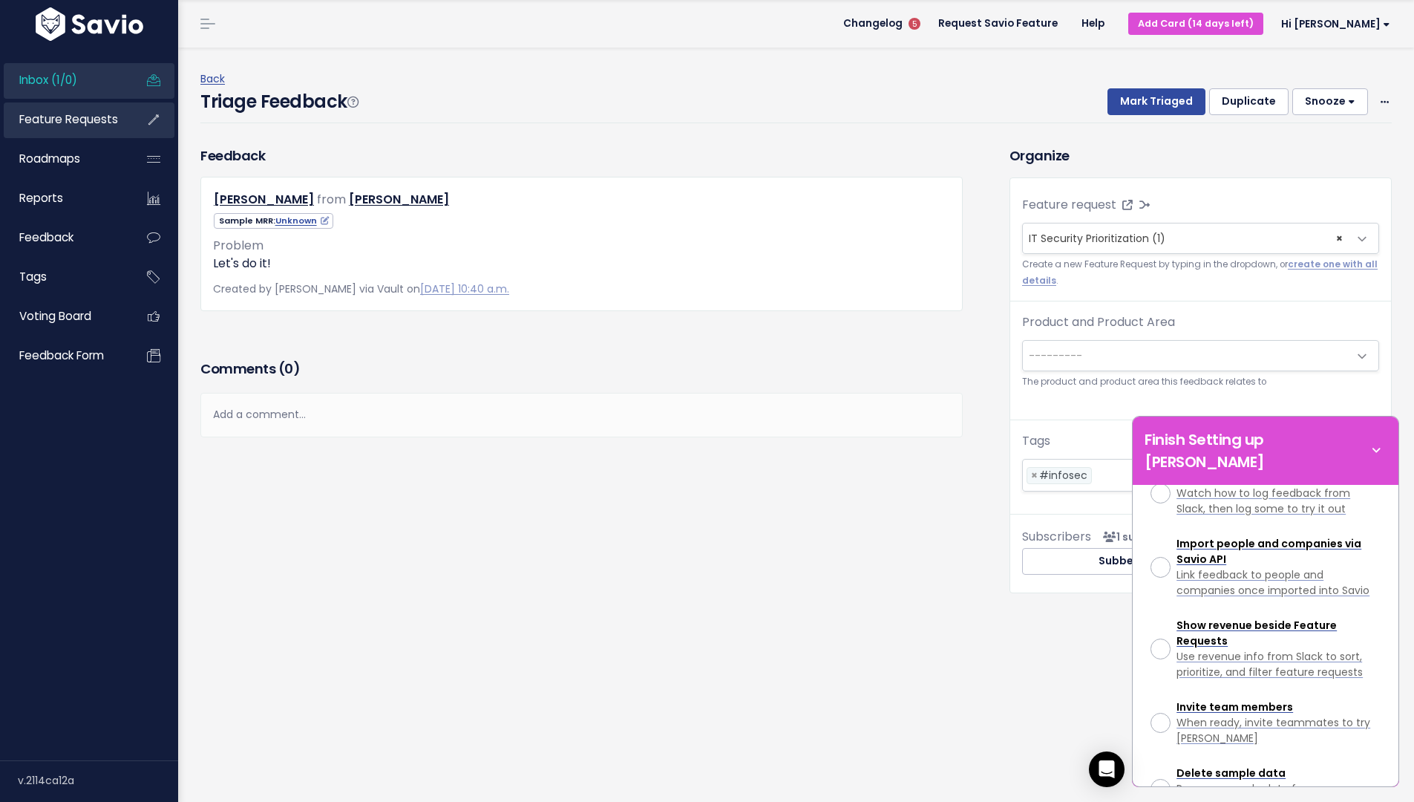
click at [60, 123] on span "Feature Requests" at bounding box center [68, 119] width 99 height 16
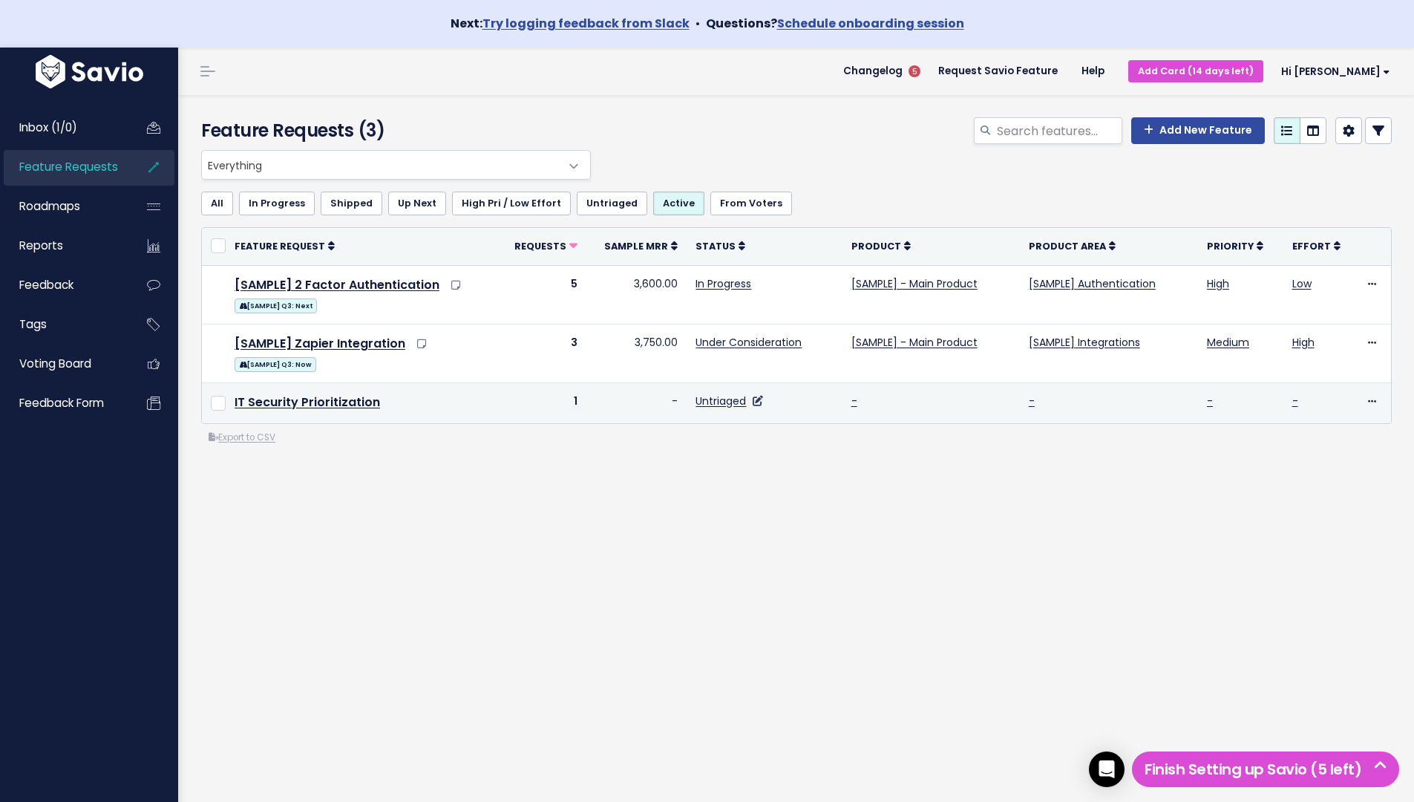
click at [753, 406] on link at bounding box center [756, 401] width 14 height 15
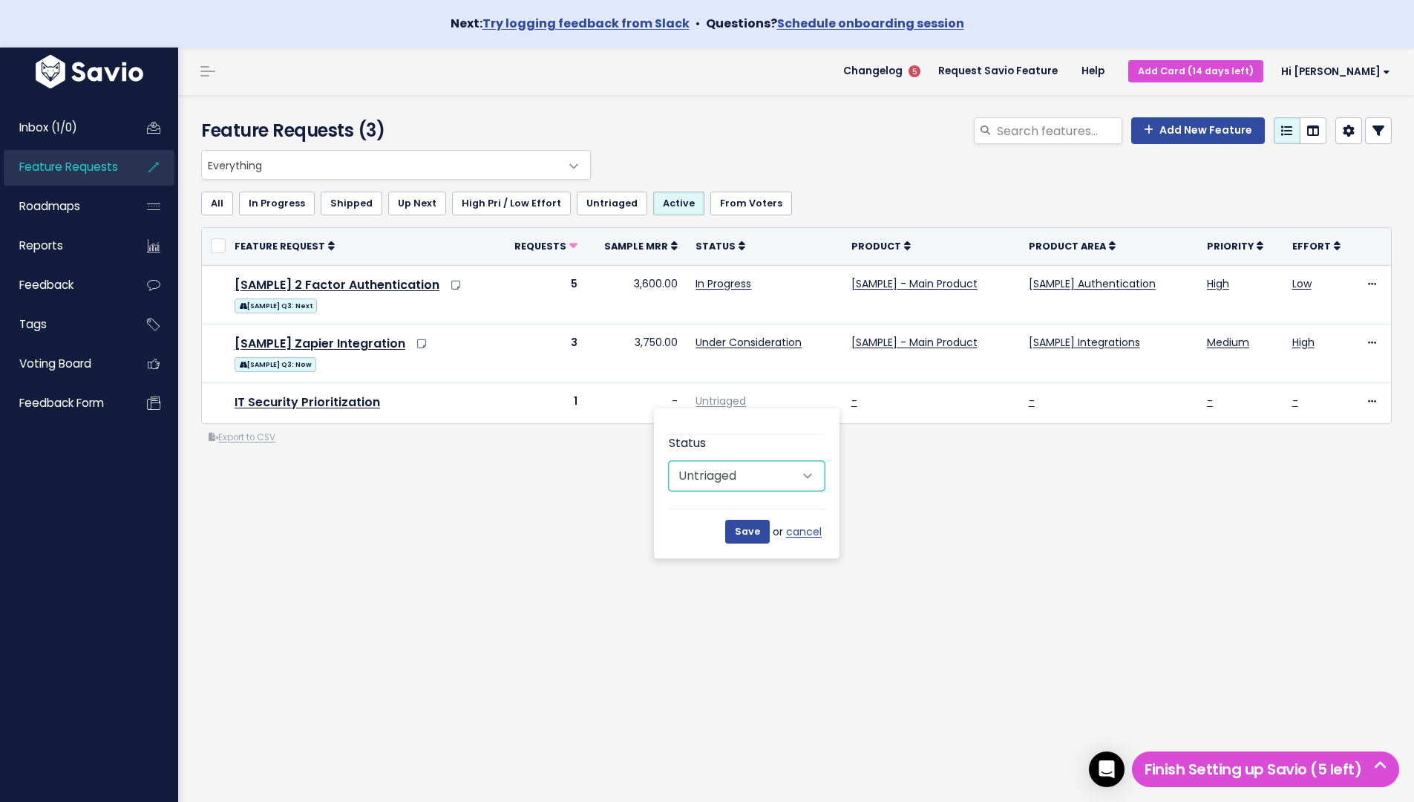
click at [760, 472] on select "Untriaged Under Consideration Planned In Progress Shipped Closed Won't do" at bounding box center [747, 476] width 156 height 30
select select "PLANNED"
click at [669, 461] on select "Untriaged Under Consideration Planned In Progress Shipped Closed Won't do" at bounding box center [747, 476] width 156 height 30
click at [739, 538] on input "Save" at bounding box center [747, 532] width 45 height 24
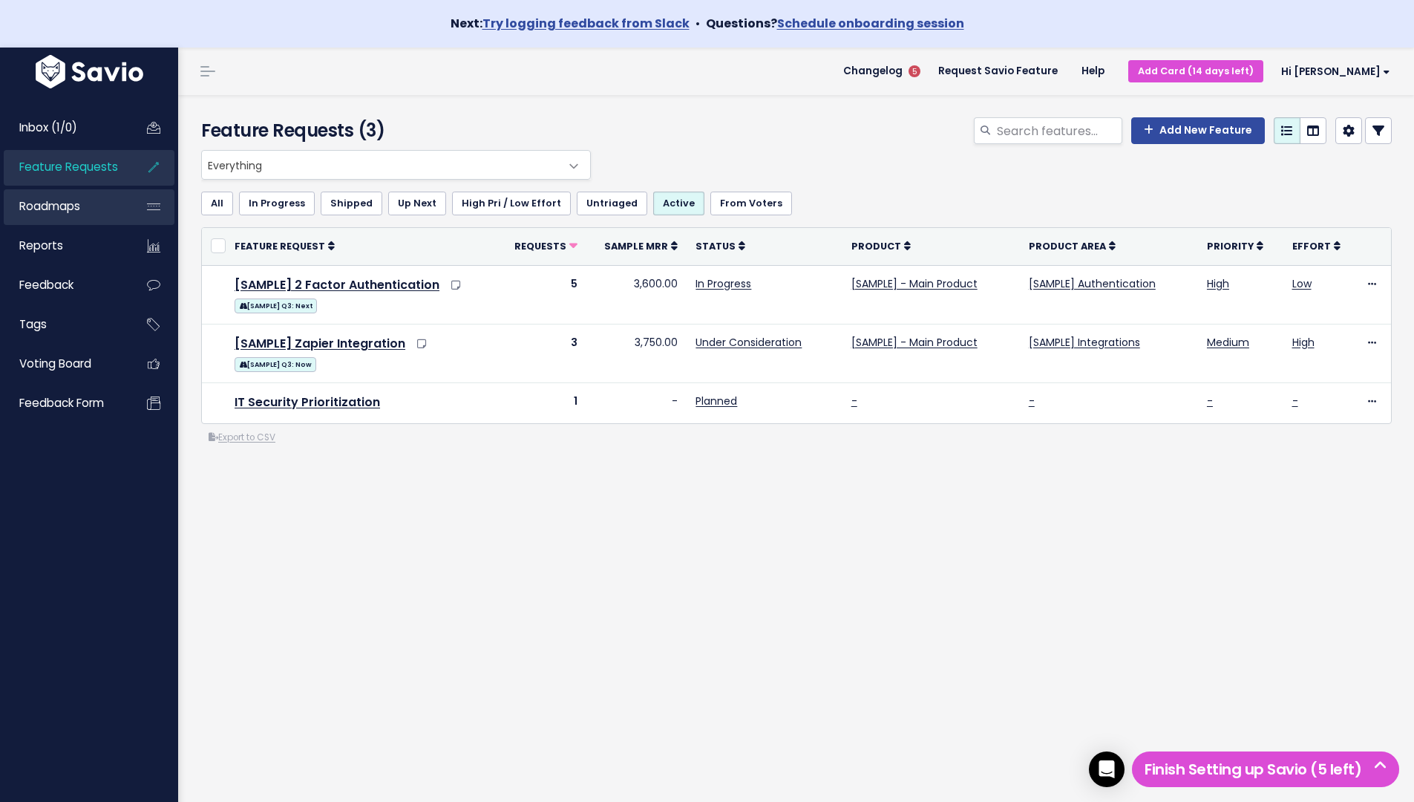
click at [73, 202] on span "Roadmaps" at bounding box center [49, 206] width 61 height 16
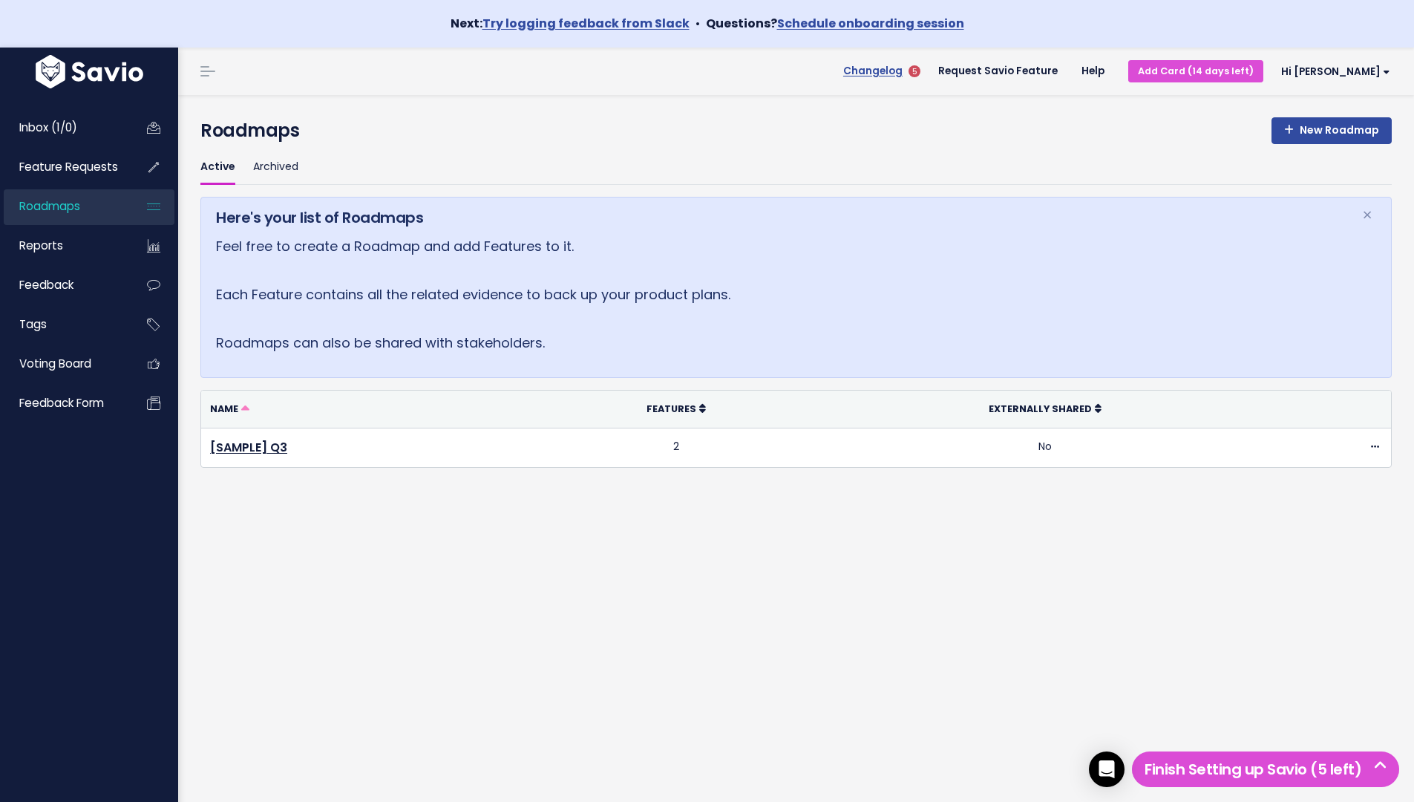
click at [903, 70] on span "Changelog" at bounding box center [872, 71] width 59 height 10
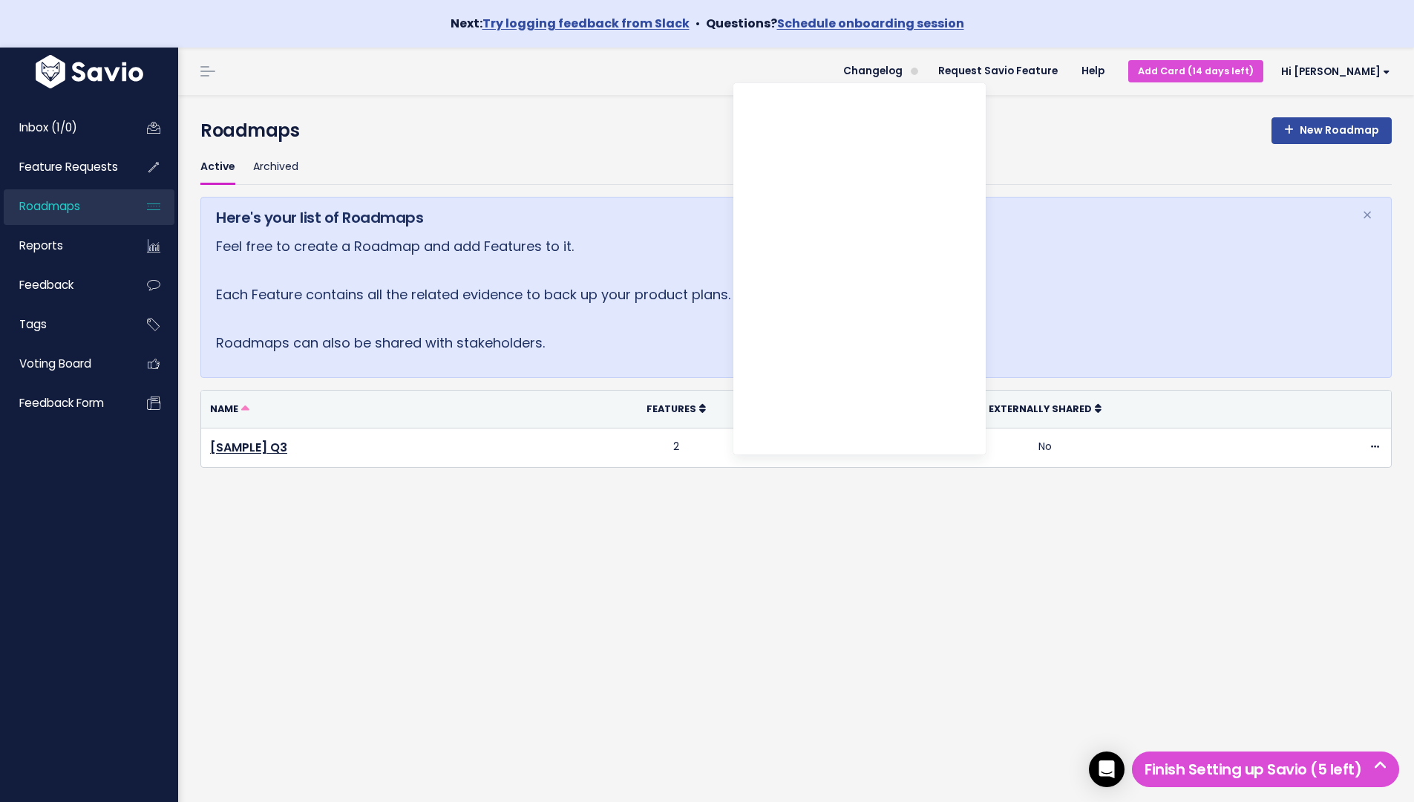
click at [523, 522] on div "New Roadmap Roadmaps Active Archived Here's your list of Roadmaps × Feel free t…" at bounding box center [796, 472] width 1236 height 754
